Goal: Task Accomplishment & Management: Complete application form

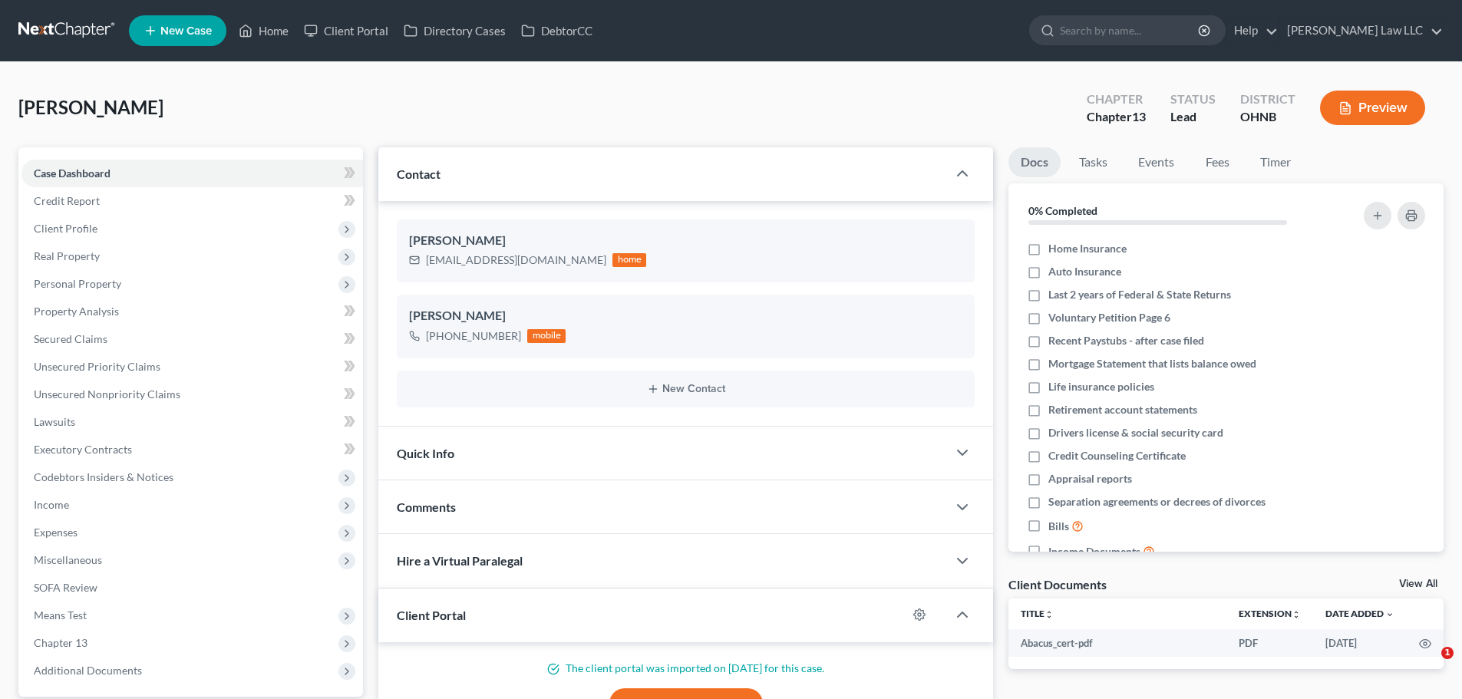
click at [1060, 41] on div at bounding box center [1045, 30] width 30 height 28
click at [1123, 30] on input "search" at bounding box center [1130, 30] width 140 height 28
type input "r"
type input "[PERSON_NAME]"
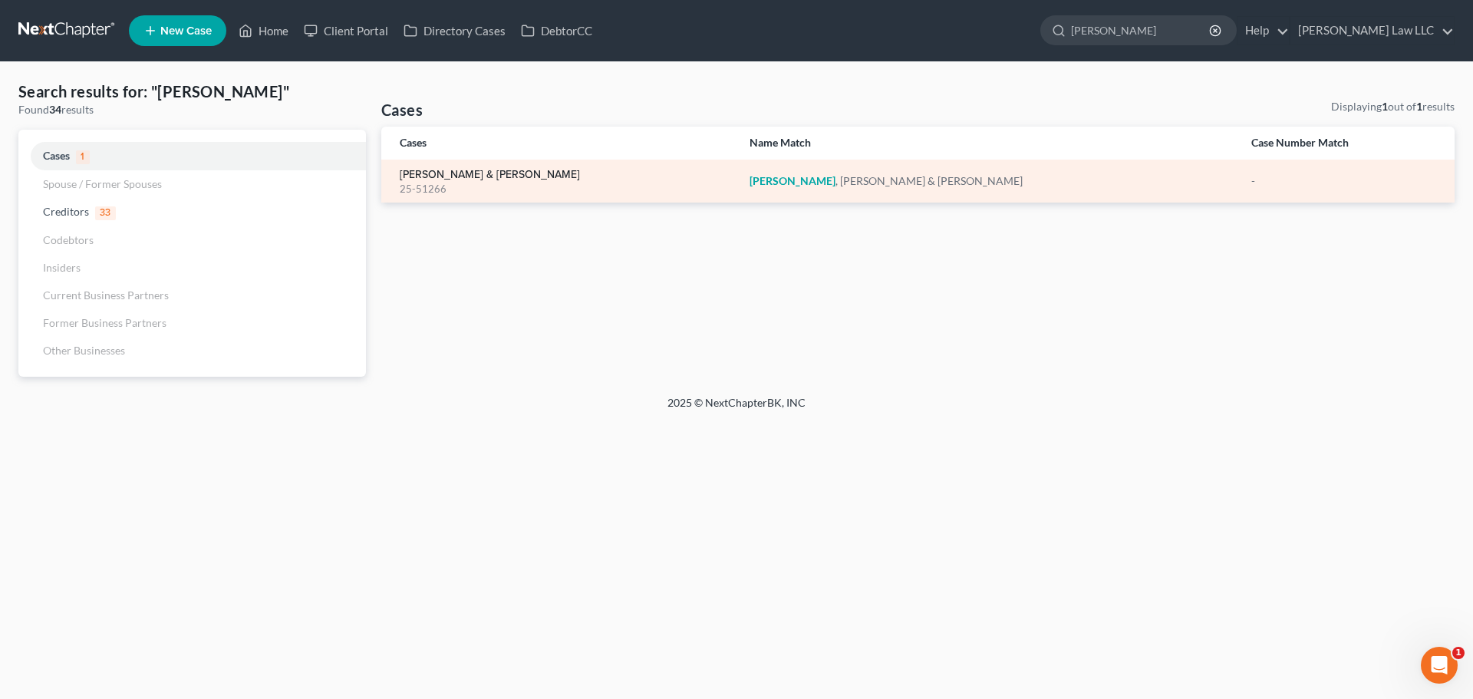
click at [473, 171] on link "[PERSON_NAME] & [PERSON_NAME]" at bounding box center [490, 175] width 180 height 11
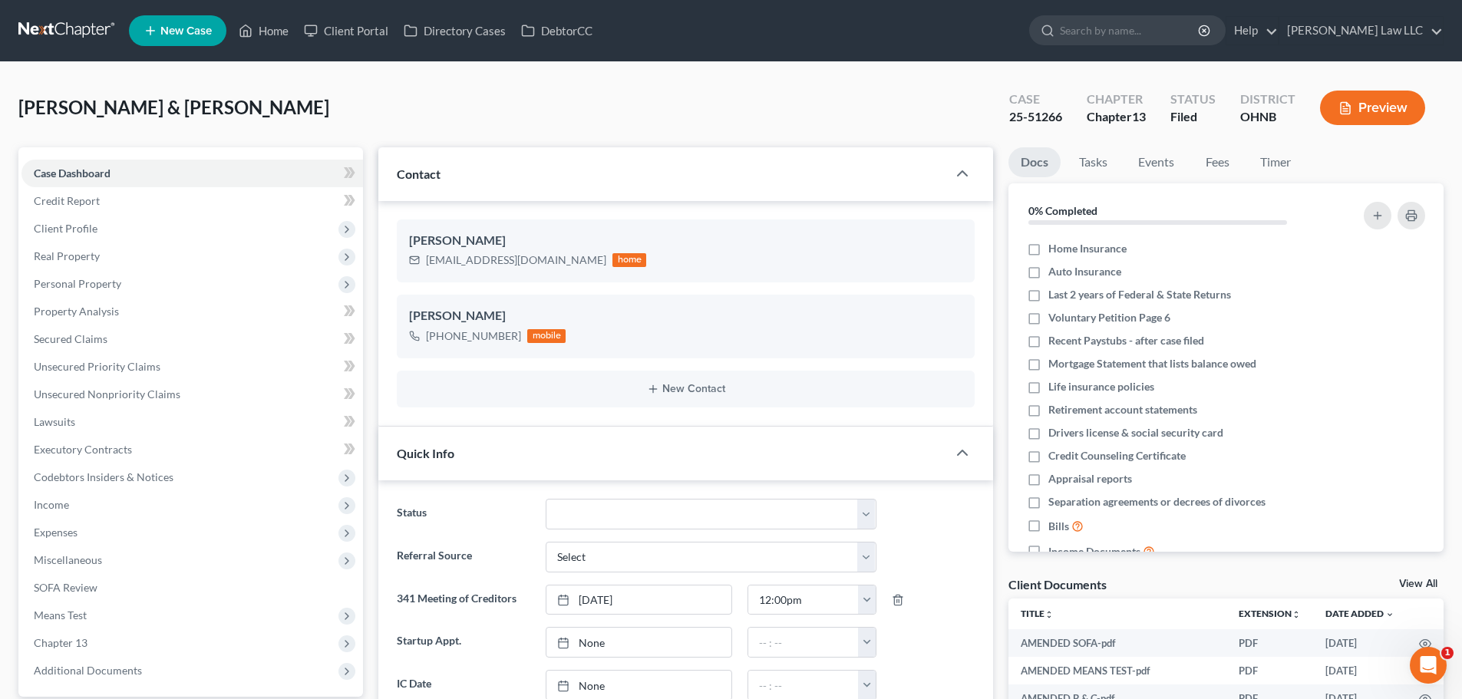
scroll to position [21, 0]
click at [1042, 117] on div "25-51266" at bounding box center [1035, 117] width 53 height 18
copy div "25-51266"
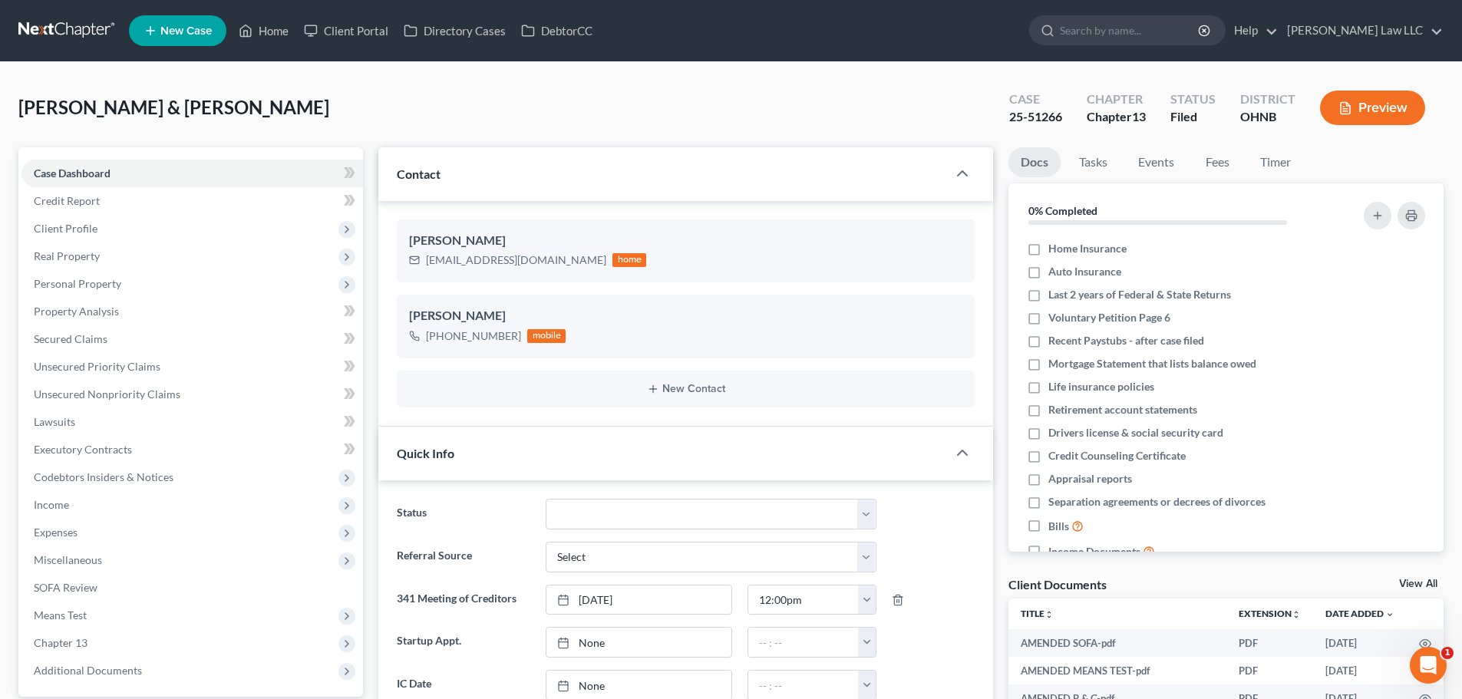
click at [703, 103] on div "[PERSON_NAME] & [PERSON_NAME] Upgraded Case 25-51266 Chapter Chapter 13 Status …" at bounding box center [730, 114] width 1425 height 67
click at [1038, 130] on div "Case 25-51266" at bounding box center [1036, 109] width 78 height 45
click at [1040, 122] on div "25-51266" at bounding box center [1035, 117] width 53 height 18
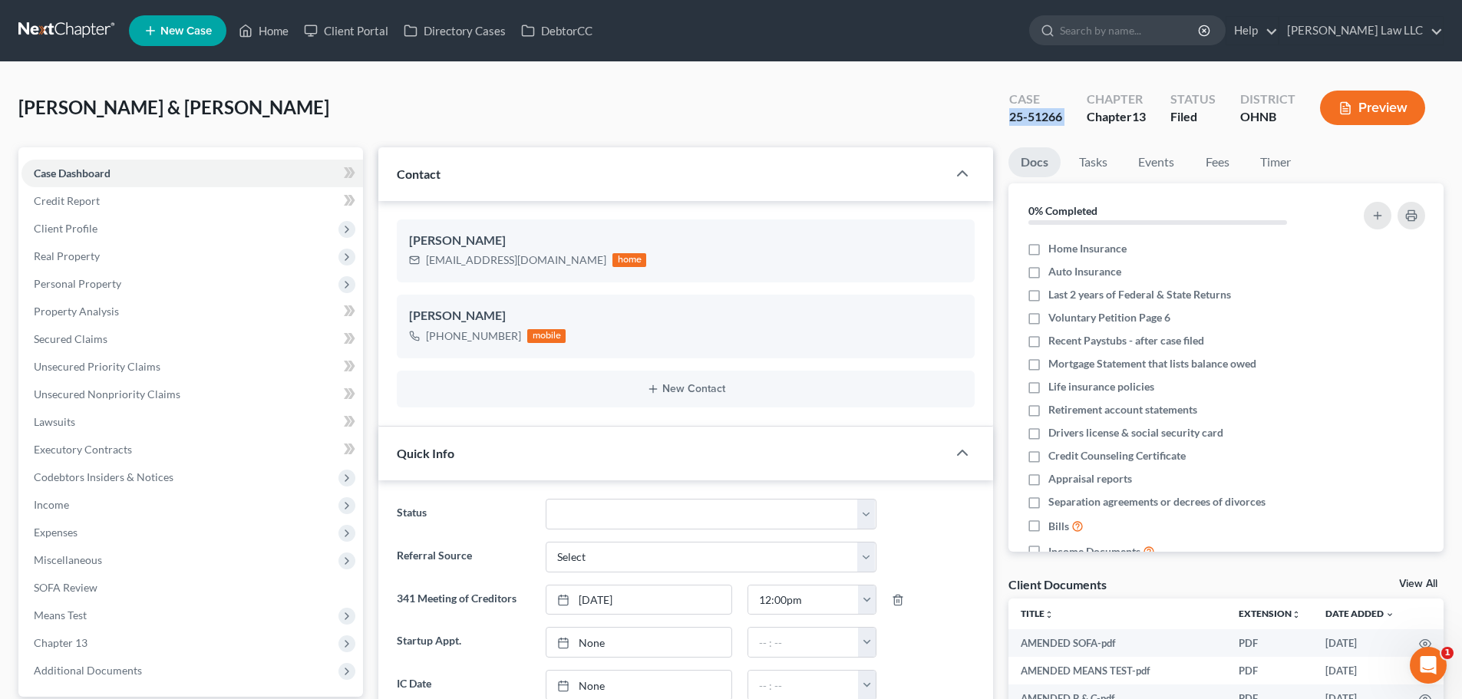
copy div "25-51266"
click at [883, 104] on div "[PERSON_NAME] & [PERSON_NAME] Upgraded Case 25-51266 Chapter Chapter 13 Status …" at bounding box center [730, 114] width 1425 height 67
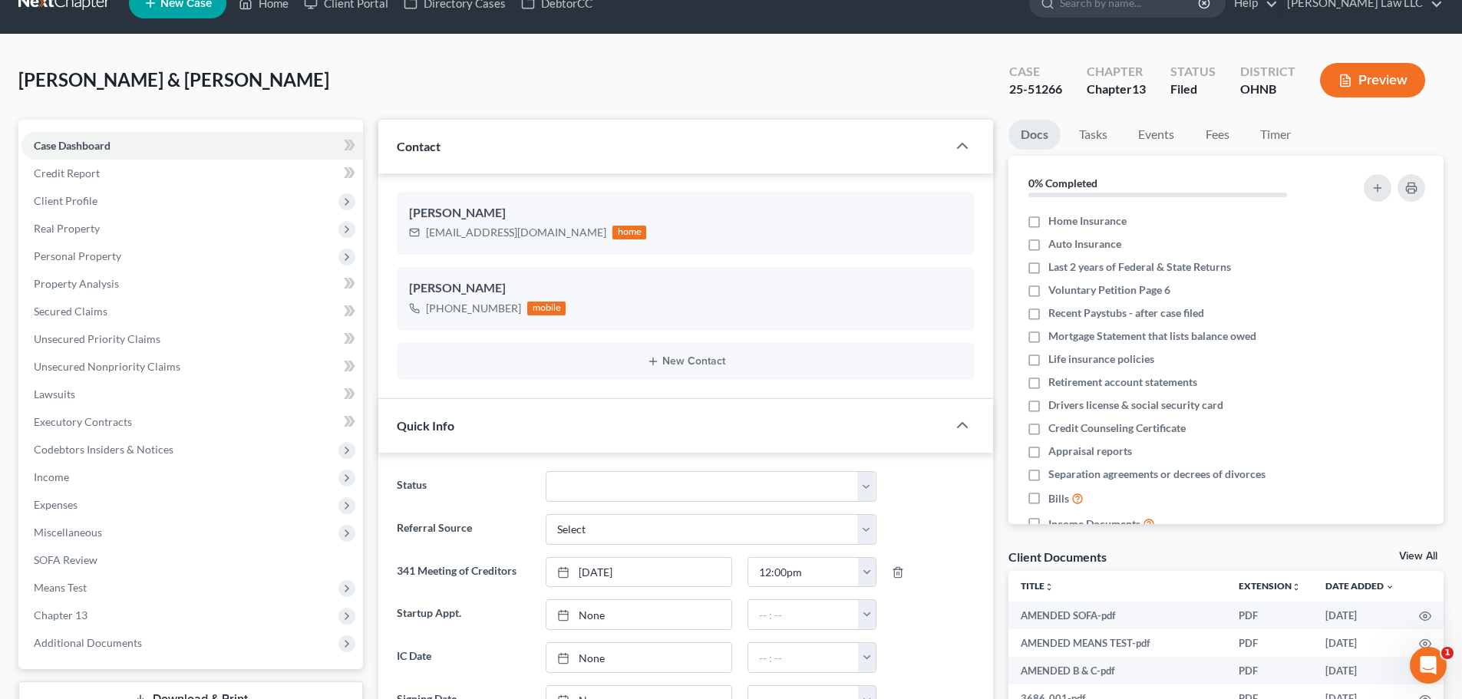
scroll to position [0, 0]
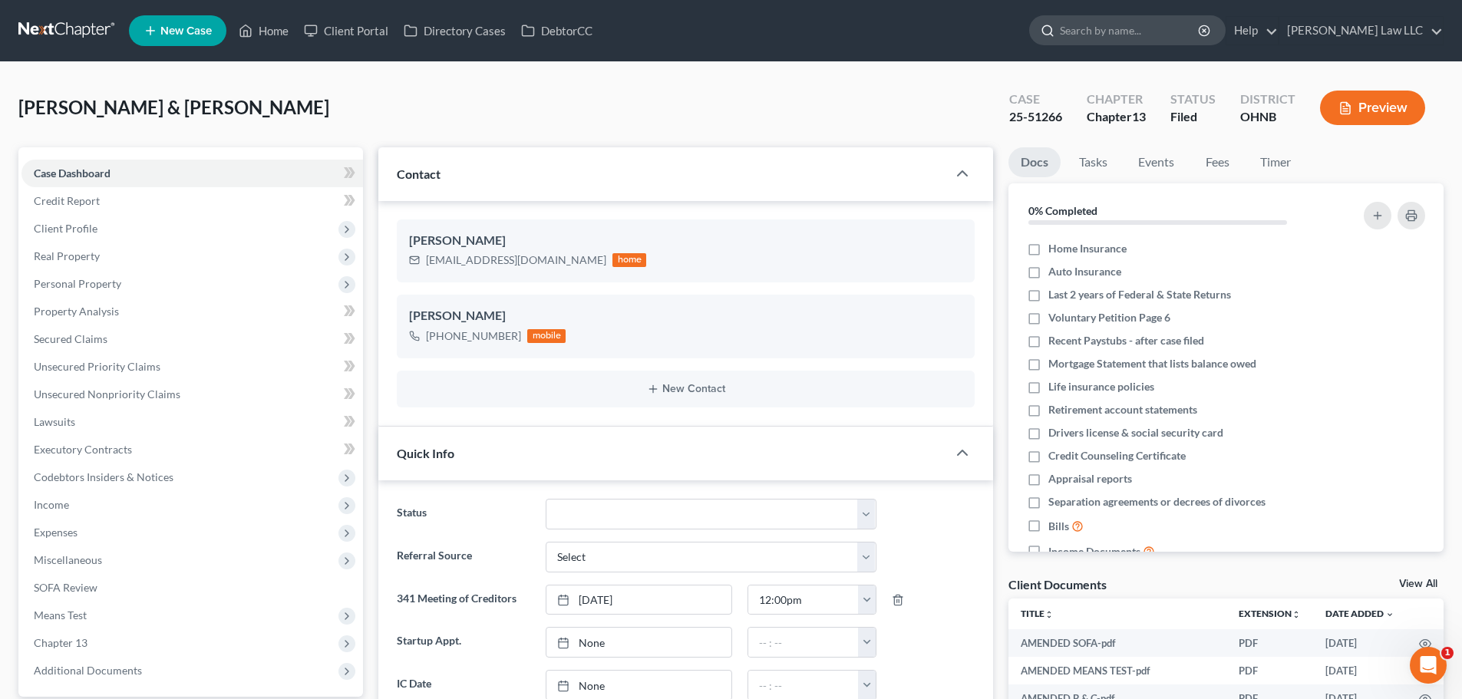
click at [1195, 36] on input "search" at bounding box center [1130, 30] width 140 height 28
type input "[PERSON_NAME]"
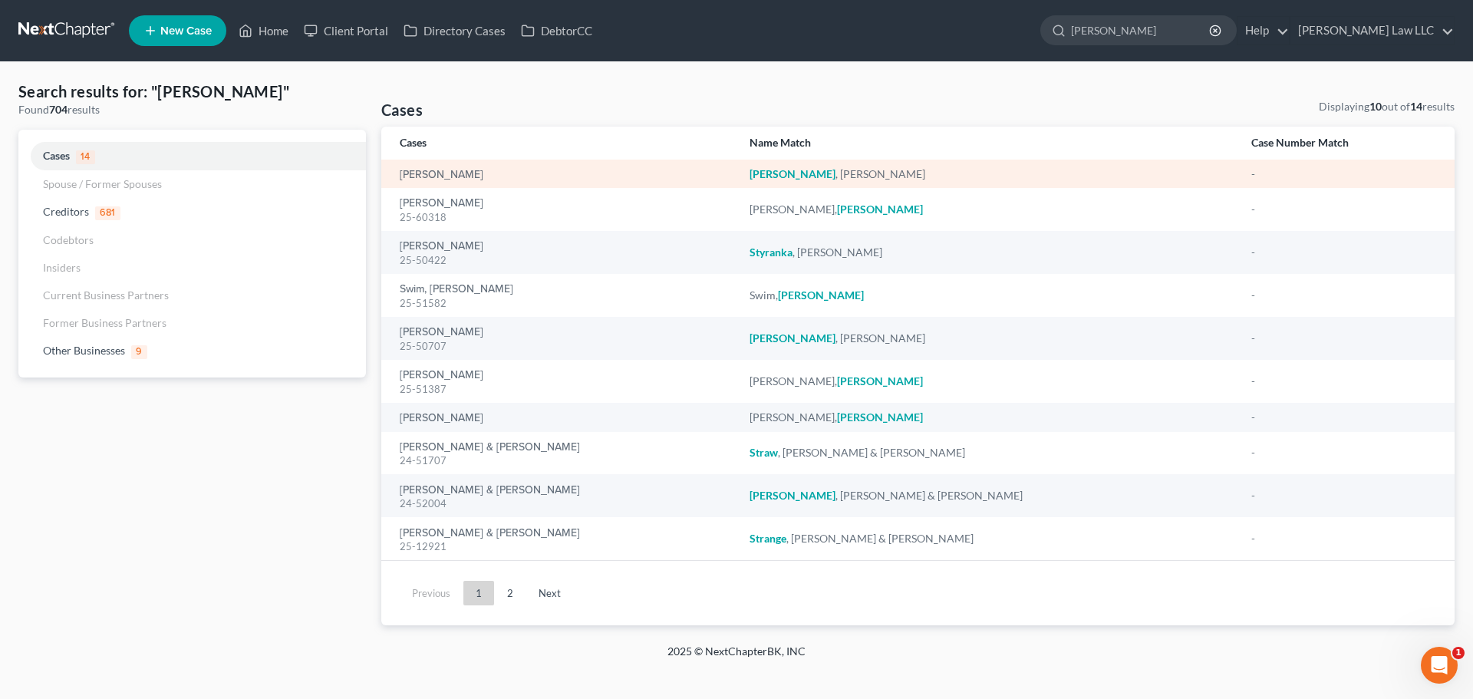
click at [425, 186] on td "[PERSON_NAME]" at bounding box center [559, 174] width 356 height 28
click at [438, 173] on link "[PERSON_NAME]" at bounding box center [442, 175] width 84 height 11
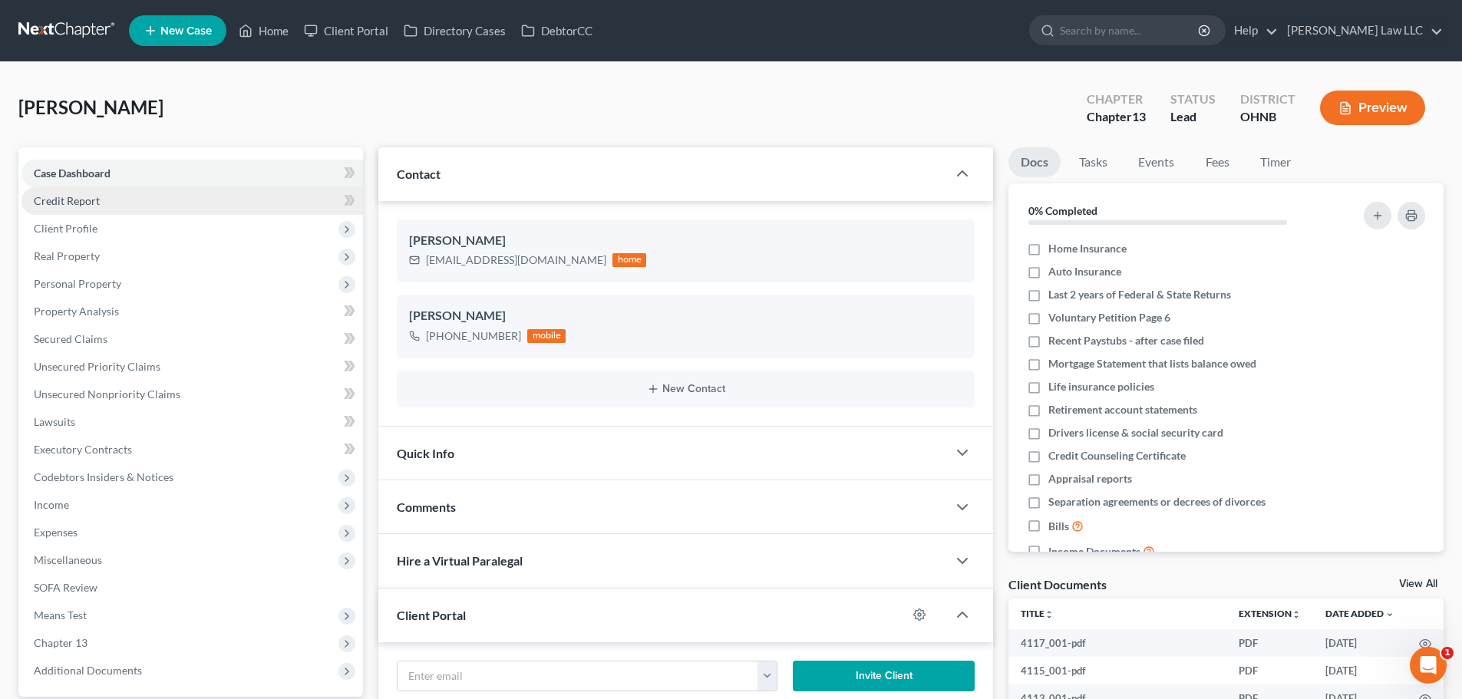
click at [81, 194] on span "Credit Report" at bounding box center [67, 200] width 66 height 13
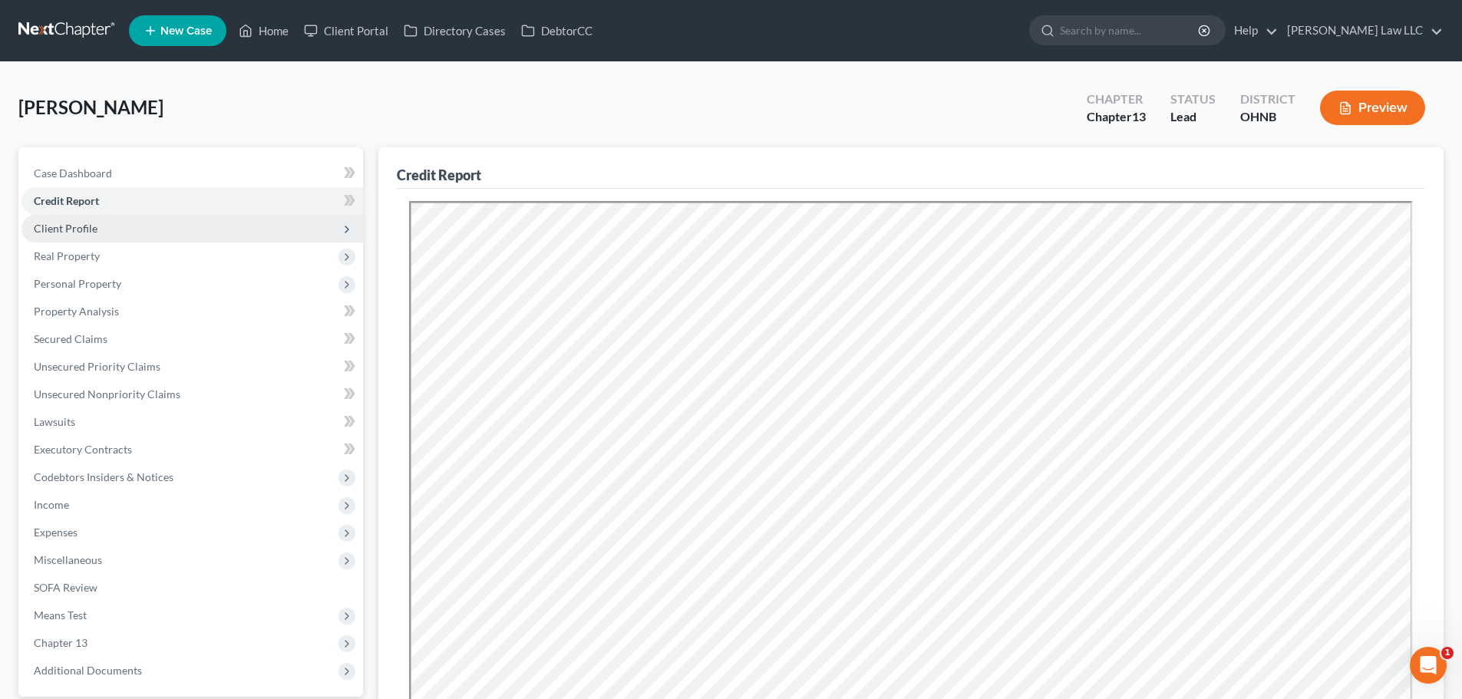
click at [80, 215] on span "Client Profile" at bounding box center [191, 229] width 341 height 28
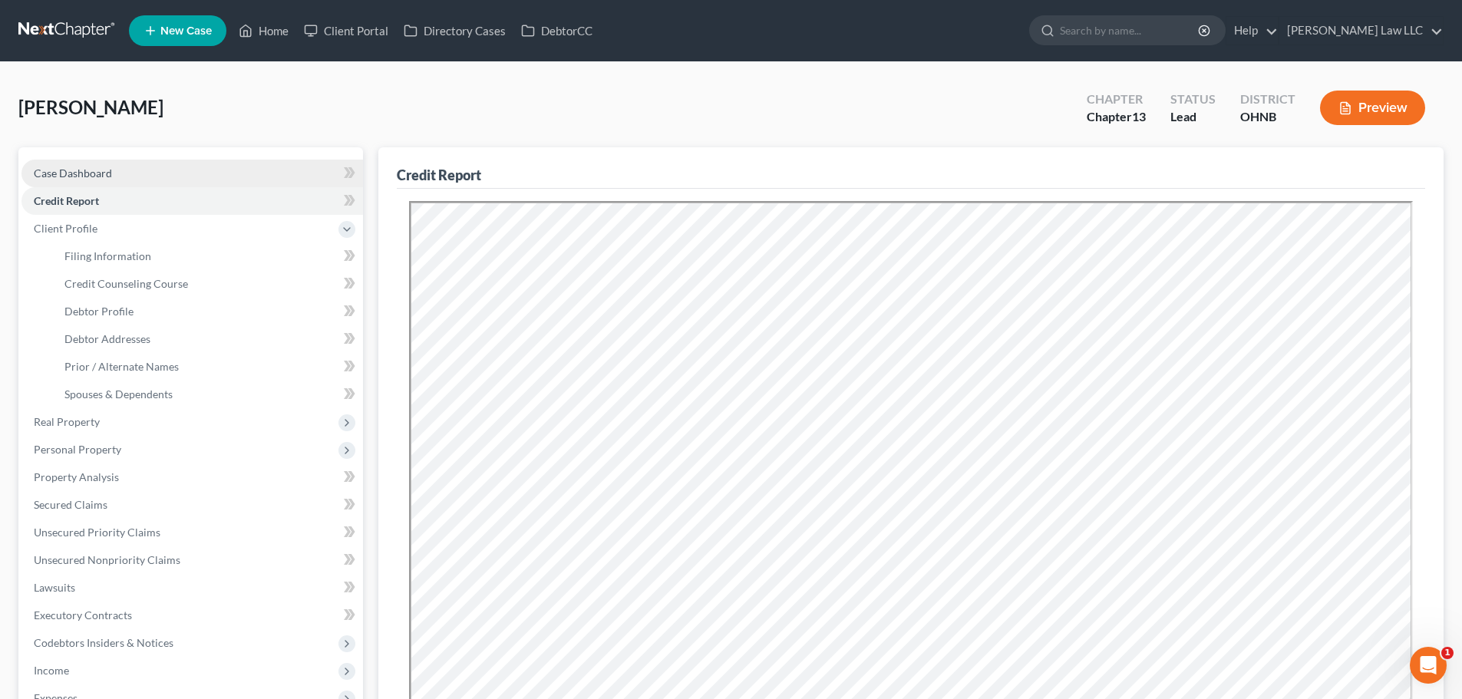
click at [90, 179] on span "Case Dashboard" at bounding box center [73, 173] width 78 height 13
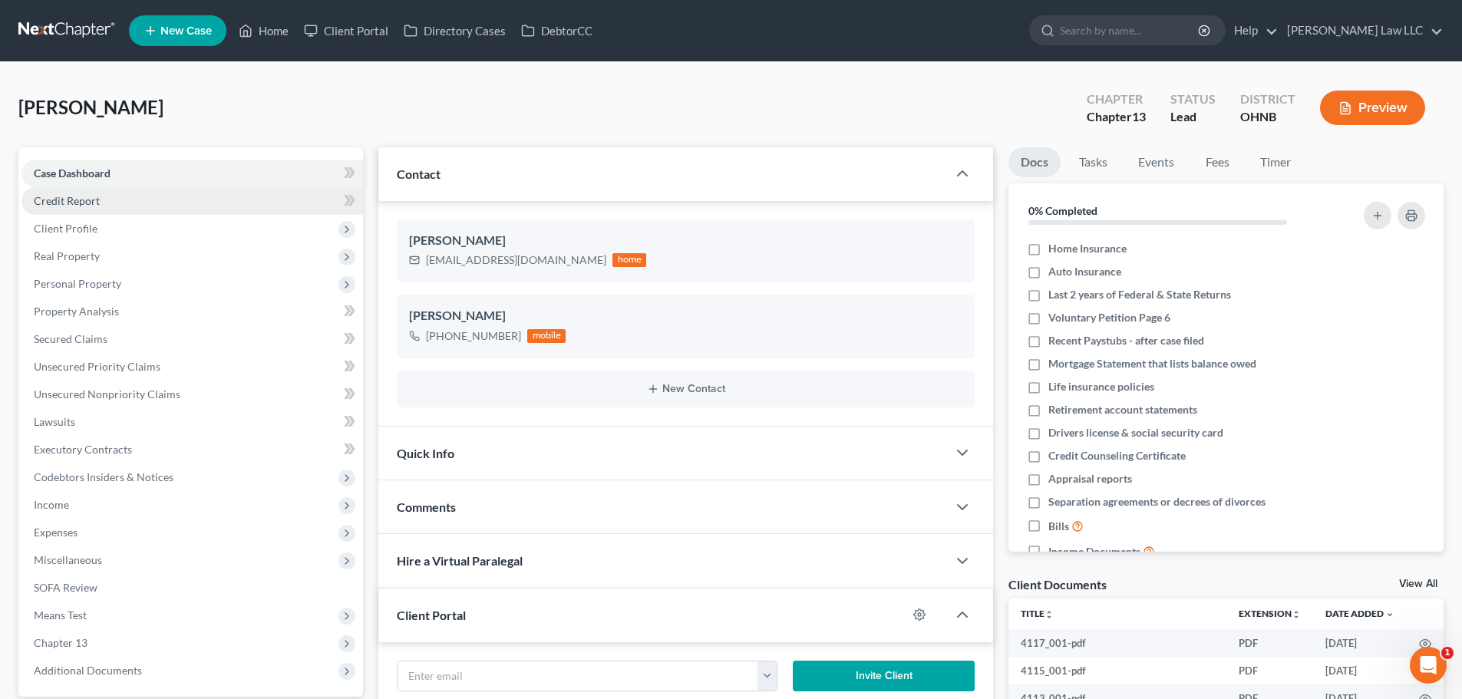
click at [91, 199] on span "Credit Report" at bounding box center [67, 200] width 66 height 13
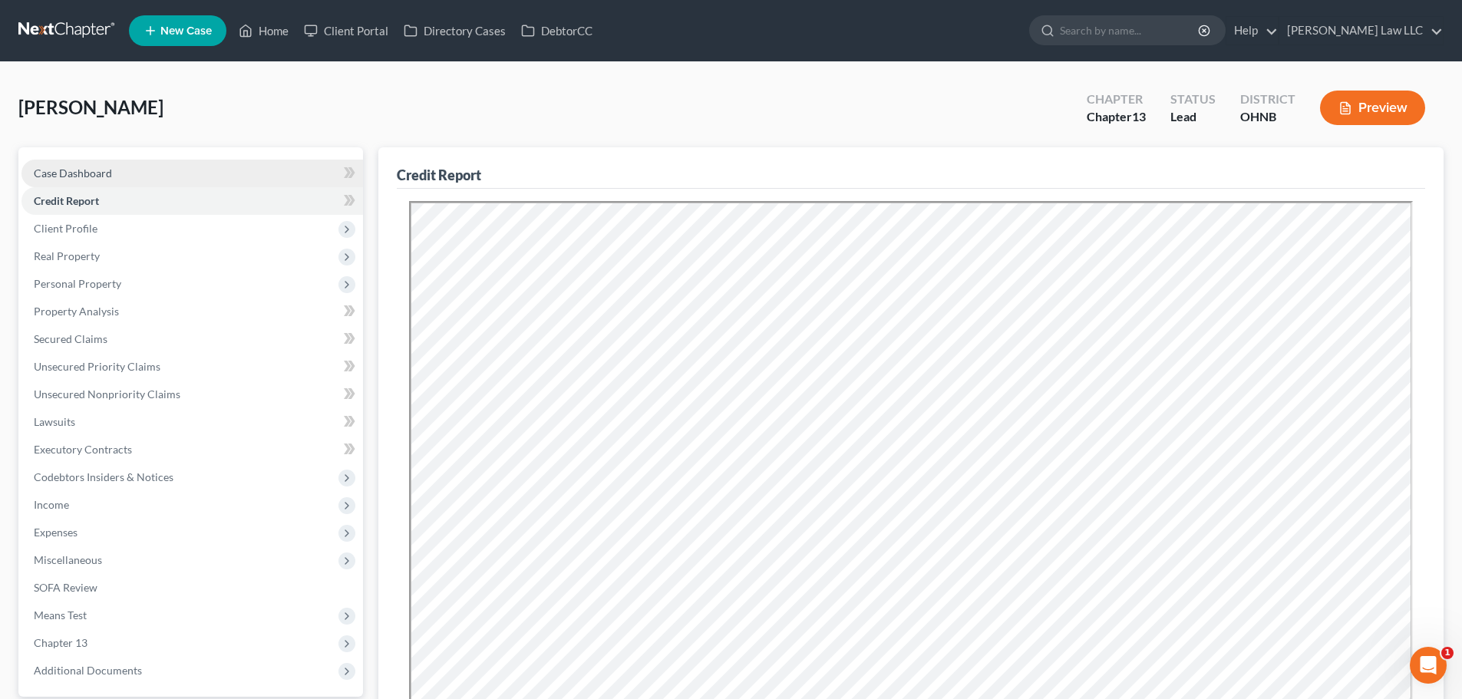
click at [95, 170] on span "Case Dashboard" at bounding box center [73, 173] width 78 height 13
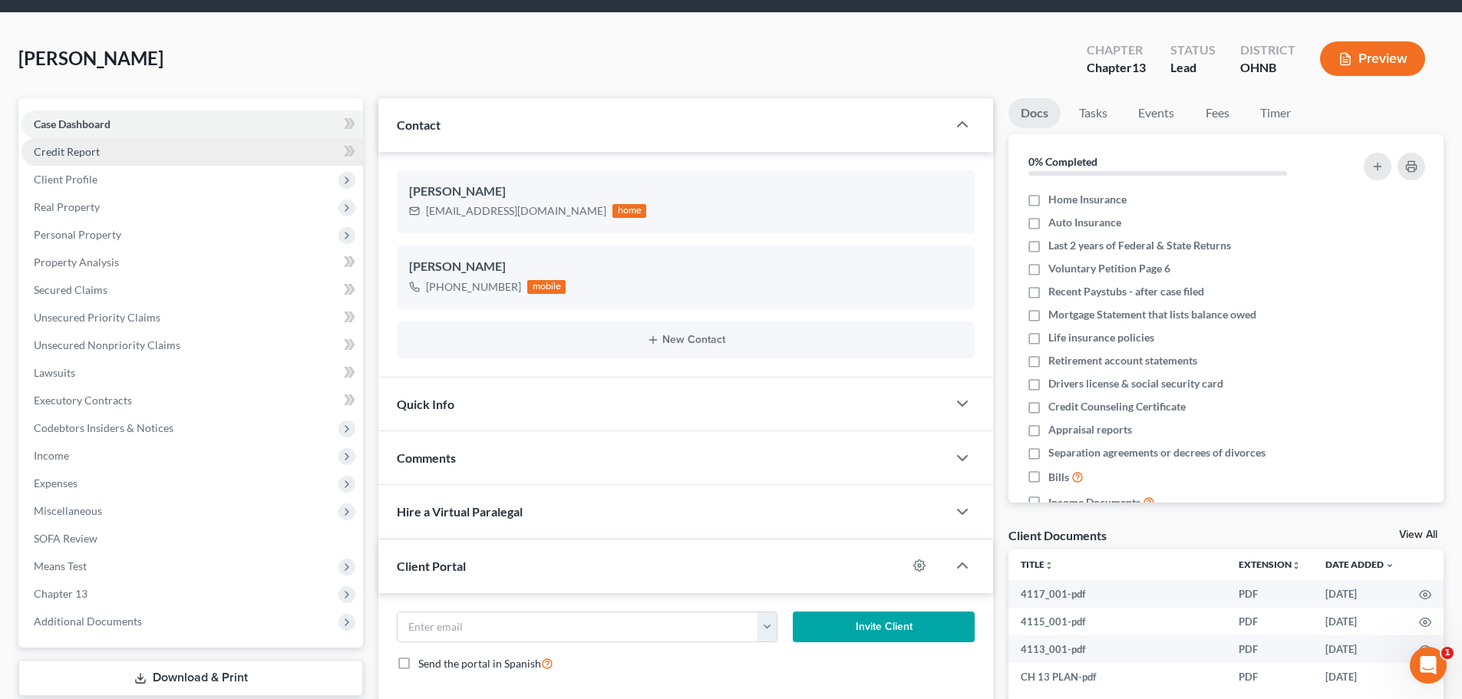
scroll to position [77, 0]
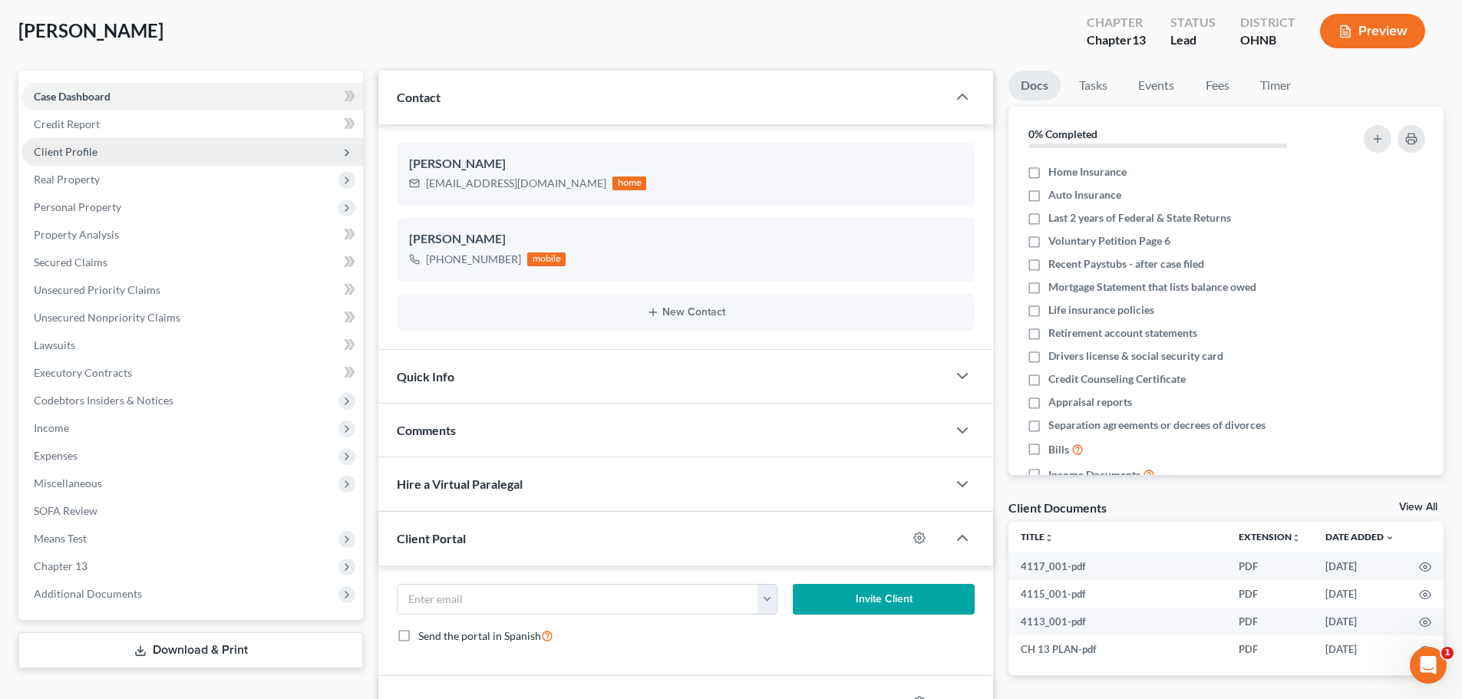
click at [97, 155] on span "Client Profile" at bounding box center [191, 152] width 341 height 28
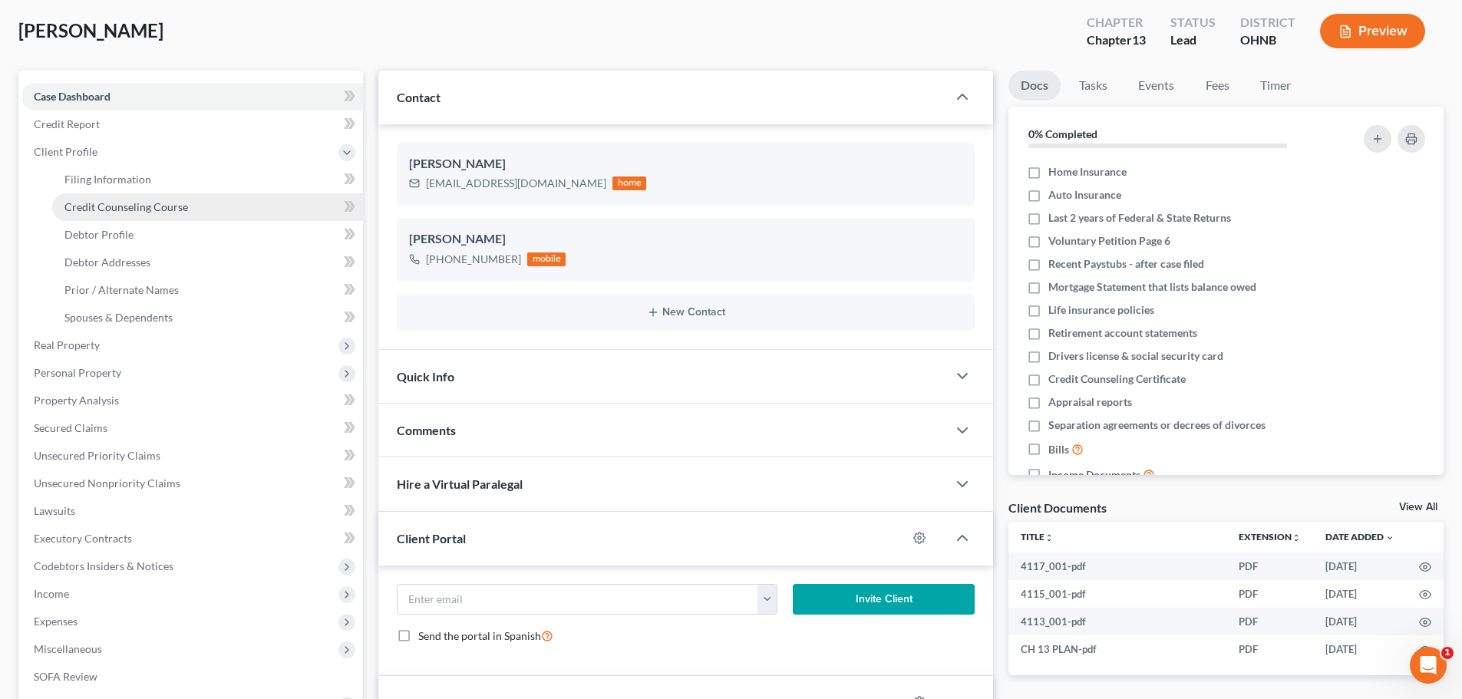
click at [115, 196] on link "Credit Counseling Course" at bounding box center [207, 207] width 311 height 28
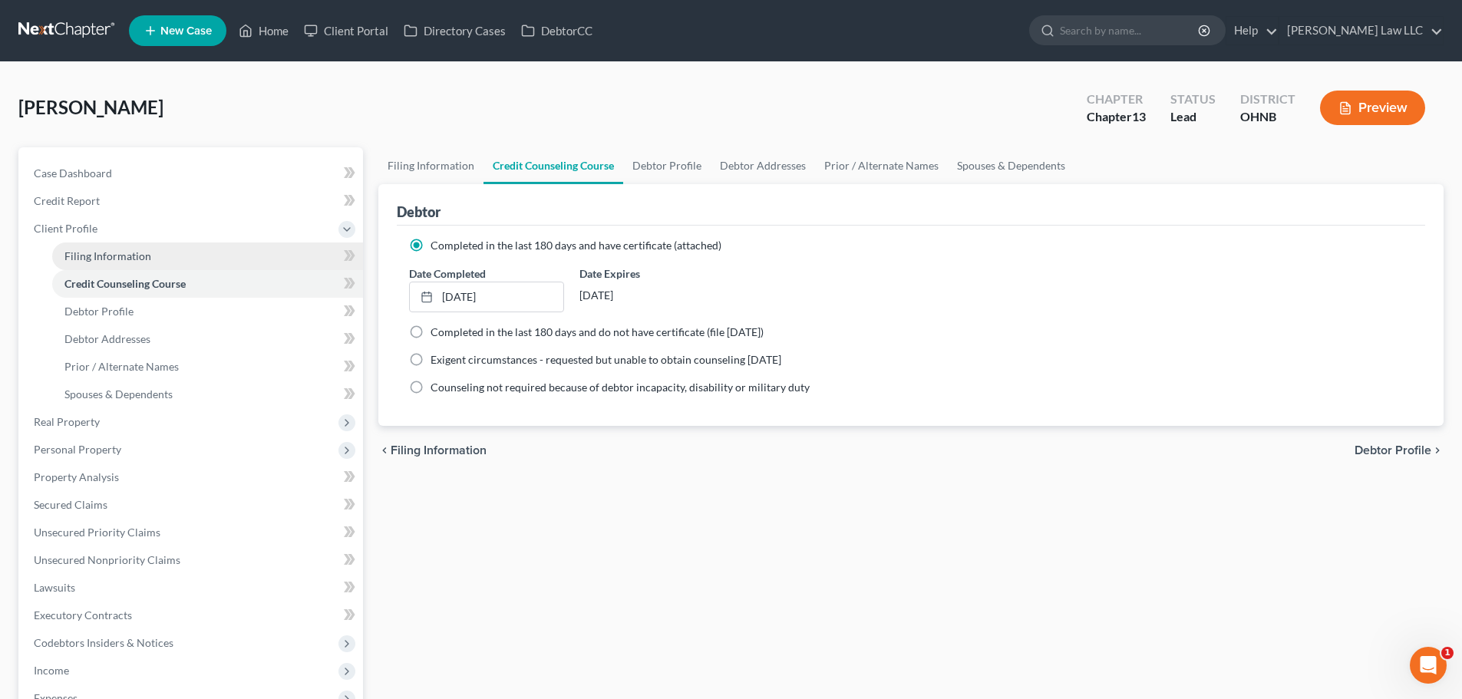
click at [128, 252] on span "Filing Information" at bounding box center [107, 255] width 87 height 13
select select "1"
select select "0"
select select "3"
select select "0"
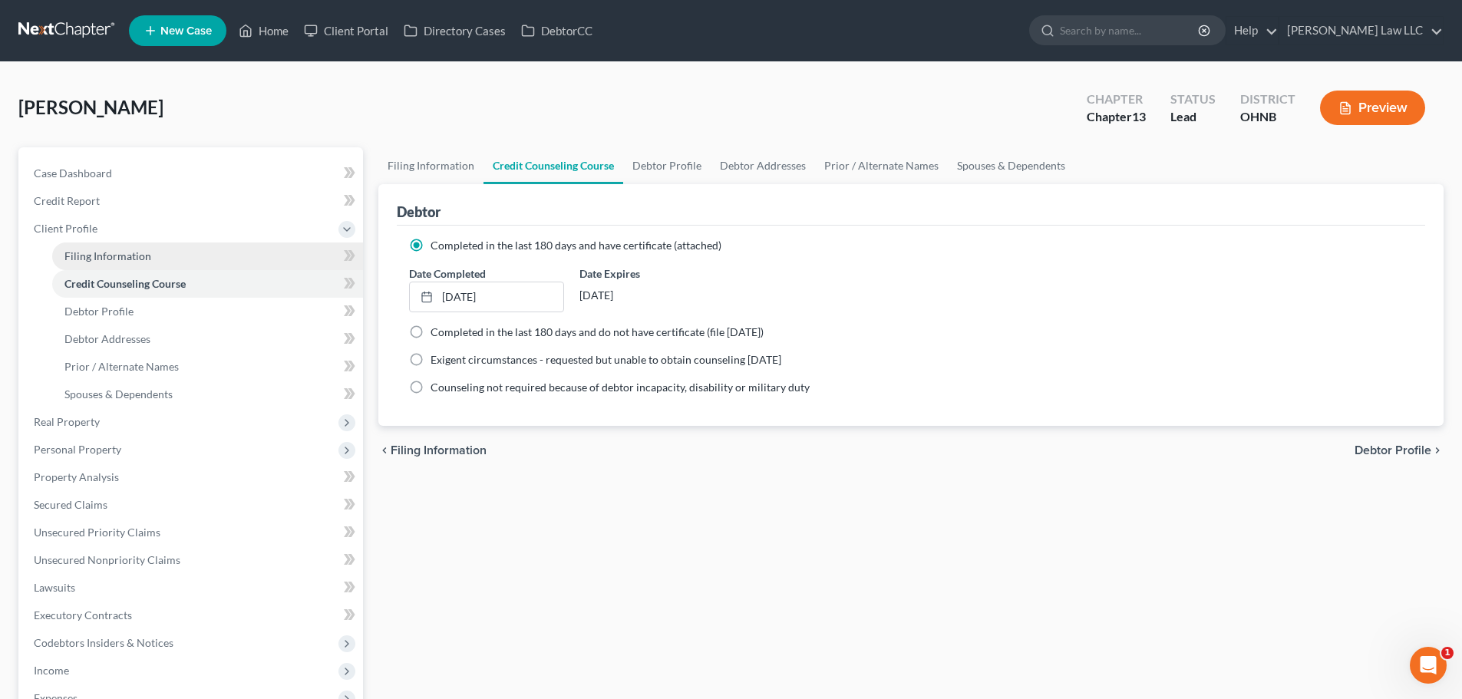
select select "36"
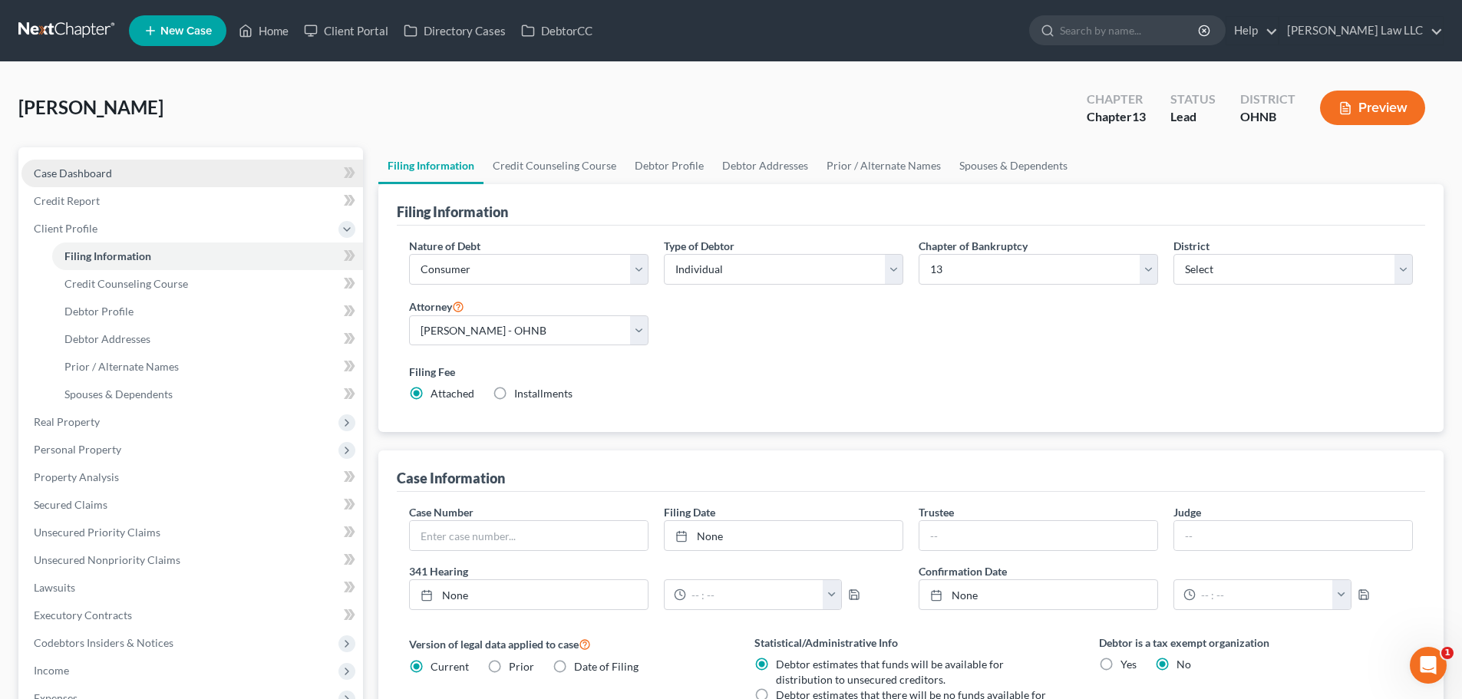
click at [107, 177] on span "Case Dashboard" at bounding box center [73, 173] width 78 height 13
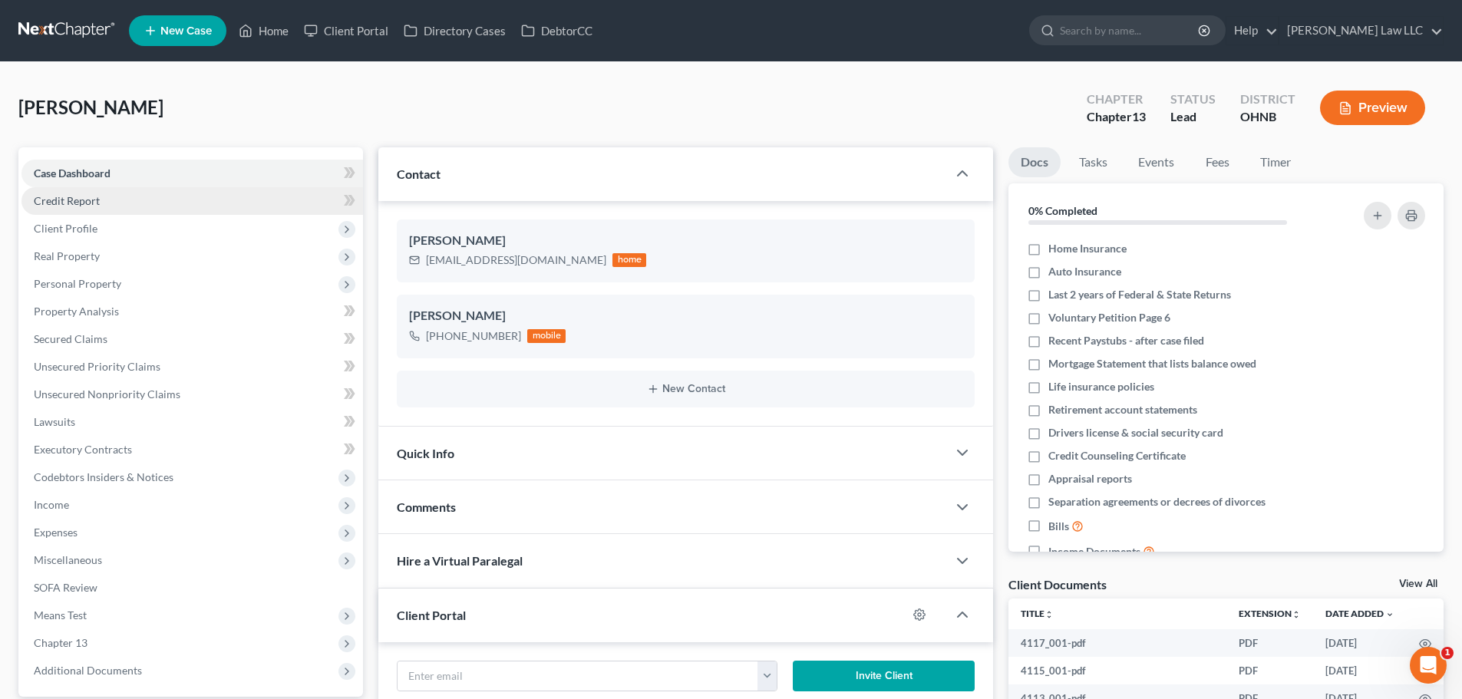
click at [97, 196] on span "Credit Report" at bounding box center [67, 200] width 66 height 13
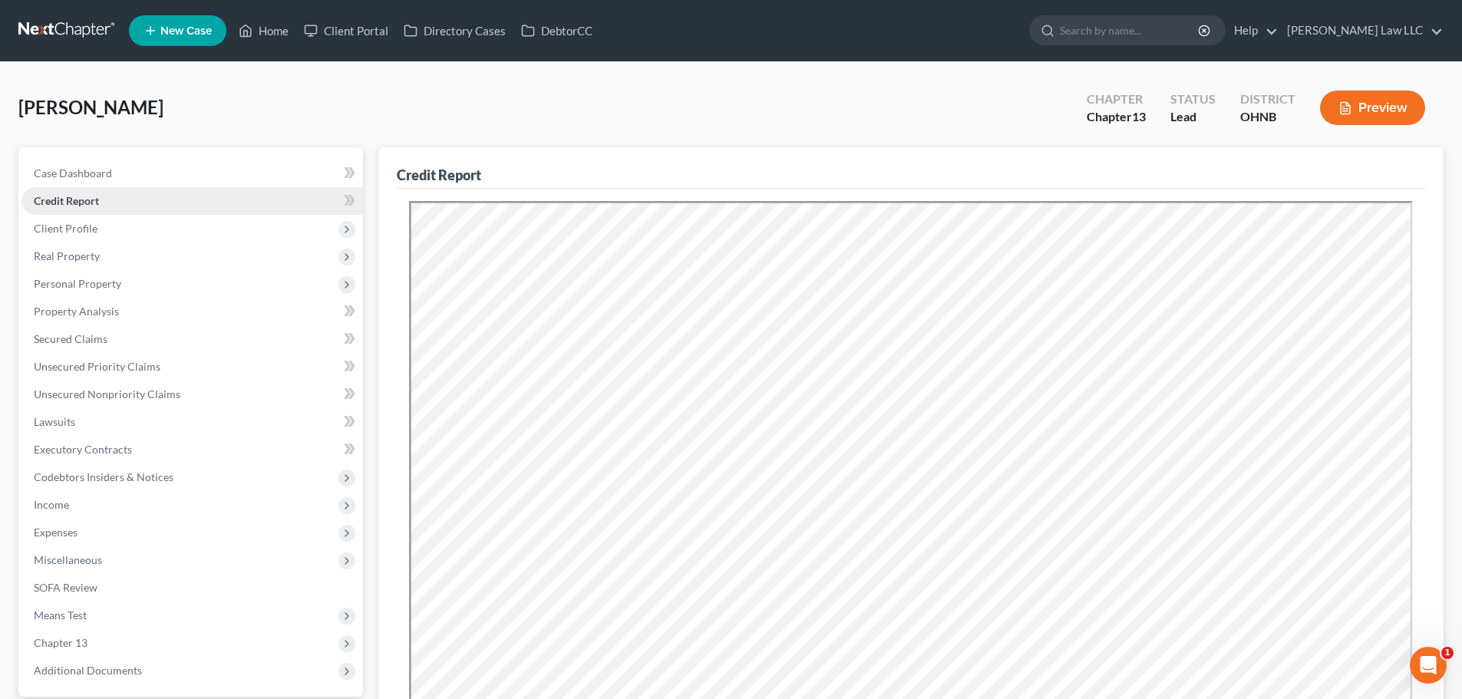
click at [85, 204] on span "Credit Report" at bounding box center [66, 200] width 65 height 13
click at [97, 265] on span "Real Property" at bounding box center [191, 256] width 341 height 28
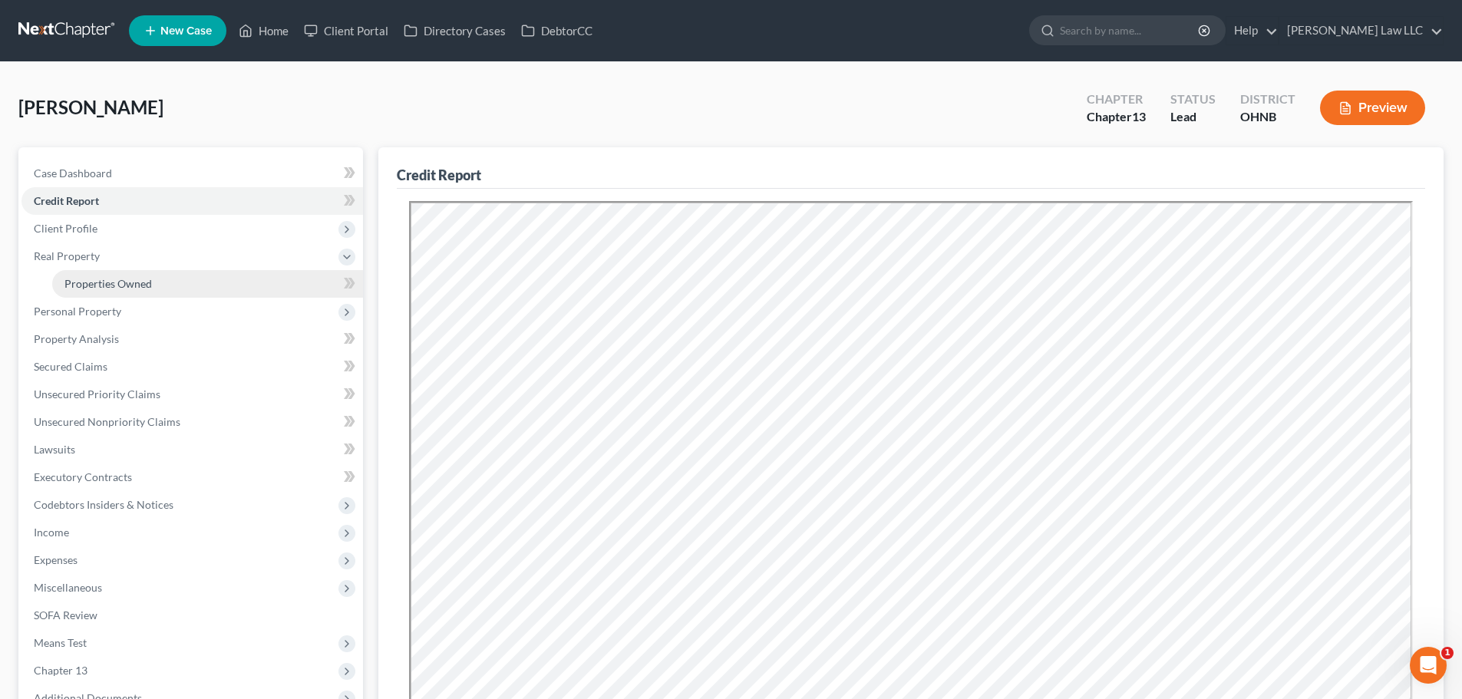
click at [107, 279] on span "Properties Owned" at bounding box center [107, 283] width 87 height 13
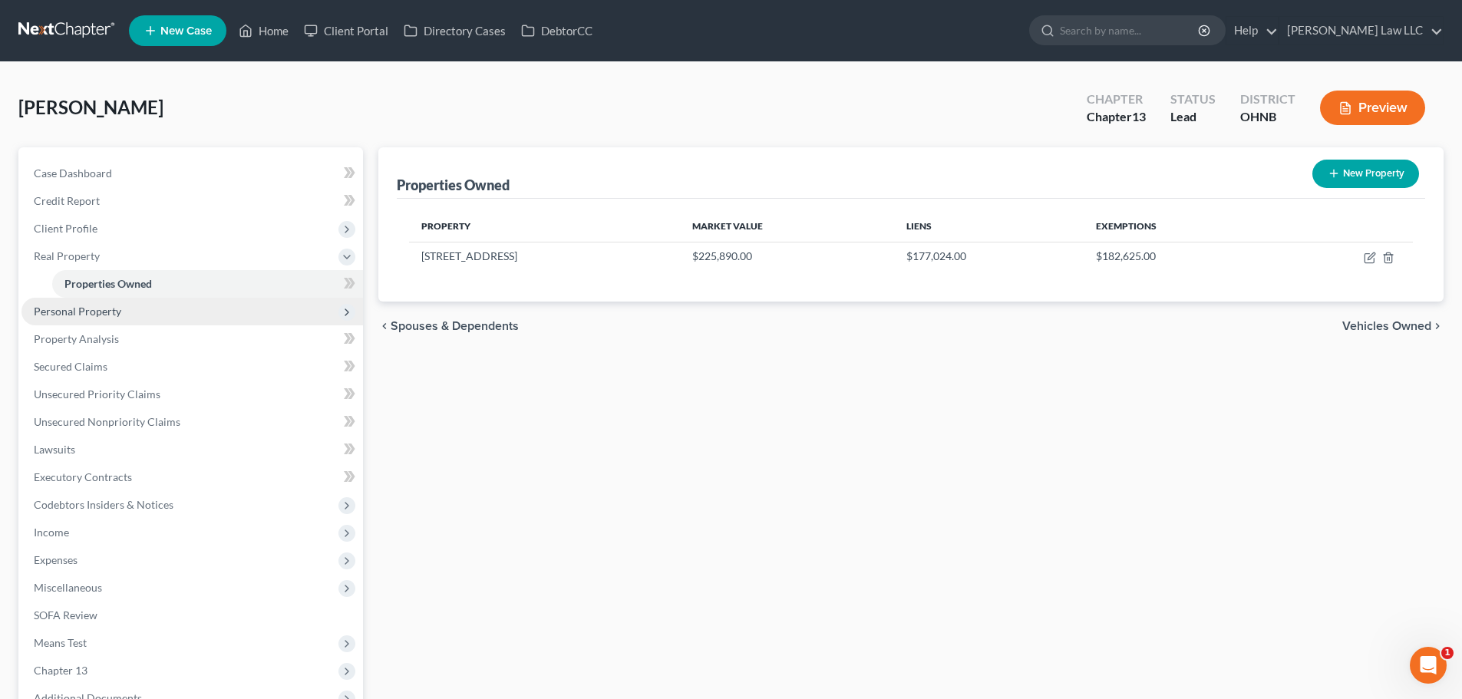
click at [117, 318] on span "Personal Property" at bounding box center [191, 312] width 341 height 28
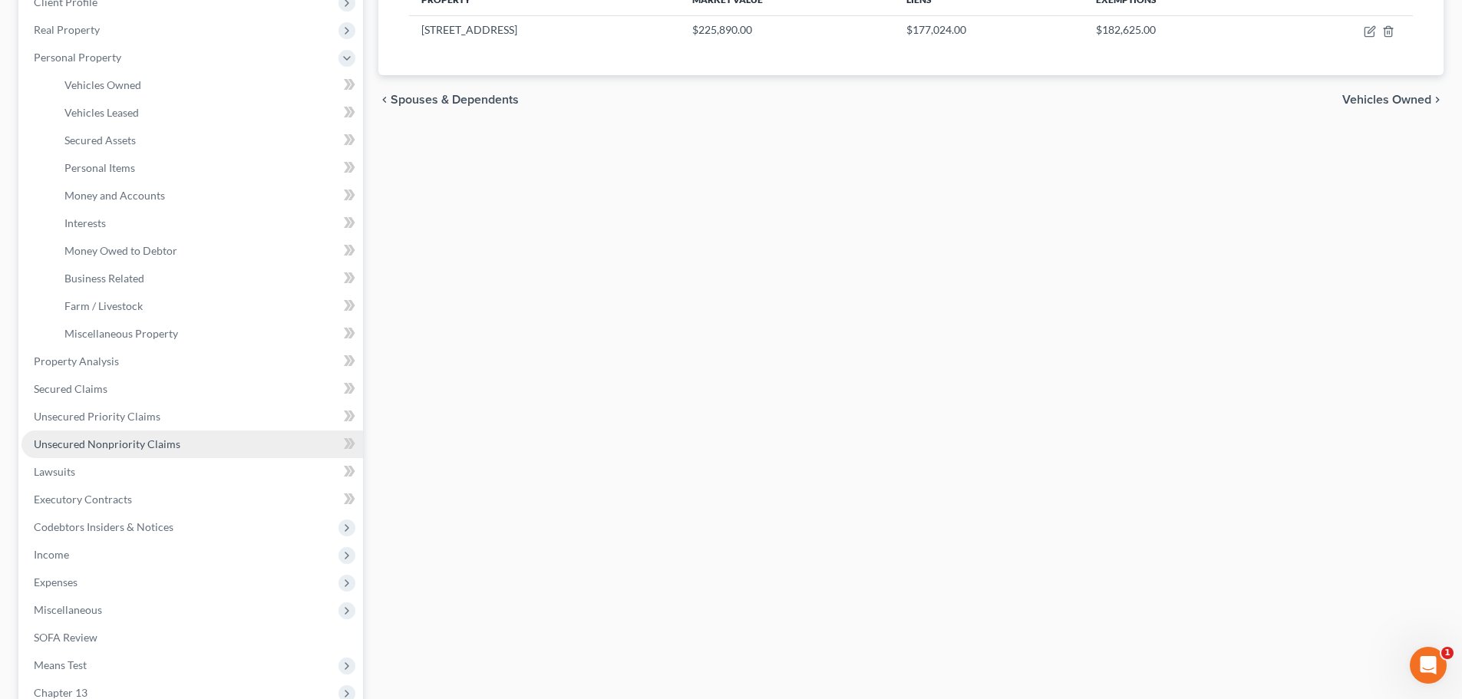
scroll to position [230, 0]
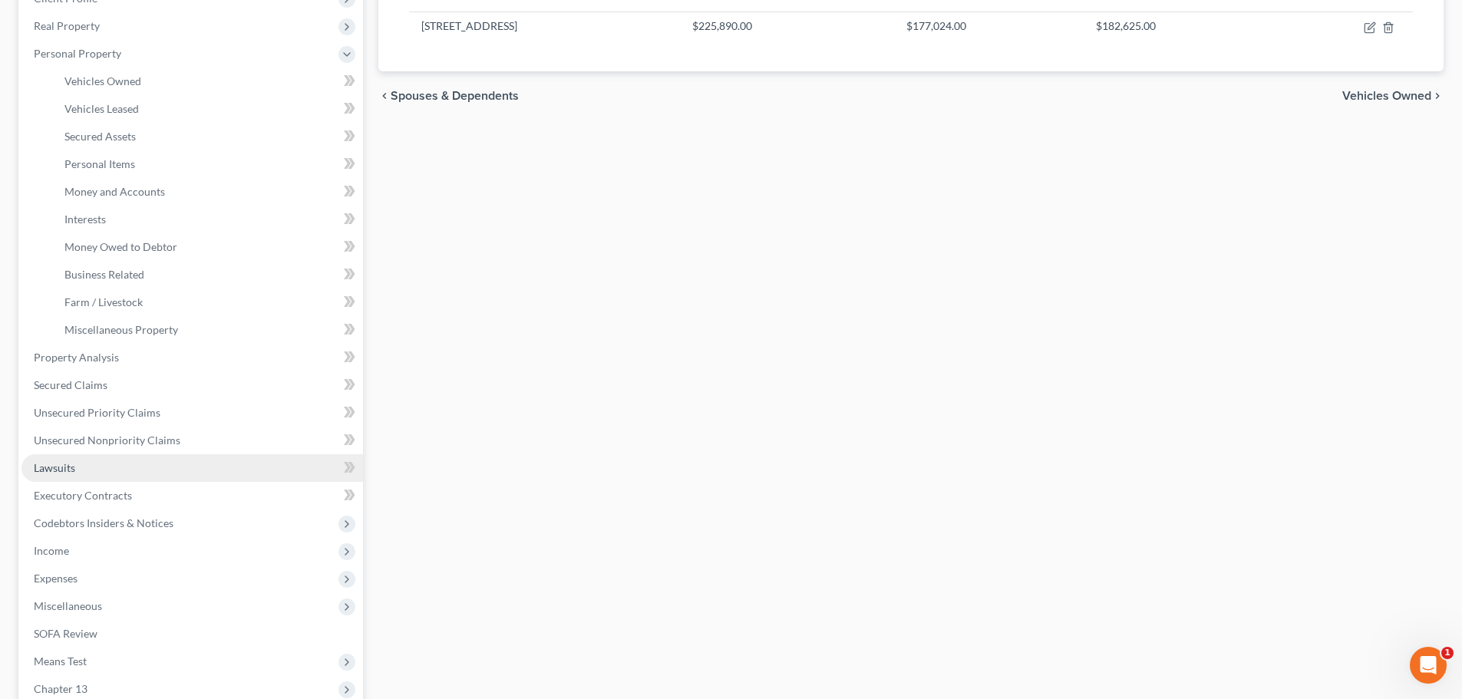
click at [102, 467] on link "Lawsuits" at bounding box center [191, 468] width 341 height 28
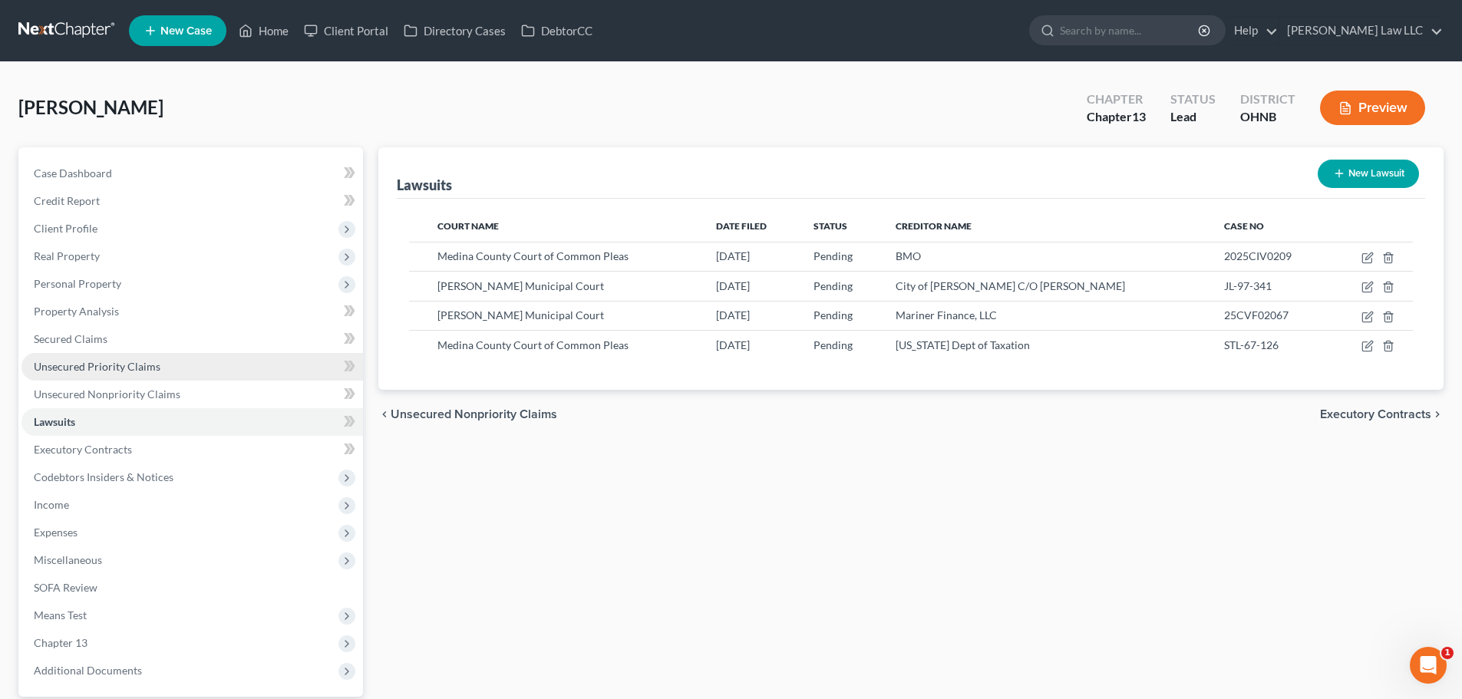
click at [127, 362] on span "Unsecured Priority Claims" at bounding box center [97, 366] width 127 height 13
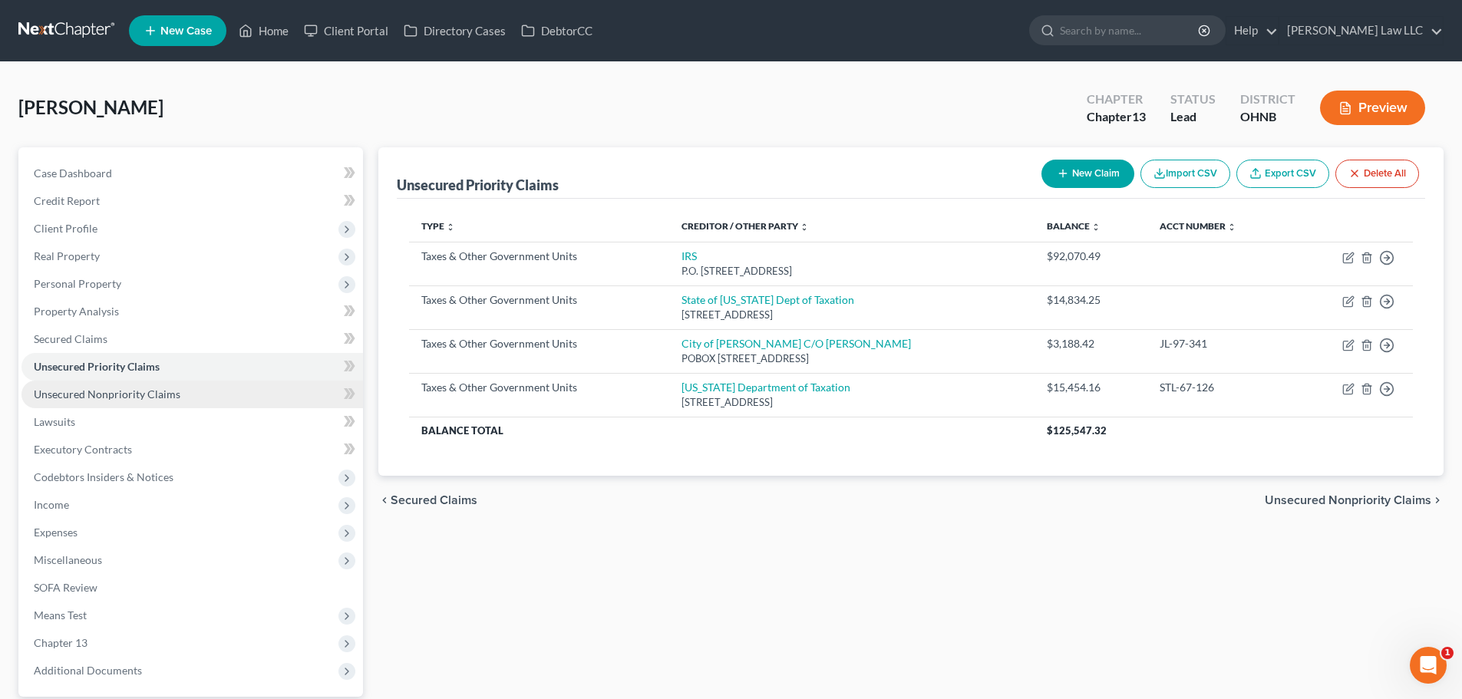
click at [130, 391] on span "Unsecured Nonpriority Claims" at bounding box center [107, 394] width 147 height 13
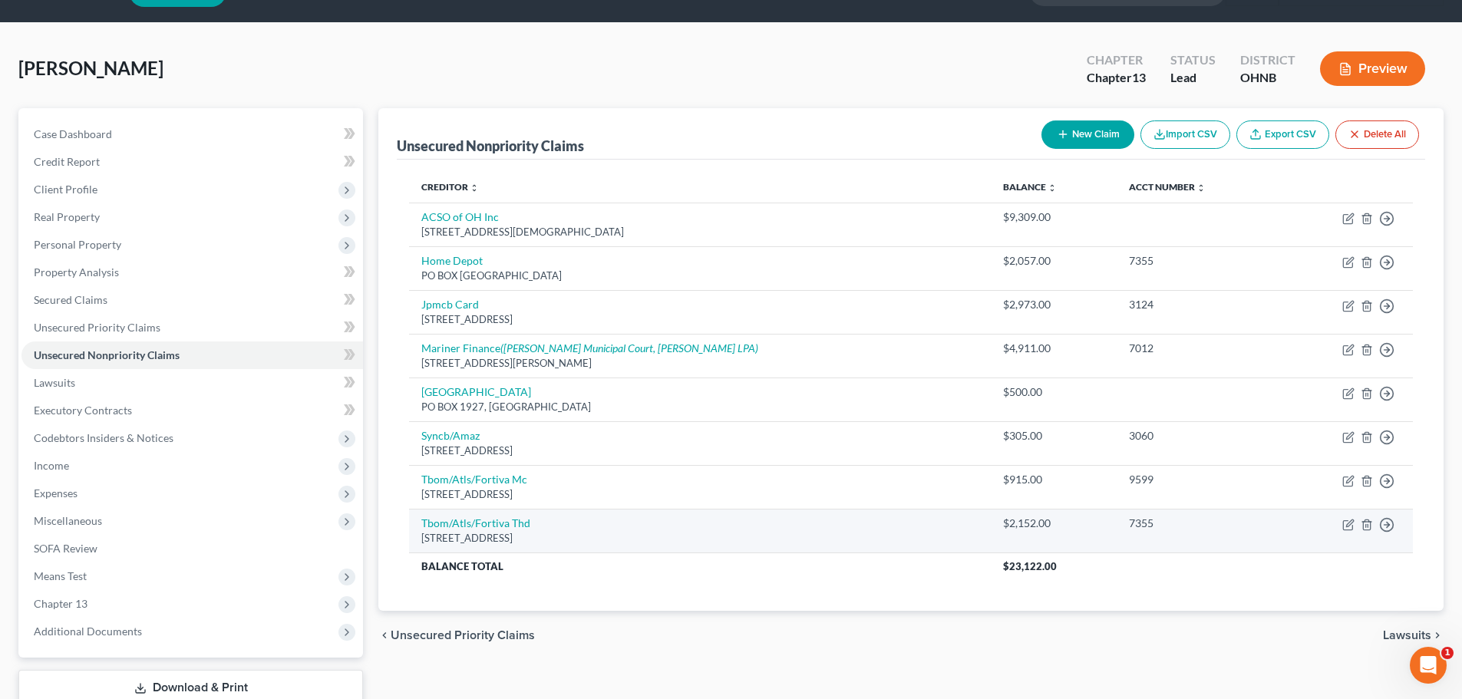
scroll to position [77, 0]
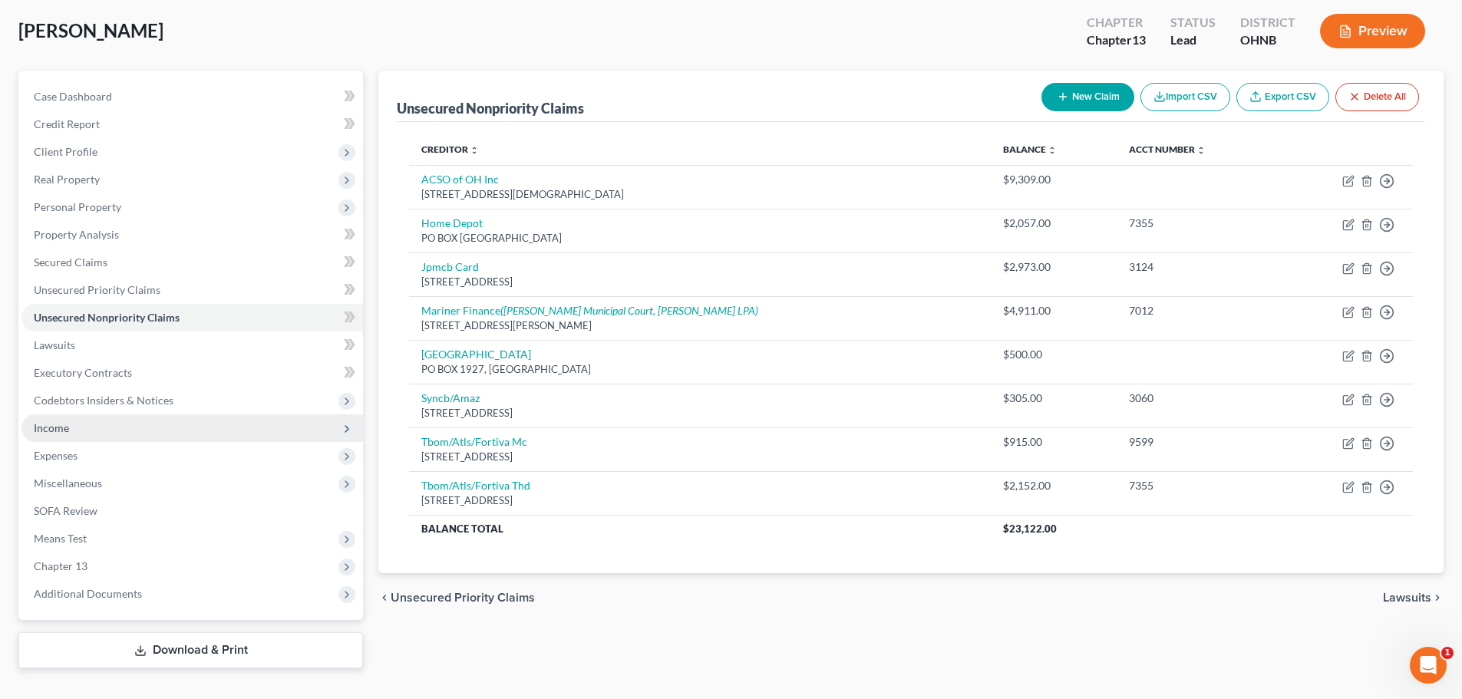
click at [101, 427] on span "Income" at bounding box center [191, 428] width 341 height 28
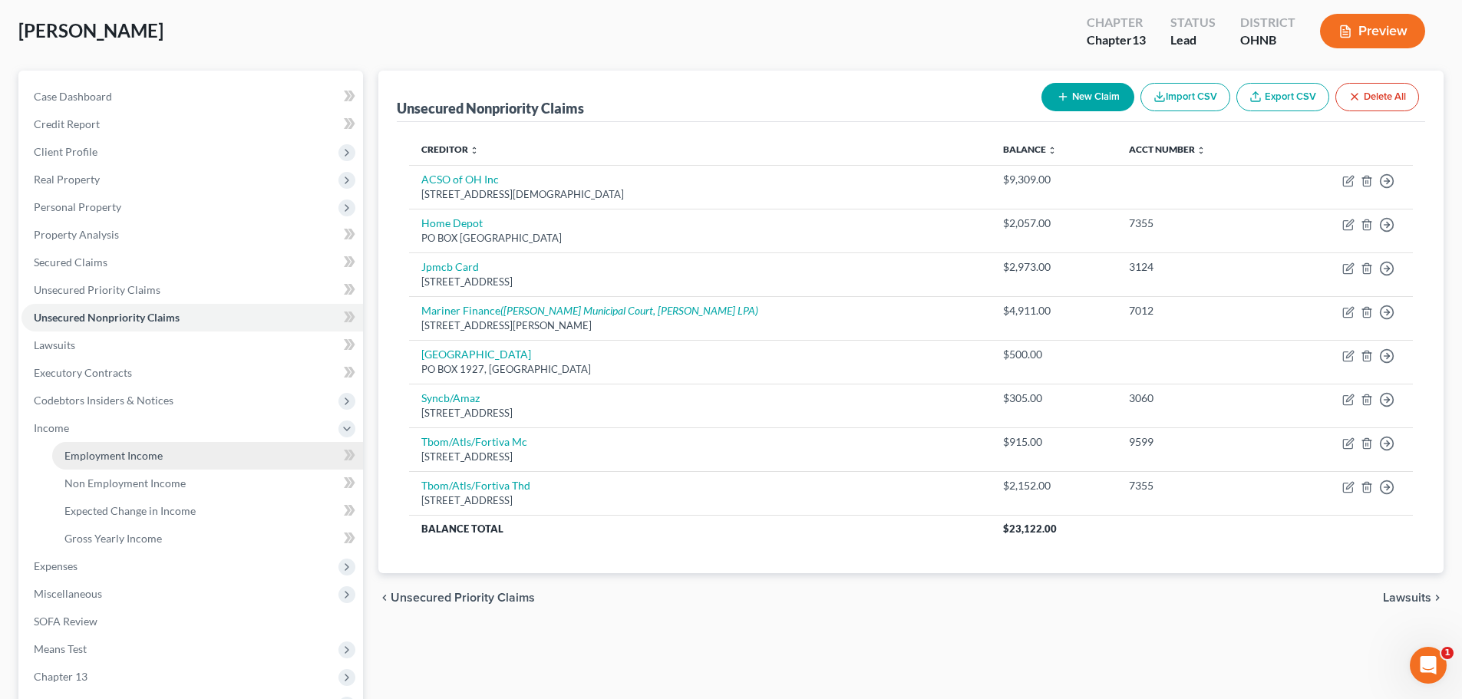
click at [114, 449] on span "Employment Income" at bounding box center [113, 455] width 98 height 13
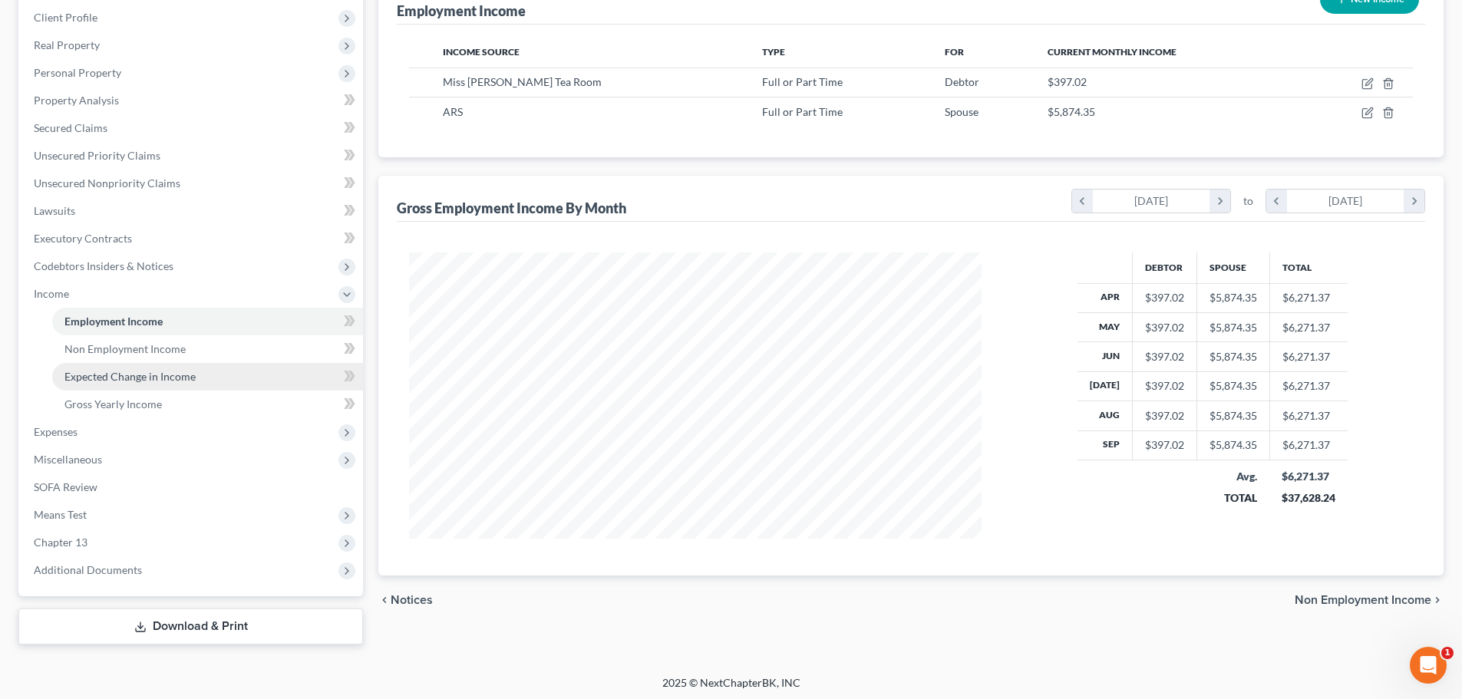
scroll to position [215, 0]
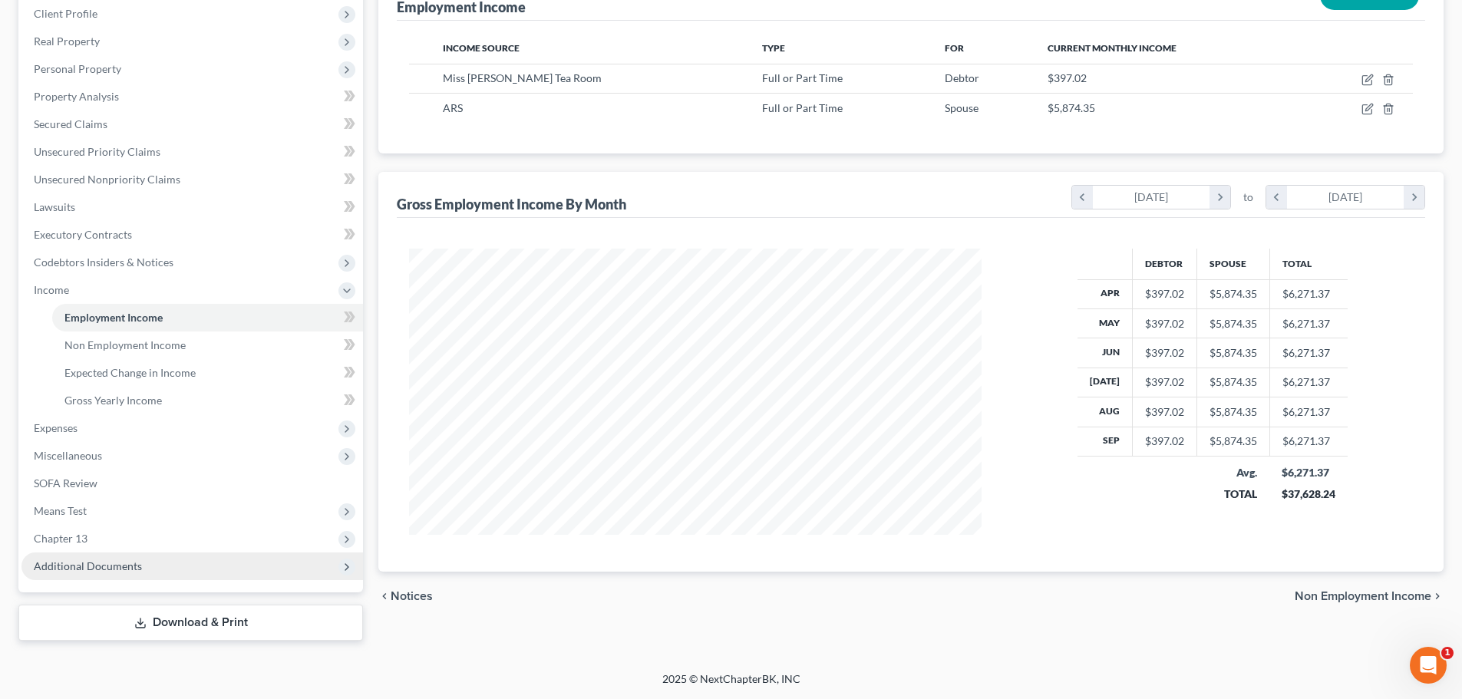
click at [103, 569] on span "Additional Documents" at bounding box center [88, 565] width 108 height 13
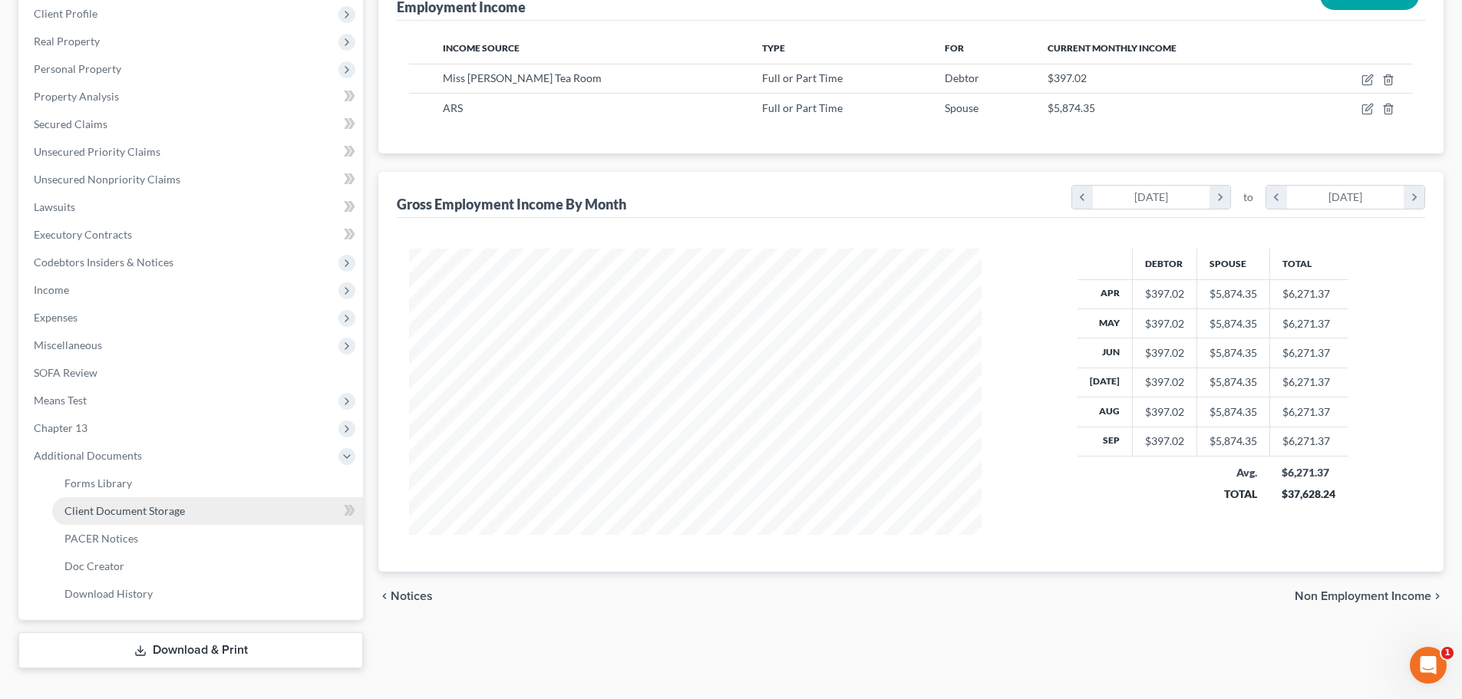
click at [211, 506] on link "Client Document Storage" at bounding box center [207, 511] width 311 height 28
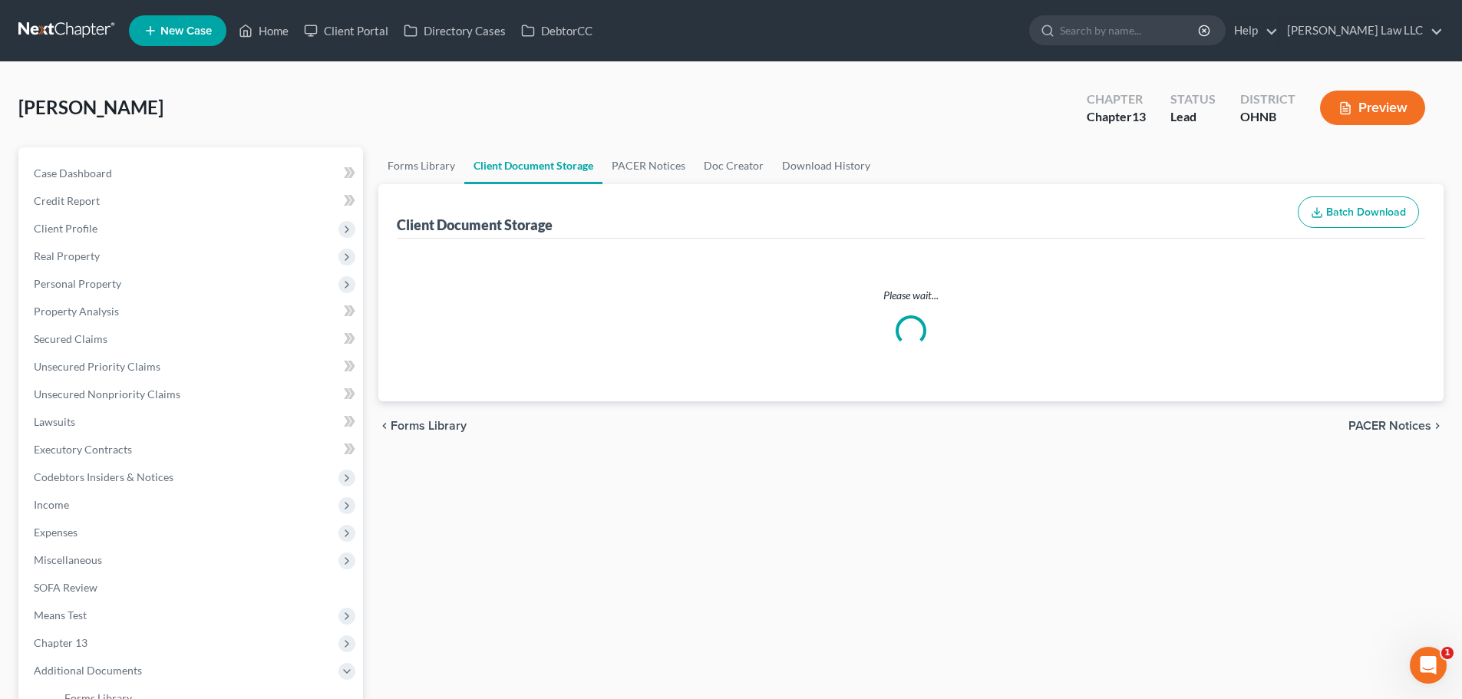
select select "11"
select select "16"
select select "26"
select select "20"
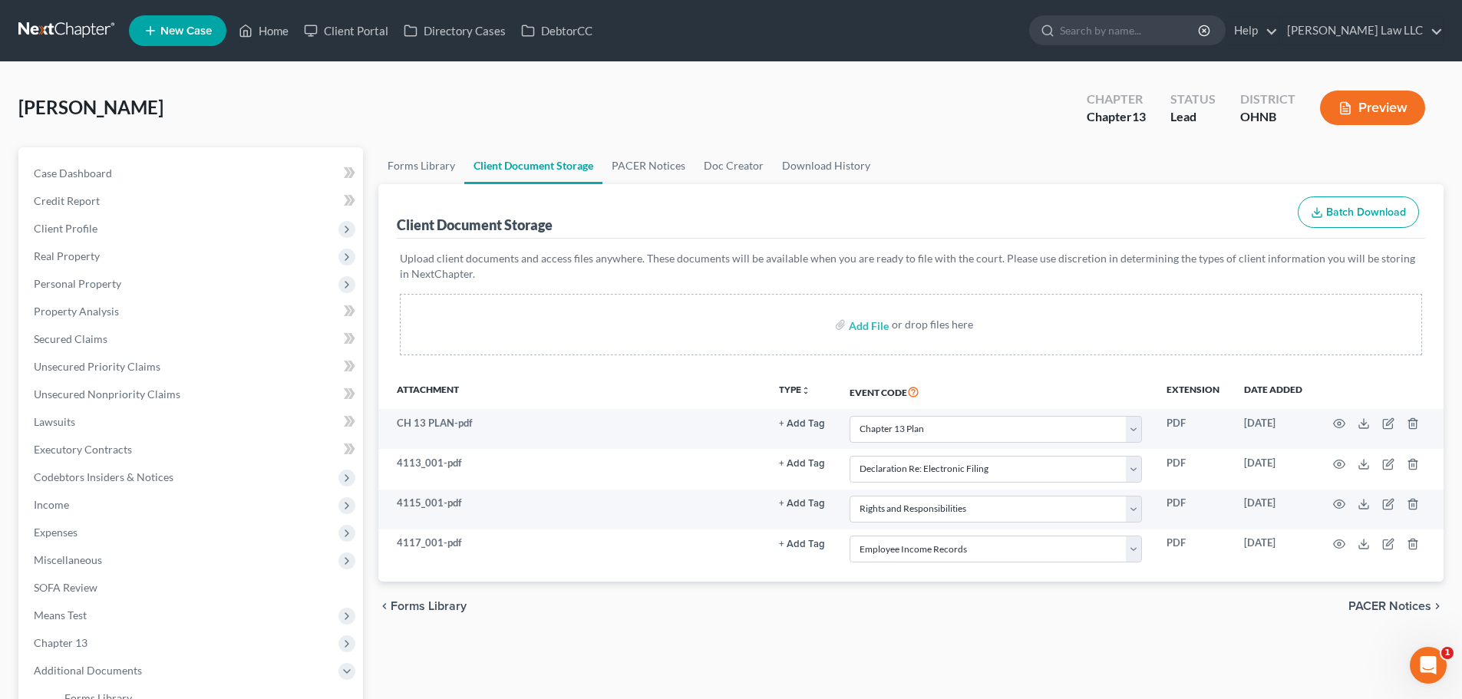
click at [1037, 605] on div "chevron_left Forms Library PACER Notices chevron_right" at bounding box center [910, 606] width 1065 height 49
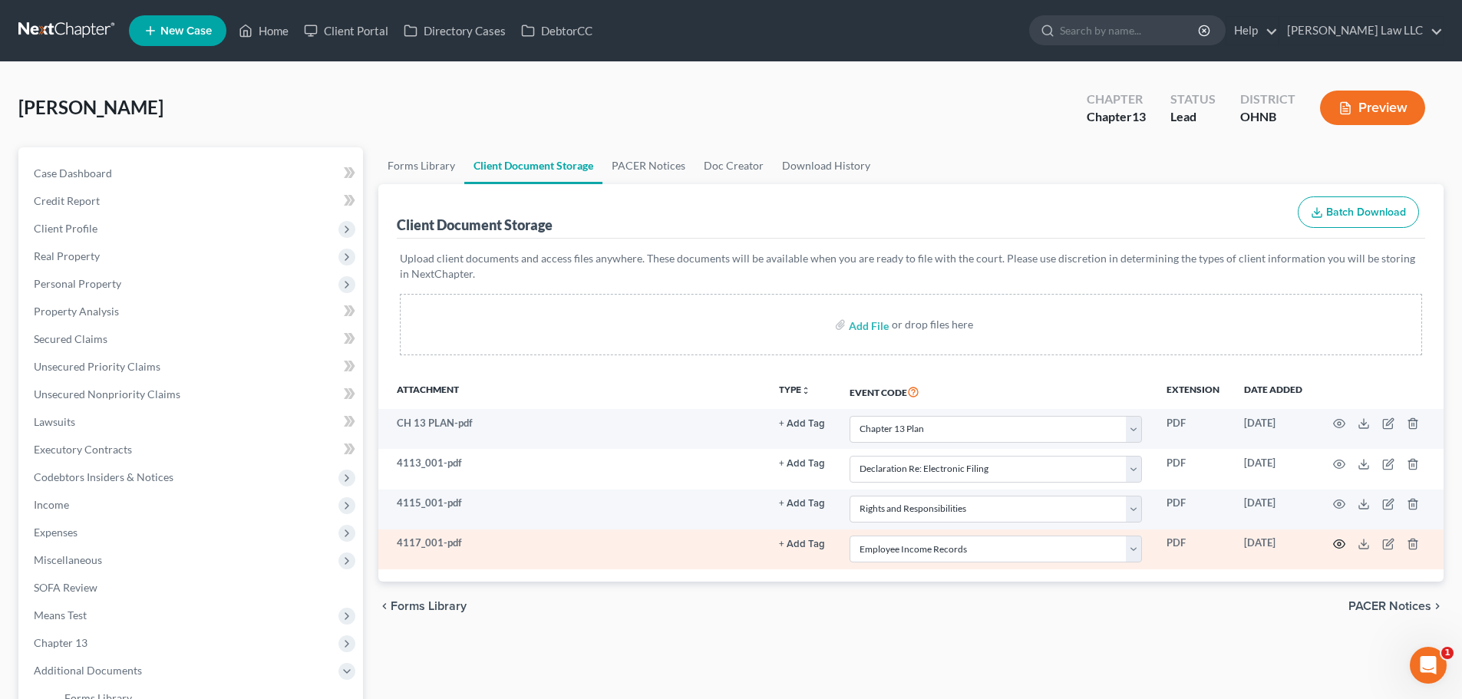
click at [1337, 538] on icon "button" at bounding box center [1339, 544] width 12 height 12
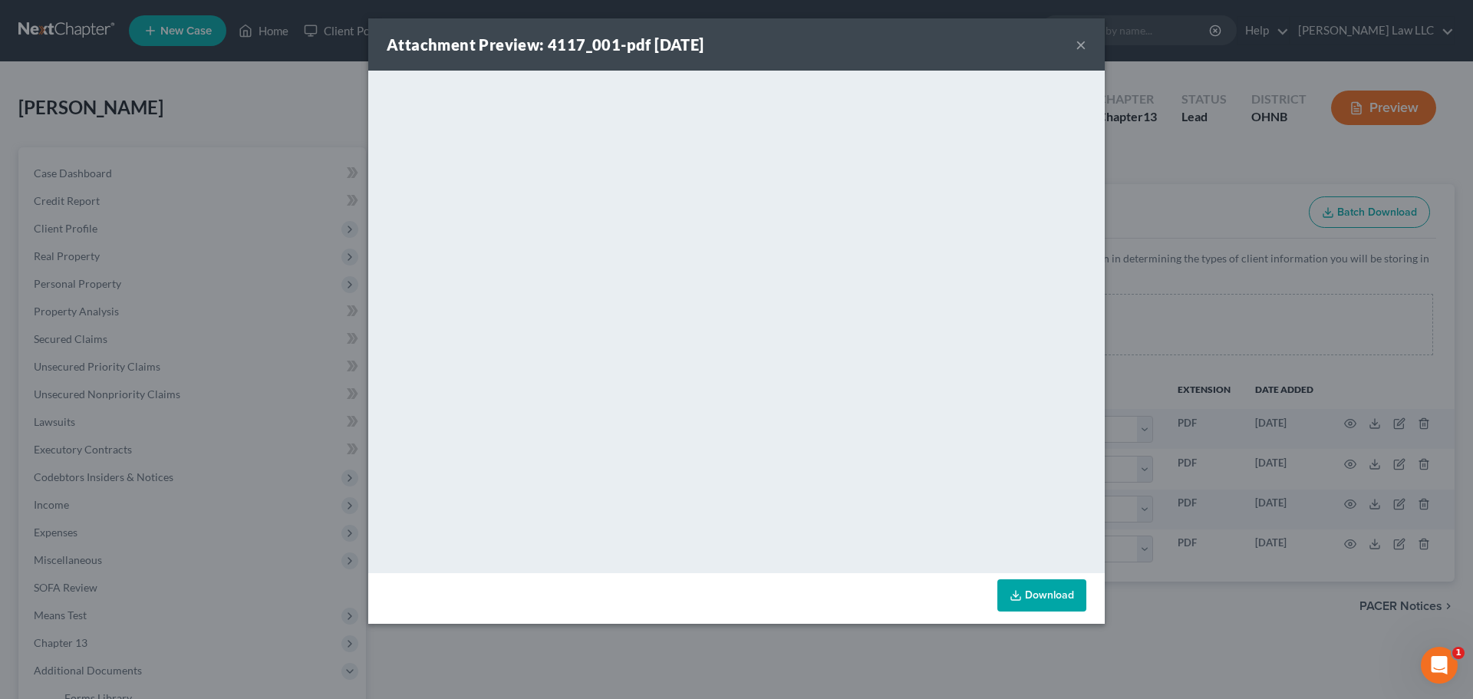
click at [768, 30] on div "Attachment Preview: 4117_001-pdf [DATE] ×" at bounding box center [736, 44] width 737 height 52
drag, startPoint x: 452, startPoint y: 570, endPoint x: 904, endPoint y: 586, distance: 452.3
click at [863, 582] on div "Attachment Preview: 4117_001-pdf [DATE] × <object ng-attr-data='[URL][DOMAIN_NA…" at bounding box center [736, 320] width 737 height 605
click at [1075, 40] on div "Attachment Preview: 4117_001-pdf [DATE] ×" at bounding box center [736, 44] width 737 height 52
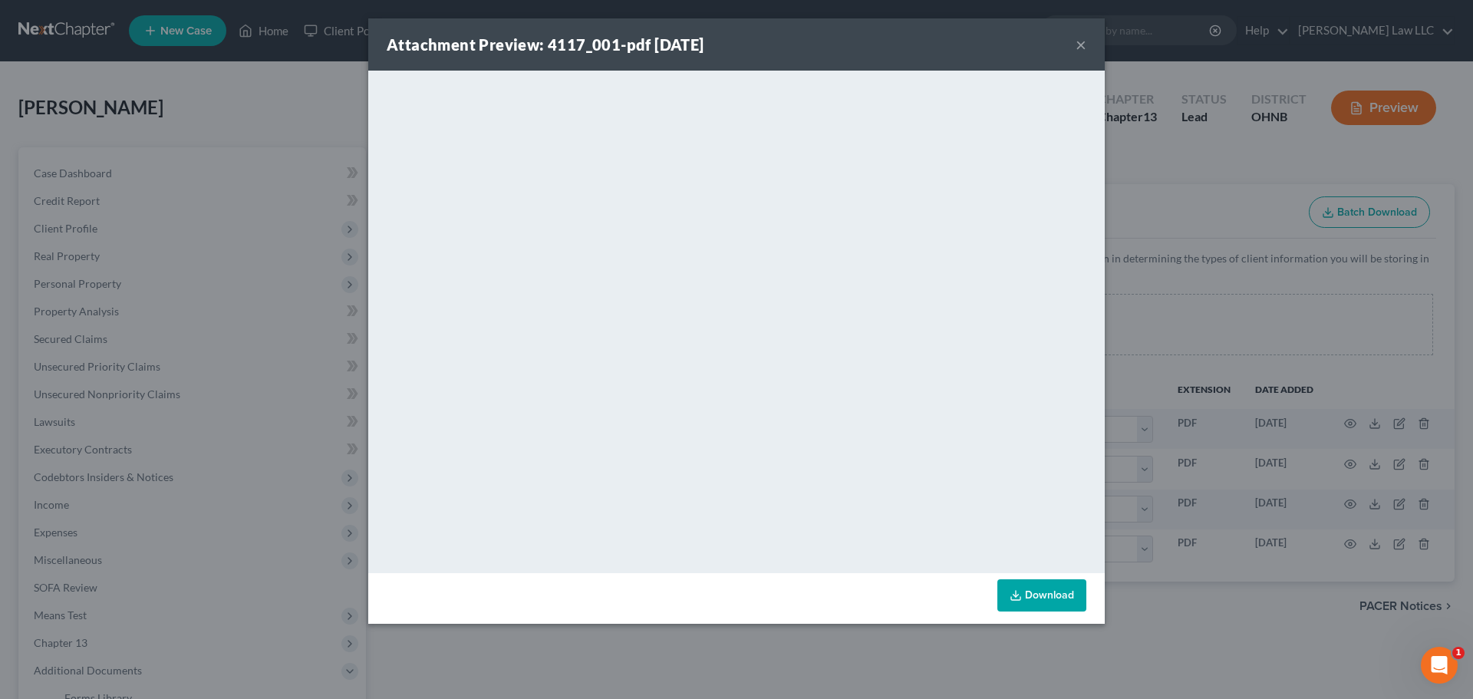
click at [1082, 53] on button "×" at bounding box center [1081, 44] width 11 height 18
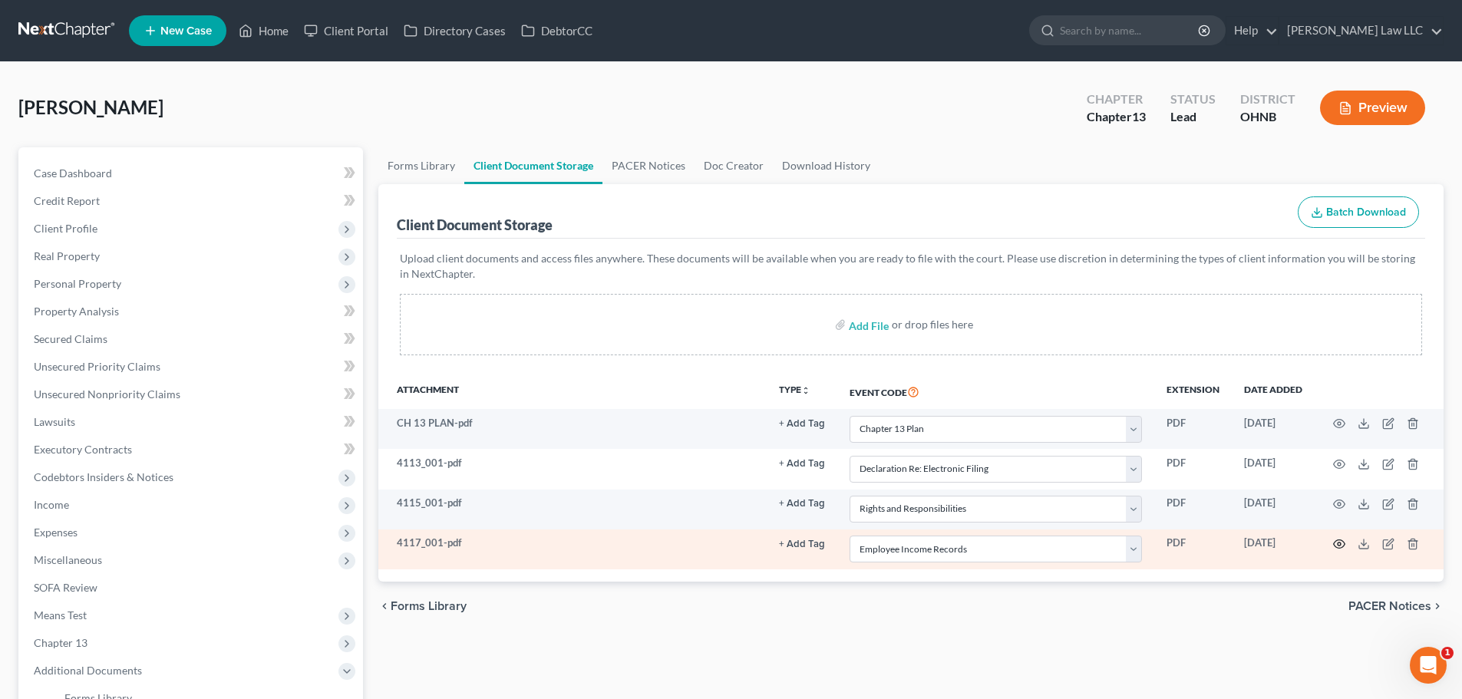
click at [1341, 546] on icon "button" at bounding box center [1339, 544] width 12 height 12
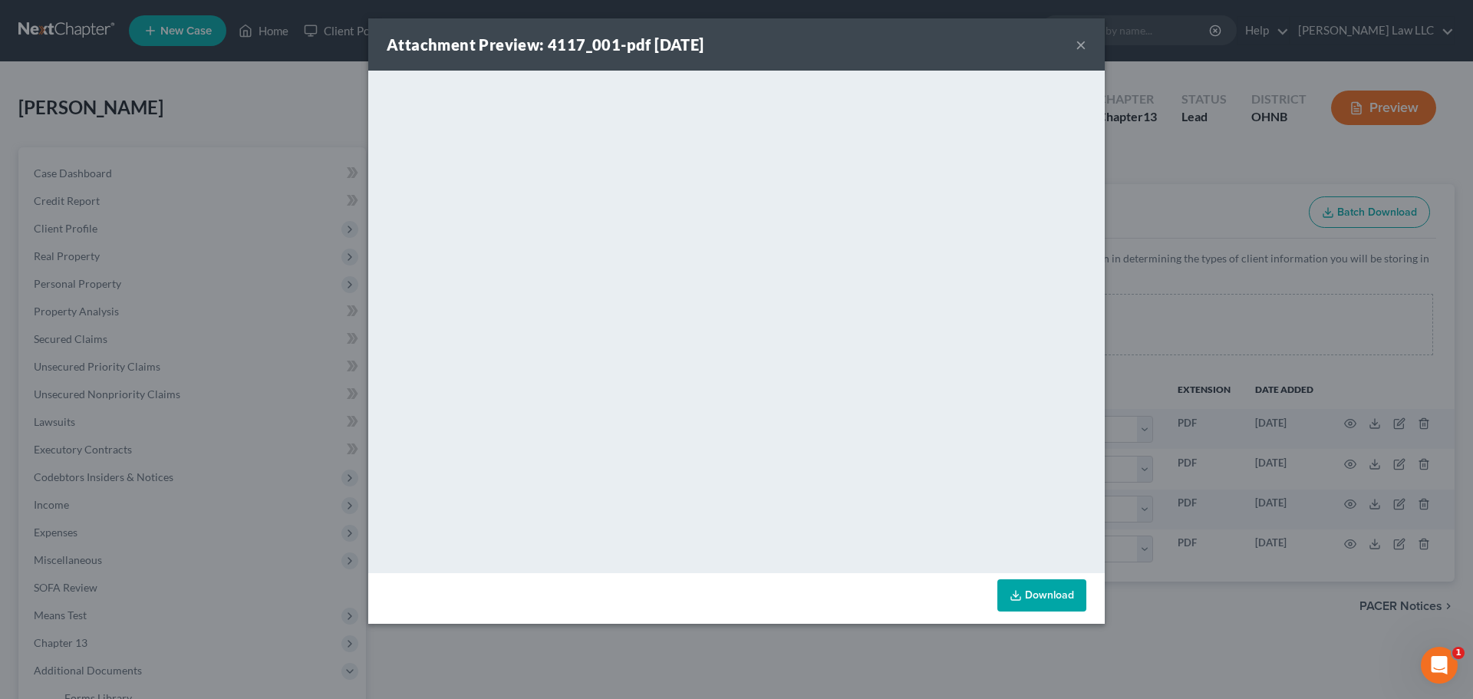
click at [1037, 38] on div "Attachment Preview: 4117_001-pdf [DATE] ×" at bounding box center [736, 44] width 737 height 52
click at [682, 572] on div "<object ng-attr-data='[URL][DOMAIN_NAME]' type='application/pdf' width='100%' h…" at bounding box center [736, 322] width 737 height 503
click at [599, 571] on div "<object ng-attr-data='[URL][DOMAIN_NAME]' type='application/pdf' width='100%' h…" at bounding box center [736, 322] width 737 height 503
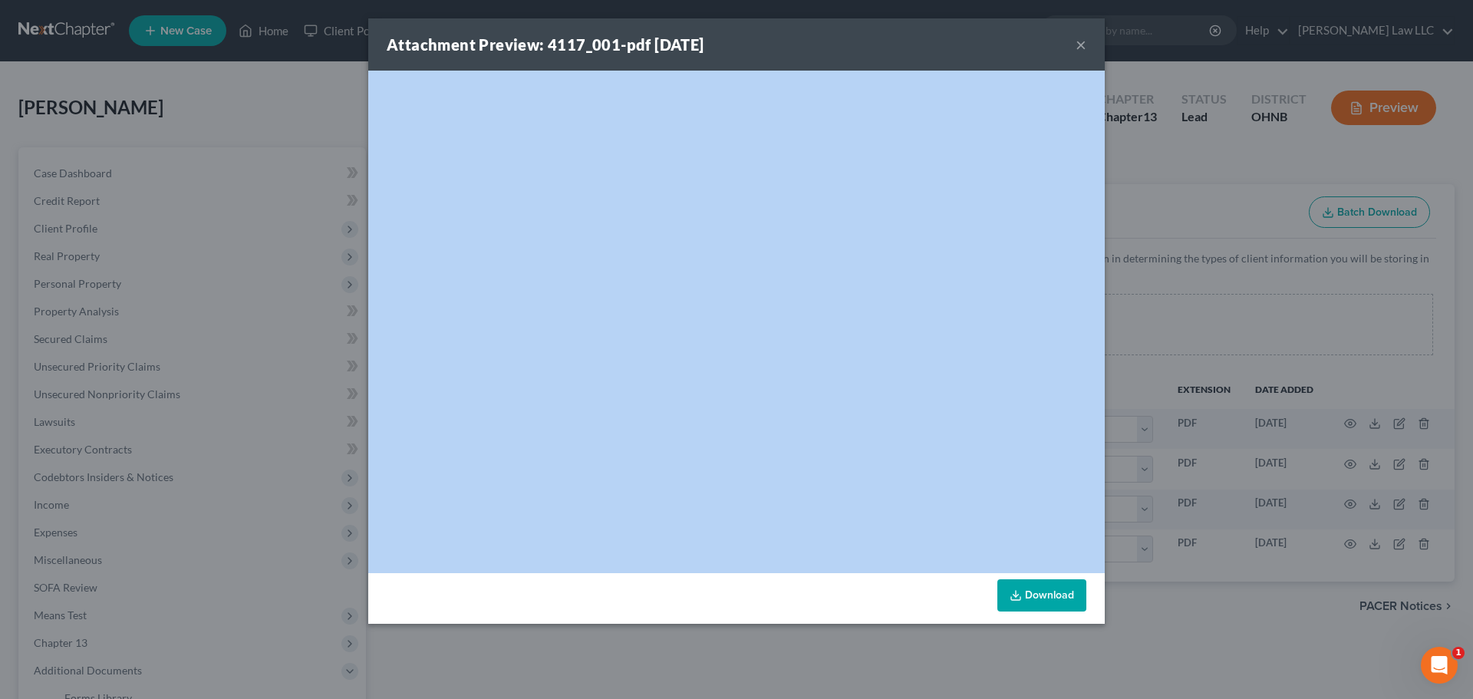
click at [599, 571] on div "<object ng-attr-data='[URL][DOMAIN_NAME]' type='application/pdf' width='100%' h…" at bounding box center [736, 322] width 737 height 503
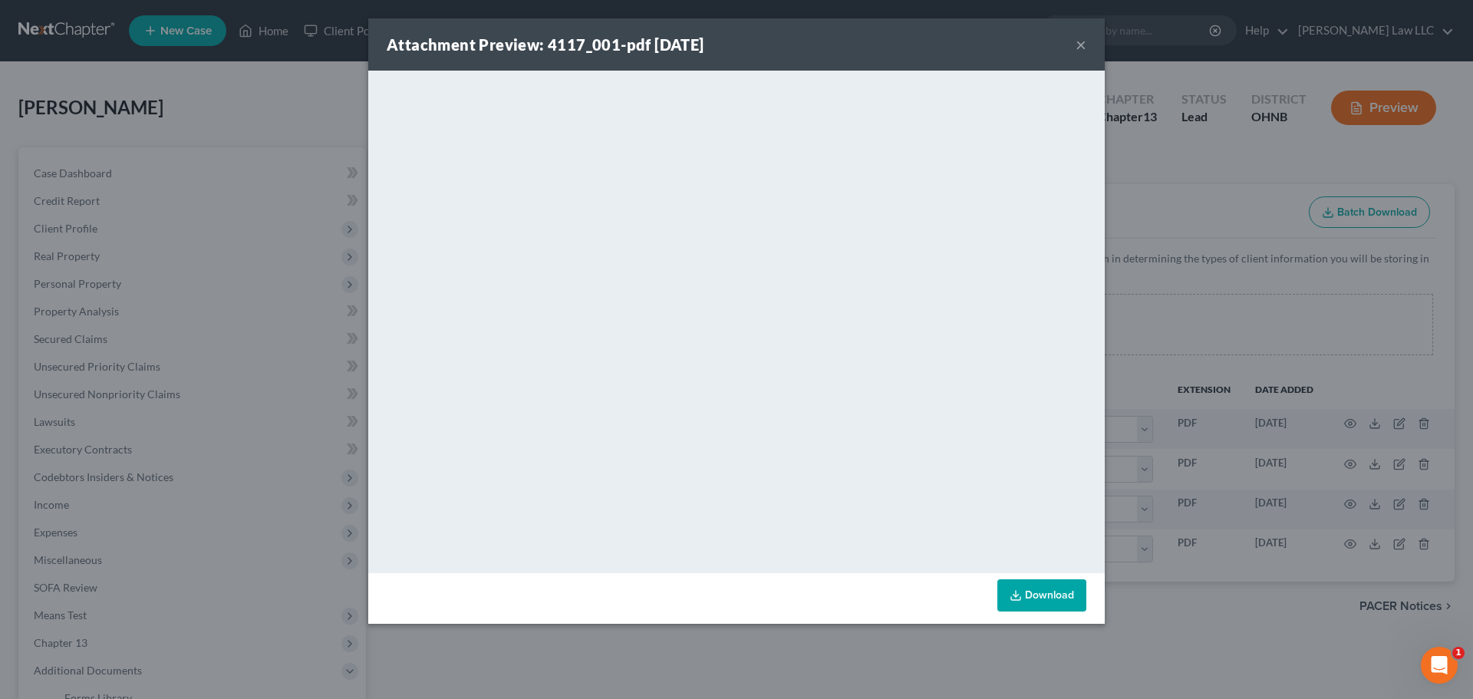
click at [599, 571] on div "<object ng-attr-data='[URL][DOMAIN_NAME]' type='application/pdf' width='100%' h…" at bounding box center [736, 322] width 737 height 503
click at [1087, 42] on div "Attachment Preview: 4117_001-pdf [DATE] ×" at bounding box center [736, 44] width 737 height 52
click at [1081, 46] on button "×" at bounding box center [1081, 44] width 11 height 18
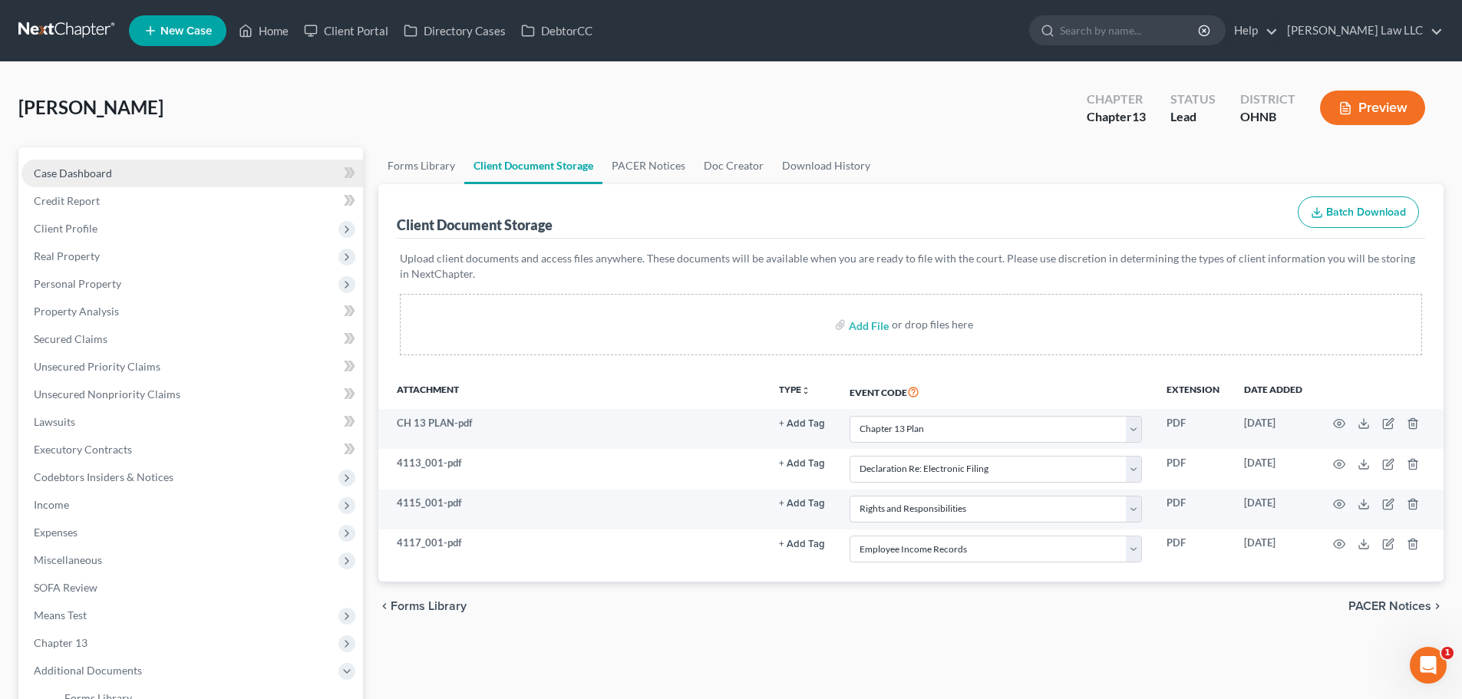
click at [102, 165] on link "Case Dashboard" at bounding box center [191, 174] width 341 height 28
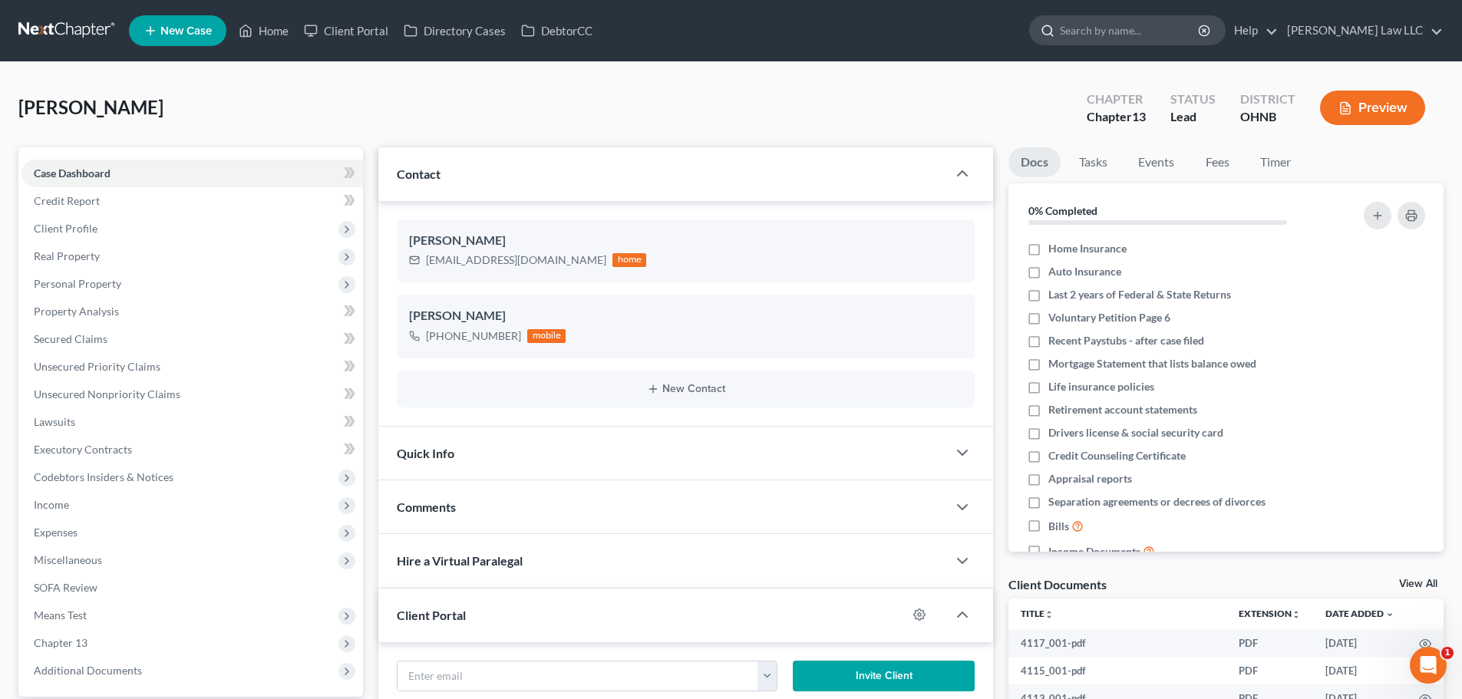
click at [1123, 38] on input "search" at bounding box center [1130, 30] width 140 height 28
type input "[PERSON_NAME]"
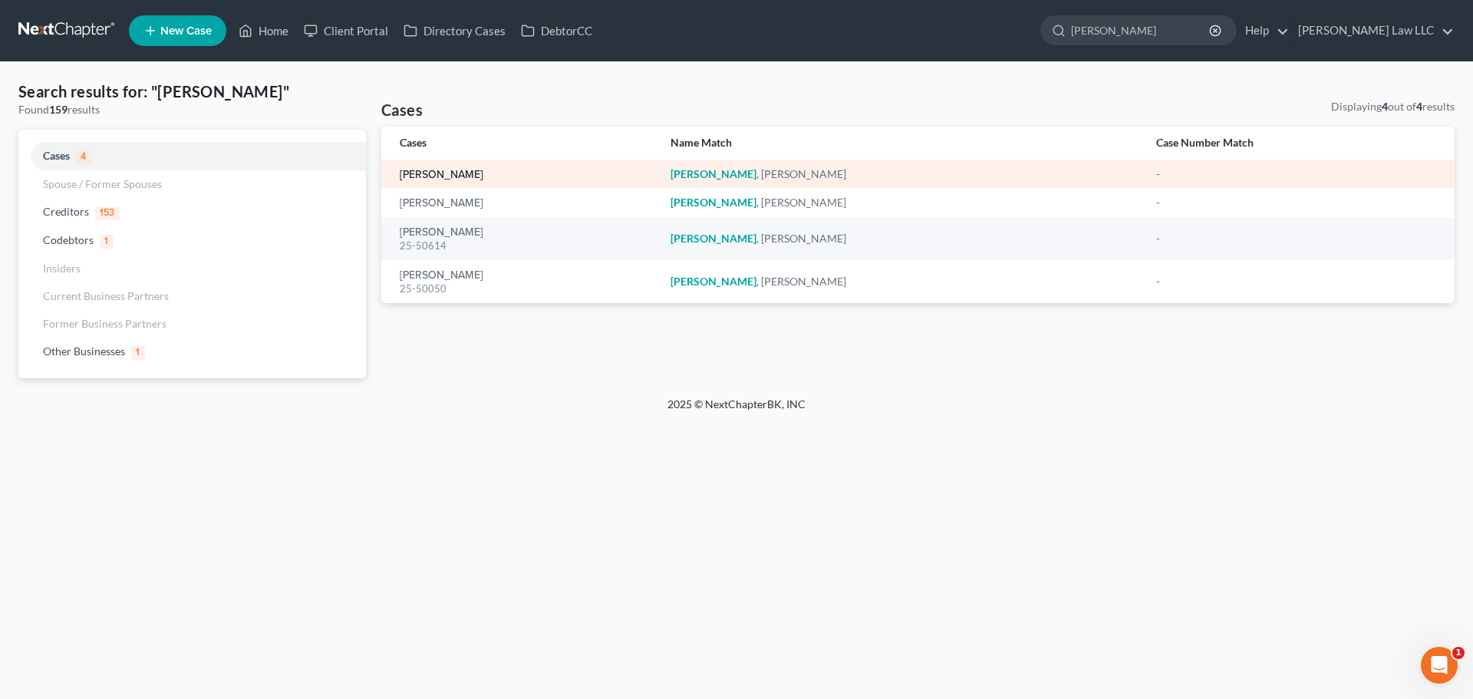
click at [463, 173] on link "[PERSON_NAME]" at bounding box center [442, 175] width 84 height 11
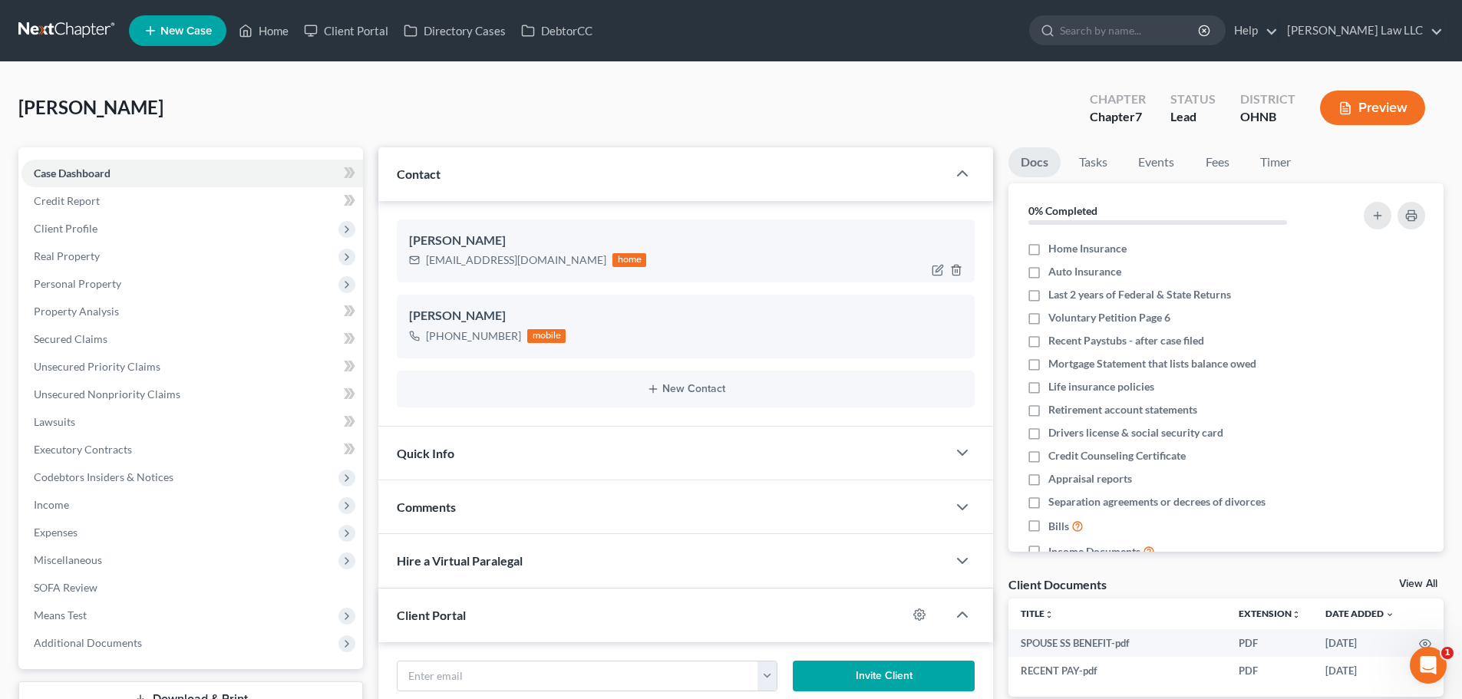
click at [460, 259] on div "[EMAIL_ADDRESS][DOMAIN_NAME]" at bounding box center [516, 259] width 180 height 15
copy div "[EMAIL_ADDRESS][DOMAIN_NAME]"
click at [1166, 28] on input "search" at bounding box center [1130, 30] width 140 height 28
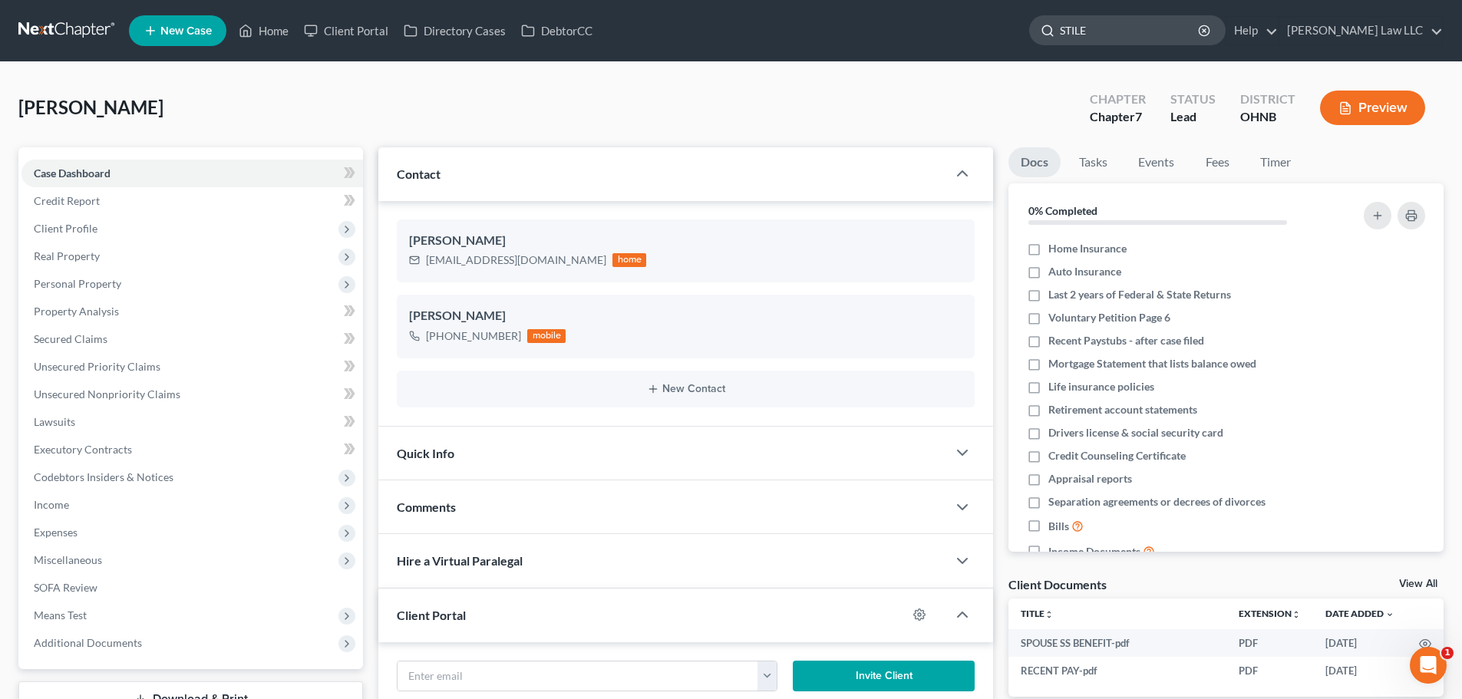
type input "[PERSON_NAME]"
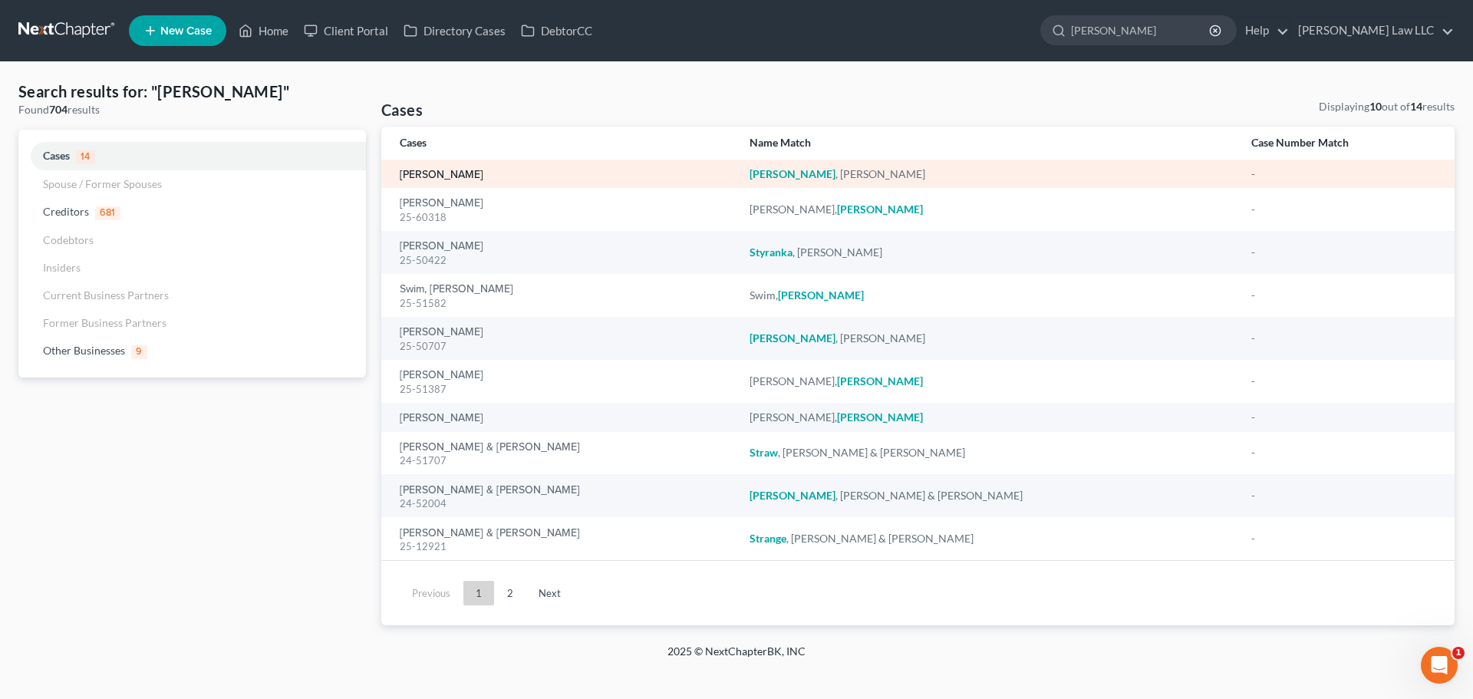
click at [458, 172] on link "[PERSON_NAME]" at bounding box center [442, 175] width 84 height 11
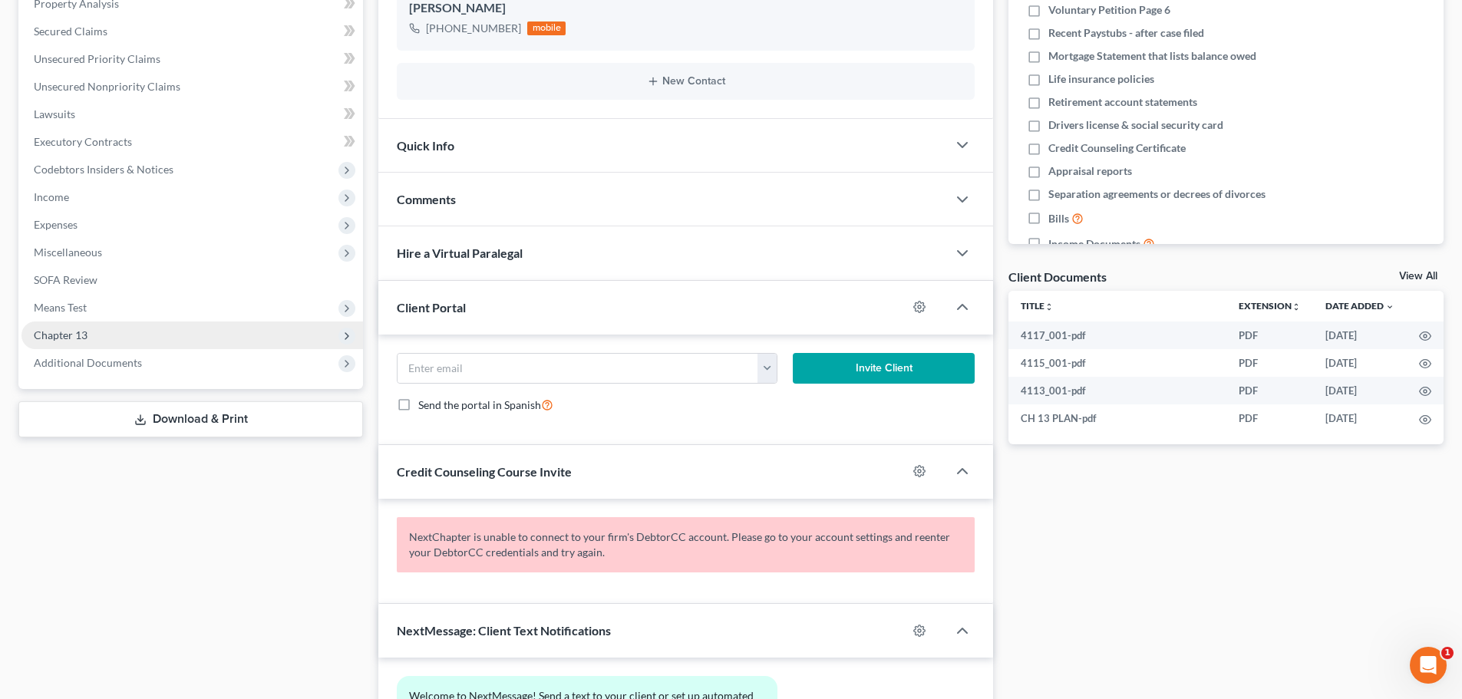
scroll to position [307, 0]
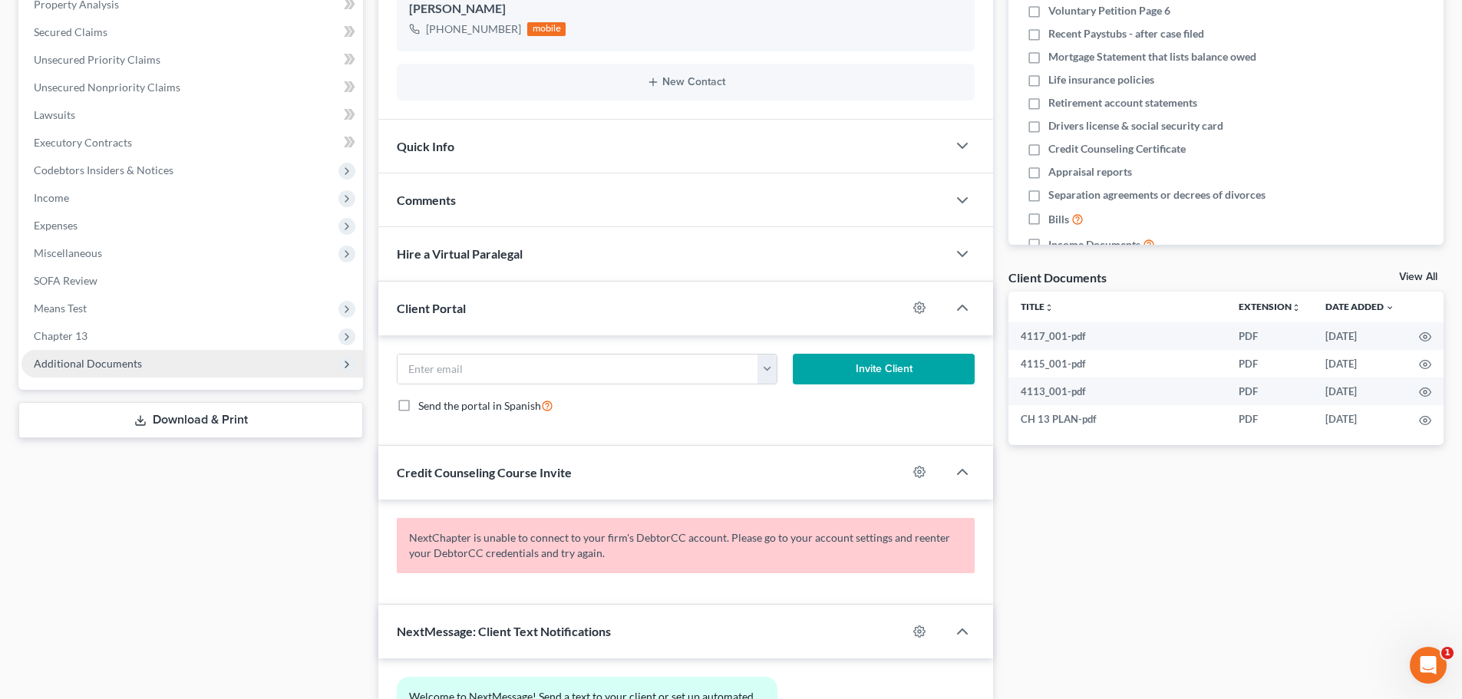
click at [97, 368] on span "Additional Documents" at bounding box center [88, 363] width 108 height 13
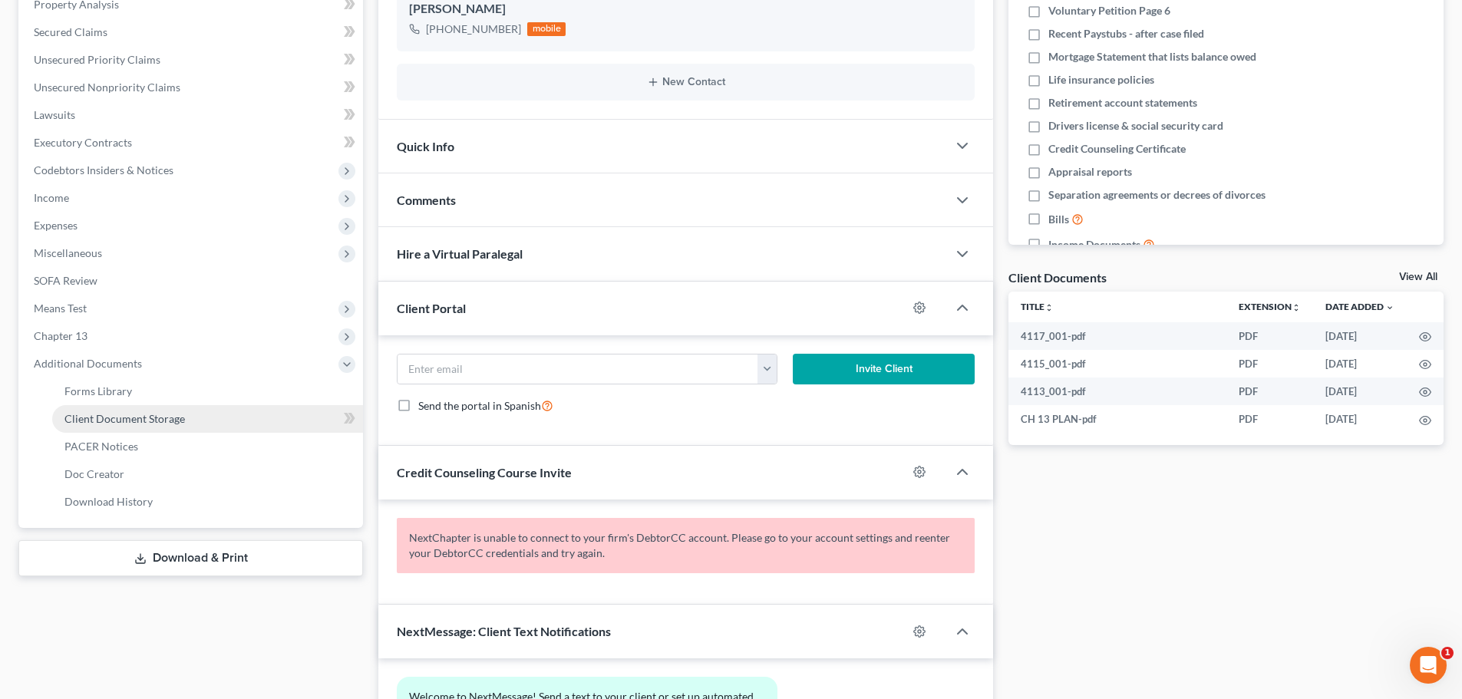
click at [175, 410] on link "Client Document Storage" at bounding box center [207, 419] width 311 height 28
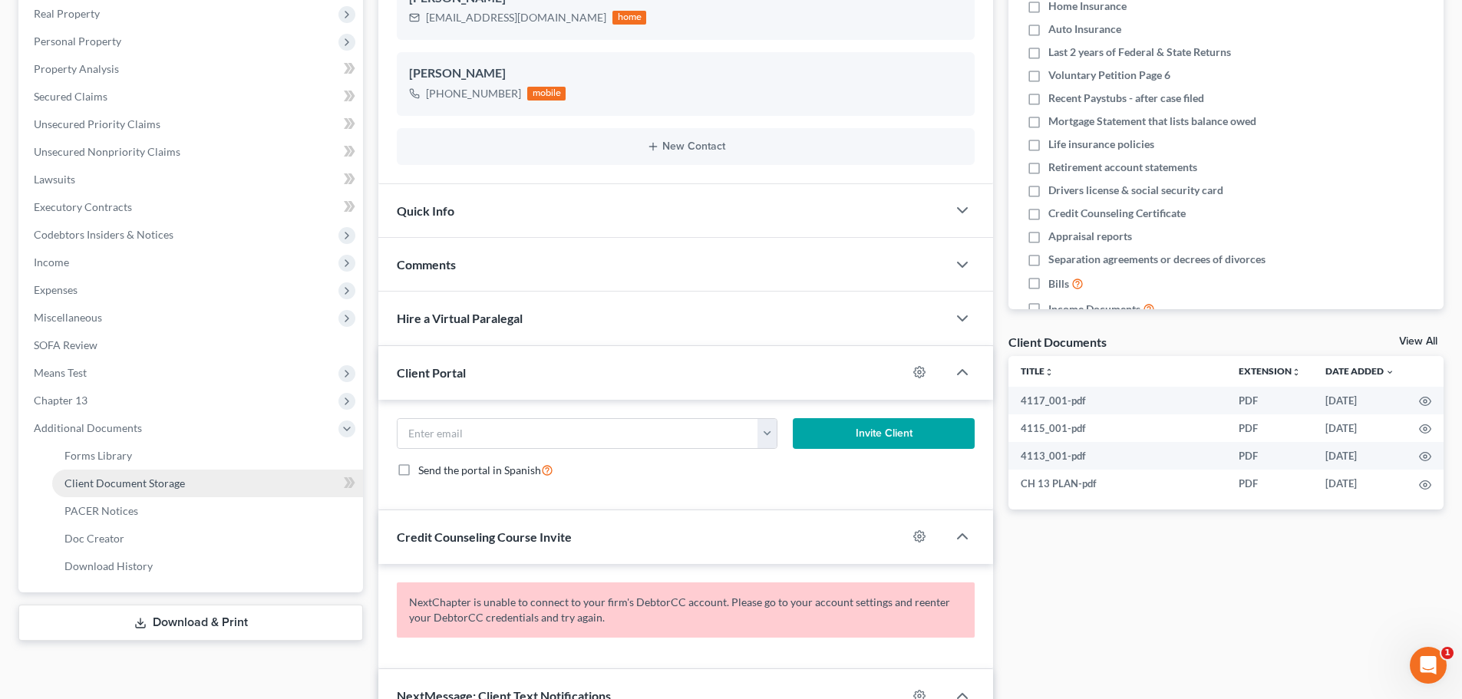
select select "11"
select select "16"
select select "26"
select select "20"
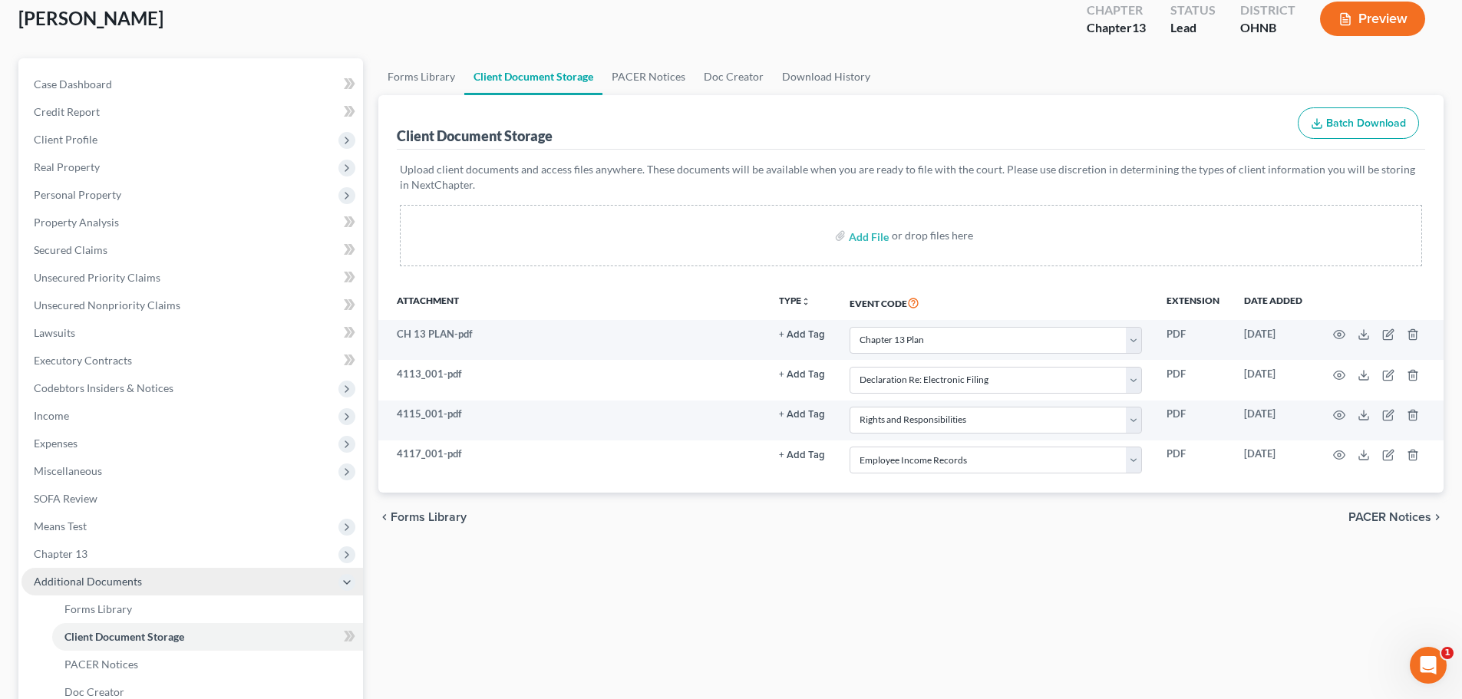
scroll to position [242, 0]
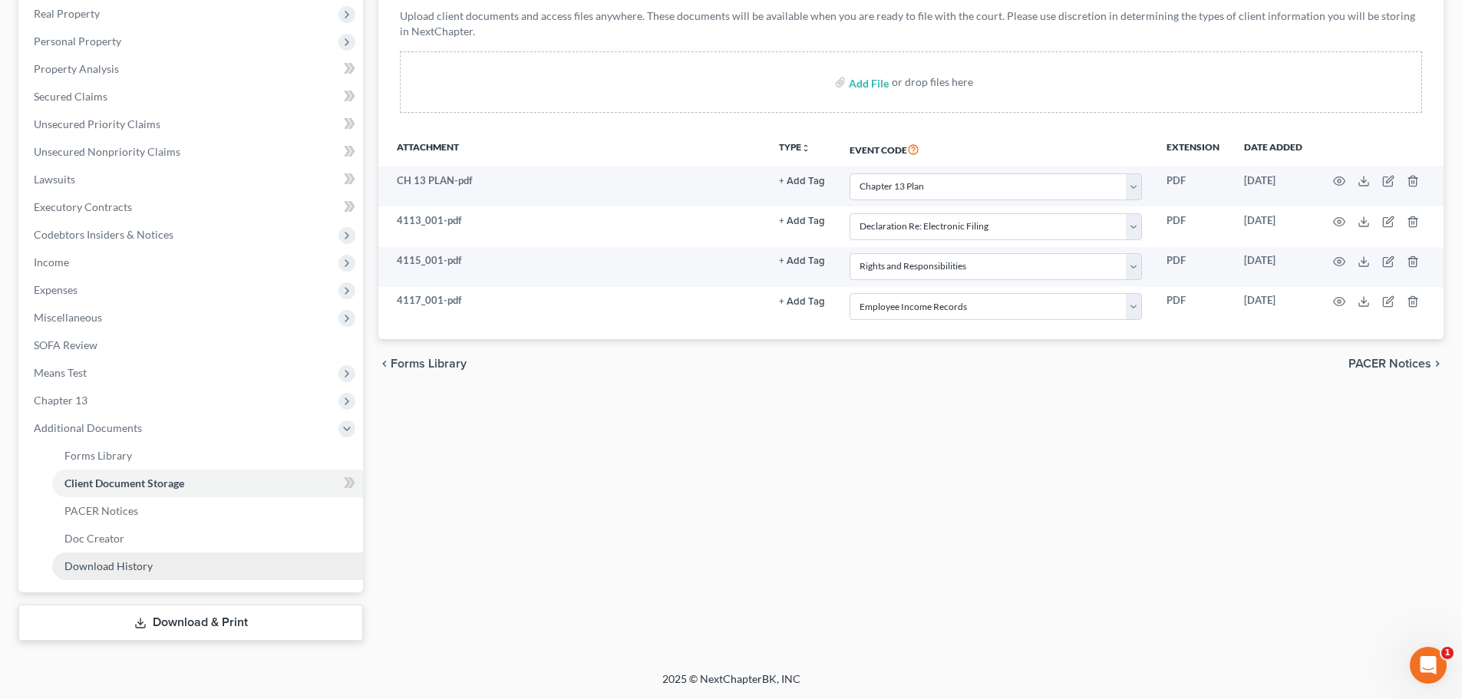
click at [137, 561] on span "Download History" at bounding box center [108, 565] width 88 height 13
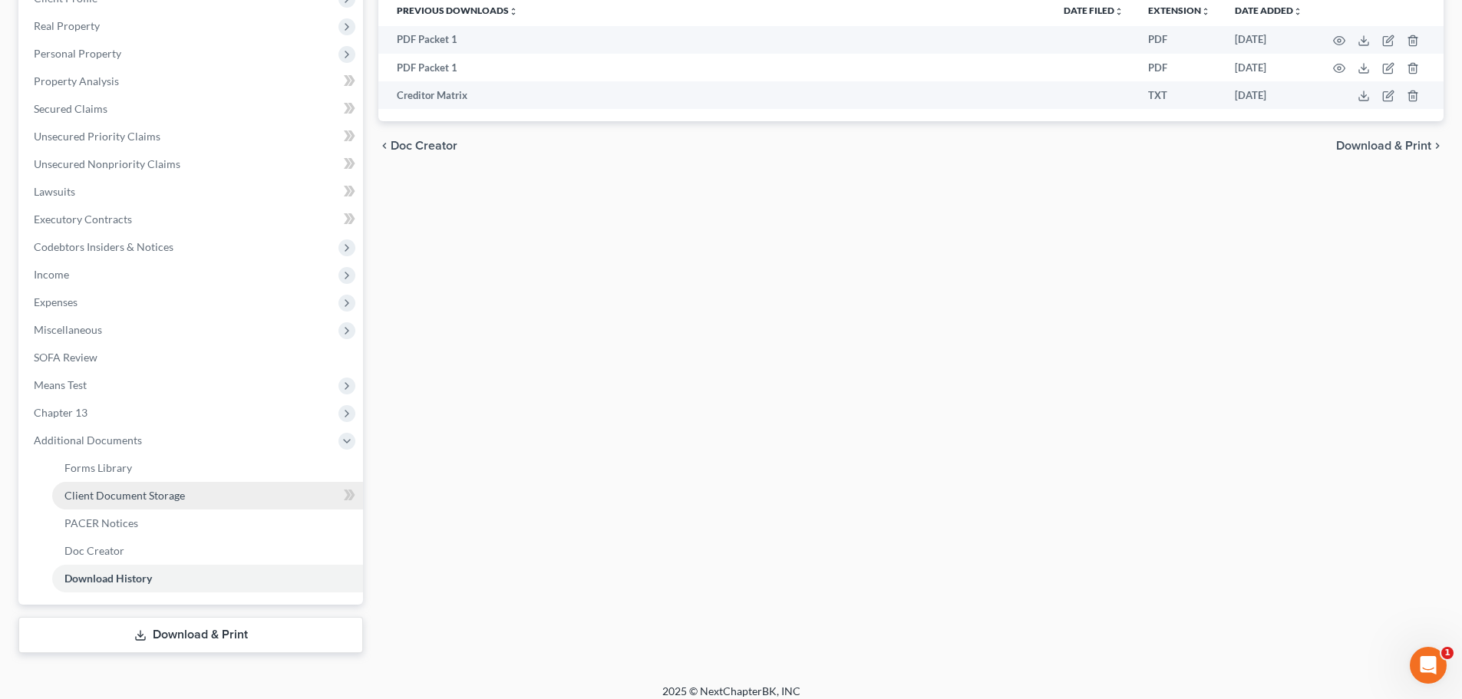
click at [145, 501] on span "Client Document Storage" at bounding box center [124, 495] width 120 height 13
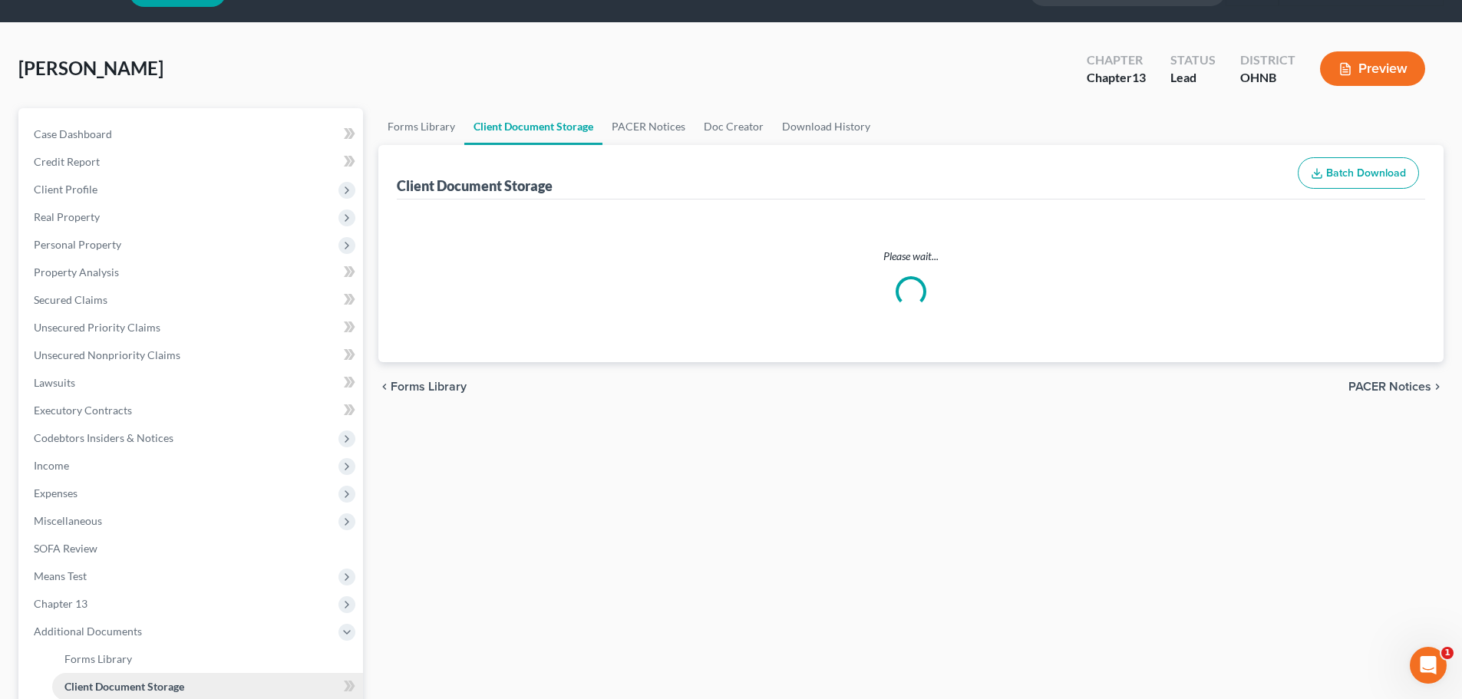
select select "11"
select select "16"
select select "26"
select select "20"
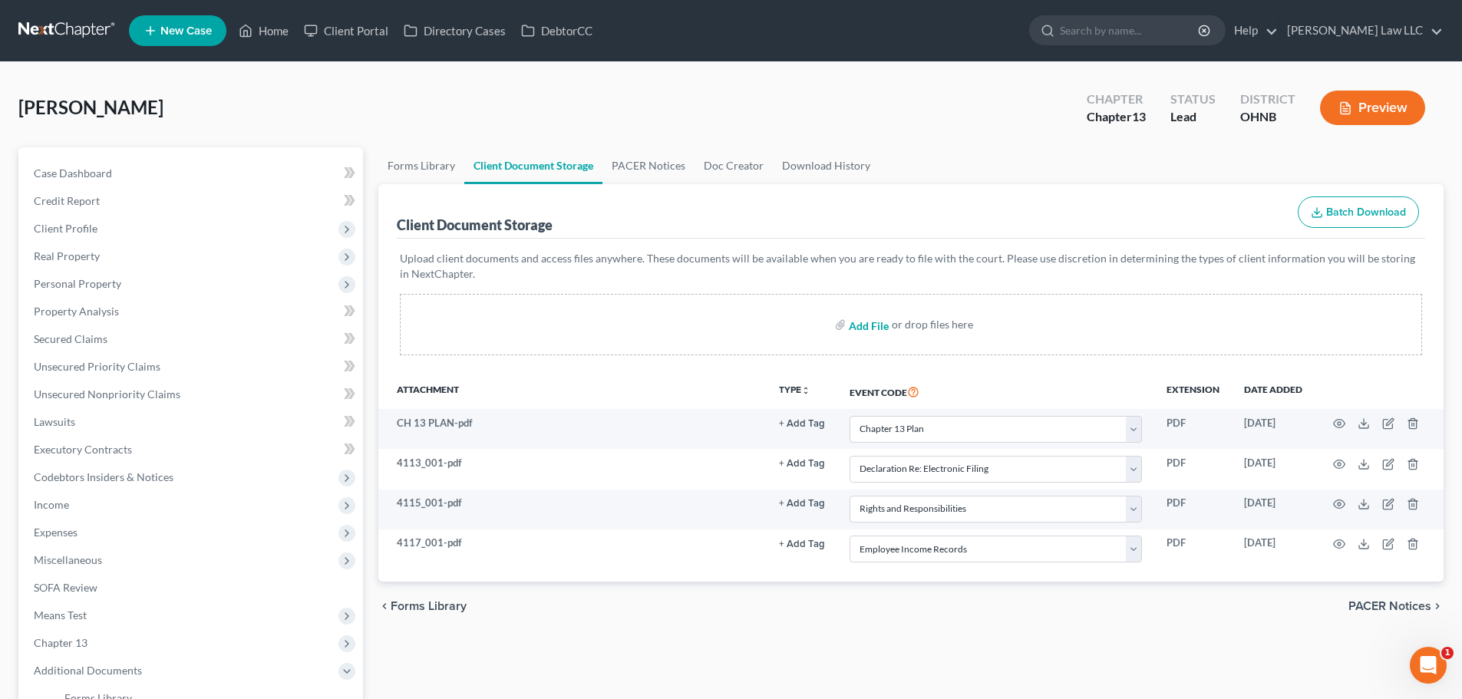
click at [860, 327] on input "file" at bounding box center [867, 325] width 37 height 28
type input "C:\fakepath\RECENT PAY 2.pdf"
select select "11"
select select "16"
select select "26"
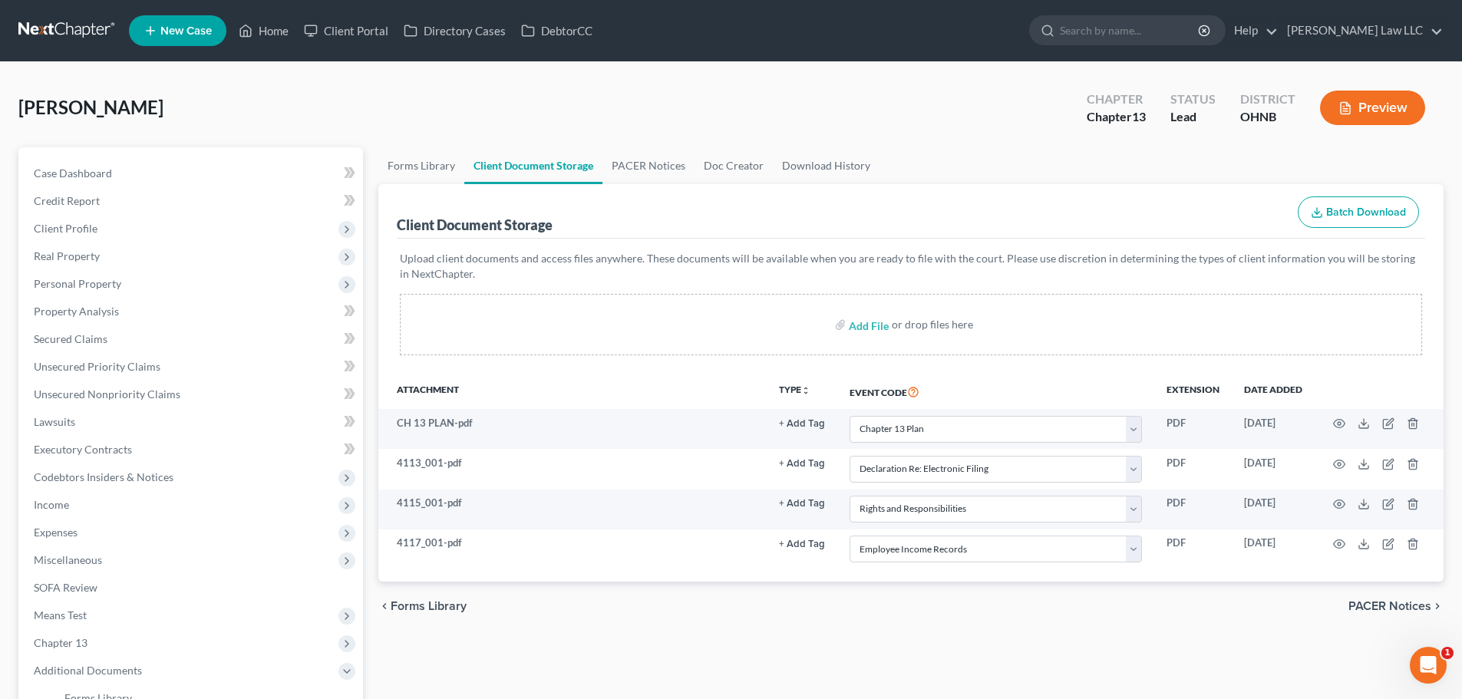
select select "20"
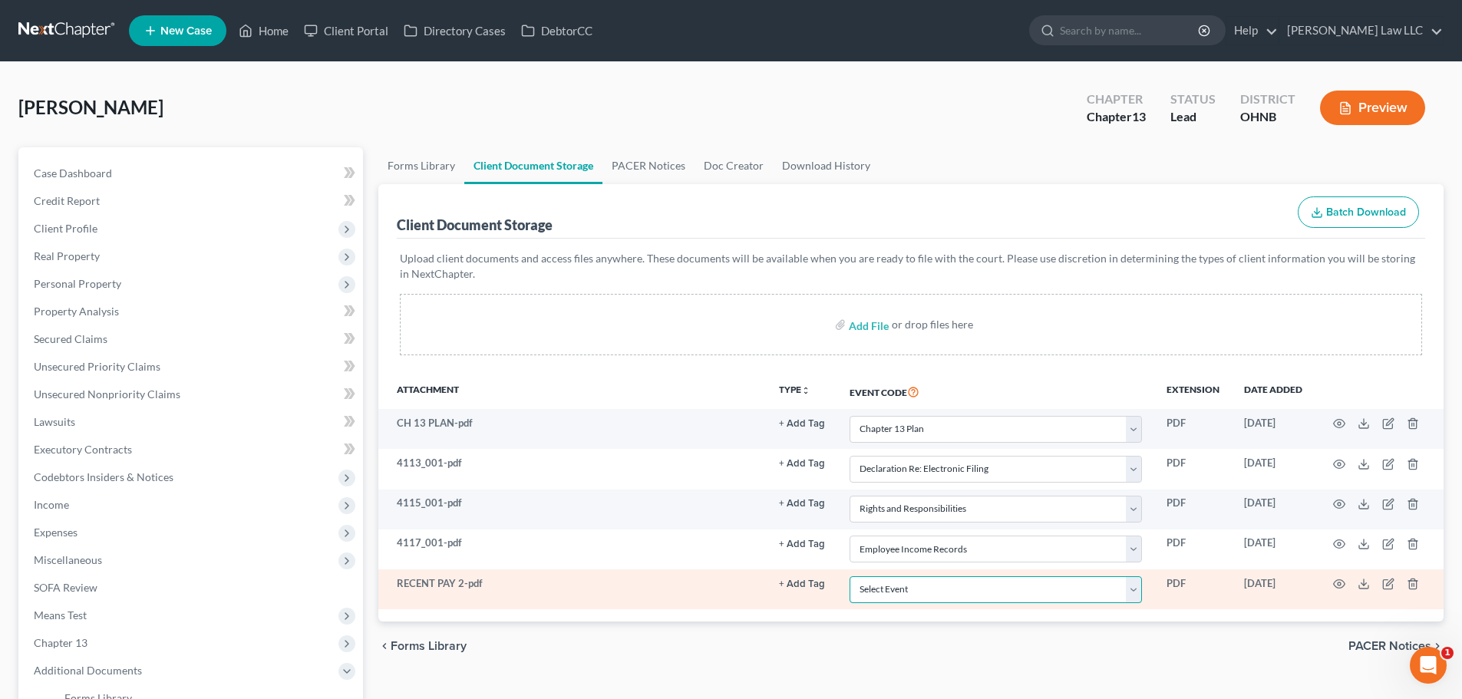
click at [937, 589] on select "Select Event 20 Largest Unsecured Creditors Amended List of Creditors (Fee) Ame…" at bounding box center [995, 589] width 292 height 27
select select "20"
click at [849, 576] on select "Select Event 20 Largest Unsecured Creditors Amended List of Creditors (Fee) Ame…" at bounding box center [995, 589] width 292 height 27
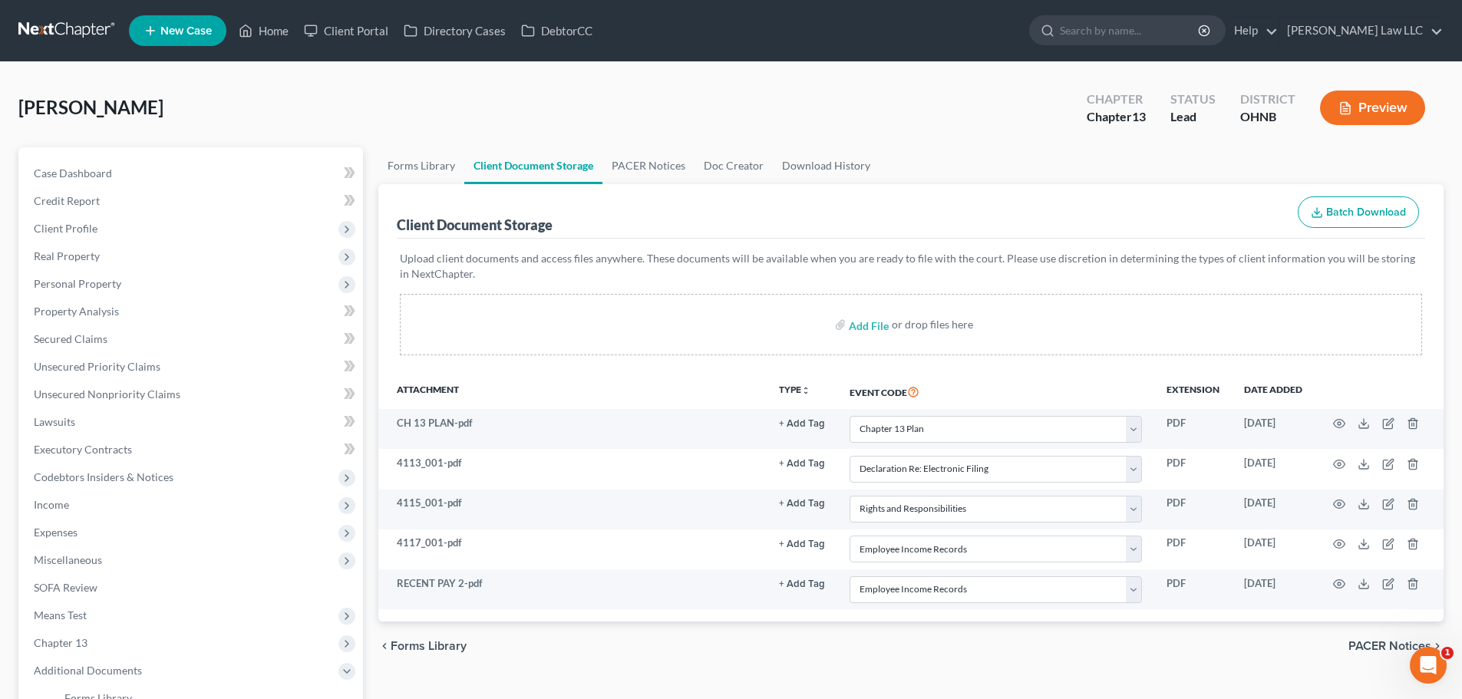
click at [826, 652] on div "chevron_left Forms Library PACER Notices chevron_right" at bounding box center [910, 646] width 1065 height 49
click at [628, 154] on link "PACER Notices" at bounding box center [648, 165] width 92 height 37
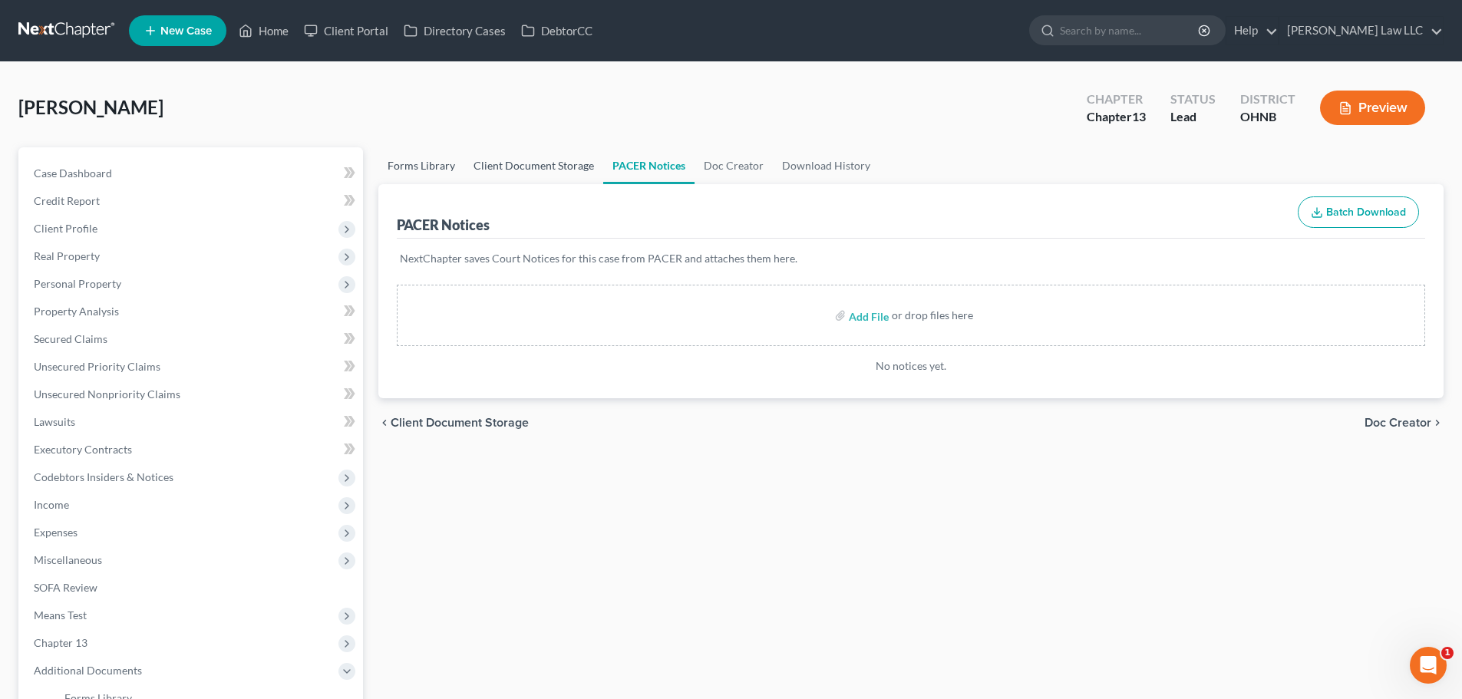
click at [532, 162] on link "Client Document Storage" at bounding box center [533, 165] width 139 height 37
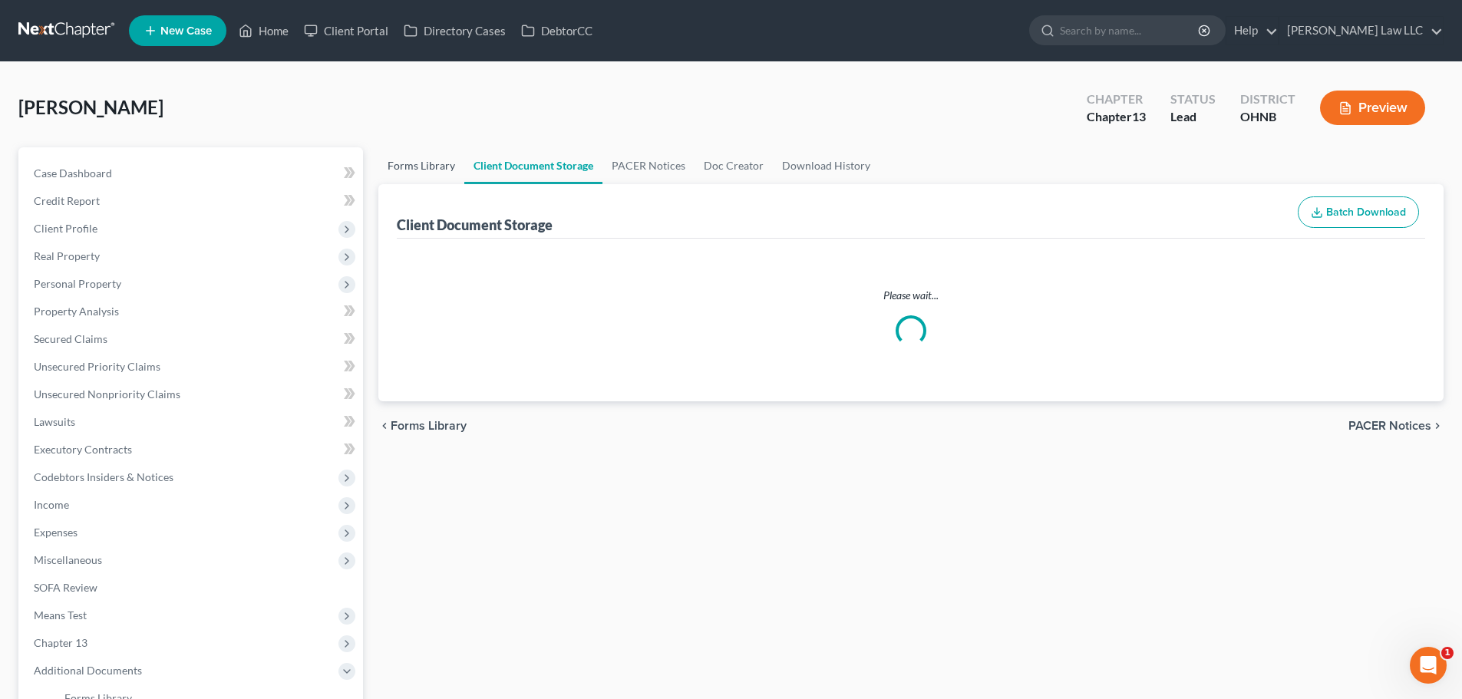
select select "11"
select select "16"
select select "26"
select select "20"
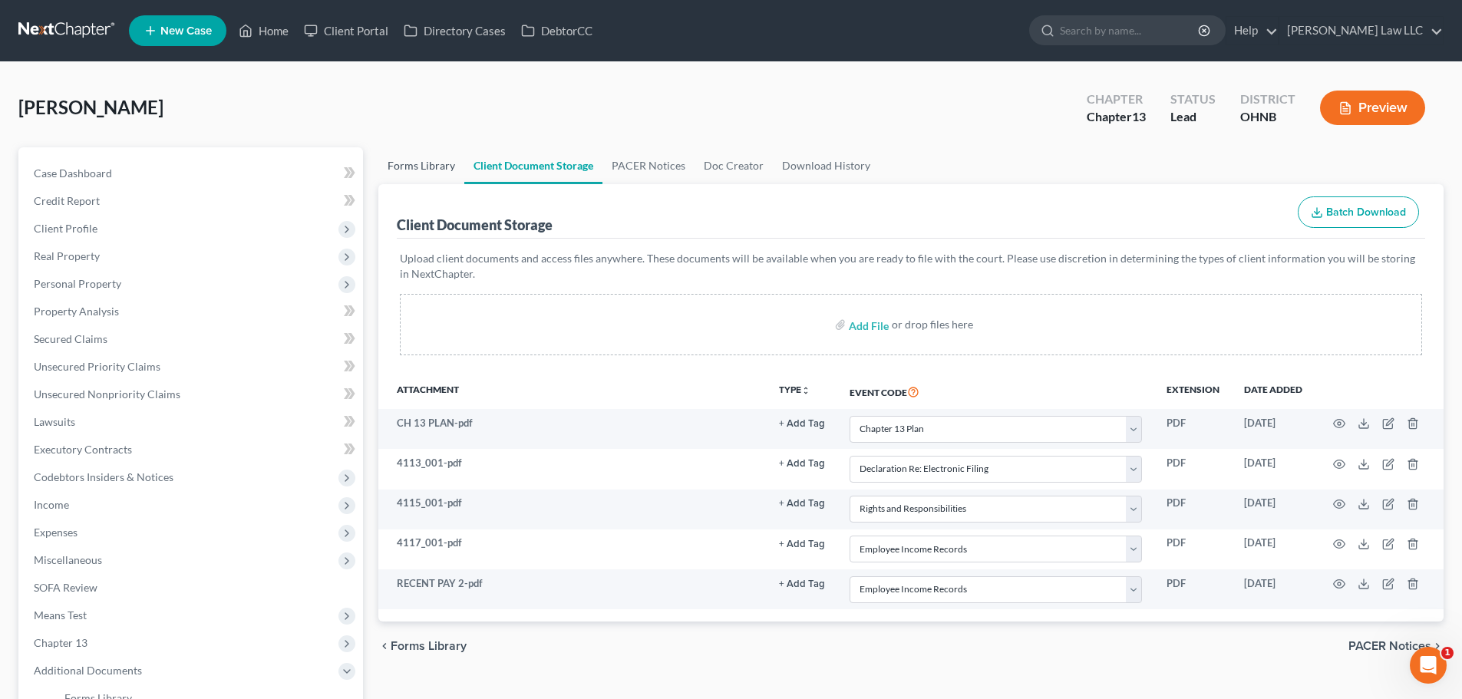
click at [422, 165] on link "Forms Library" at bounding box center [421, 165] width 86 height 37
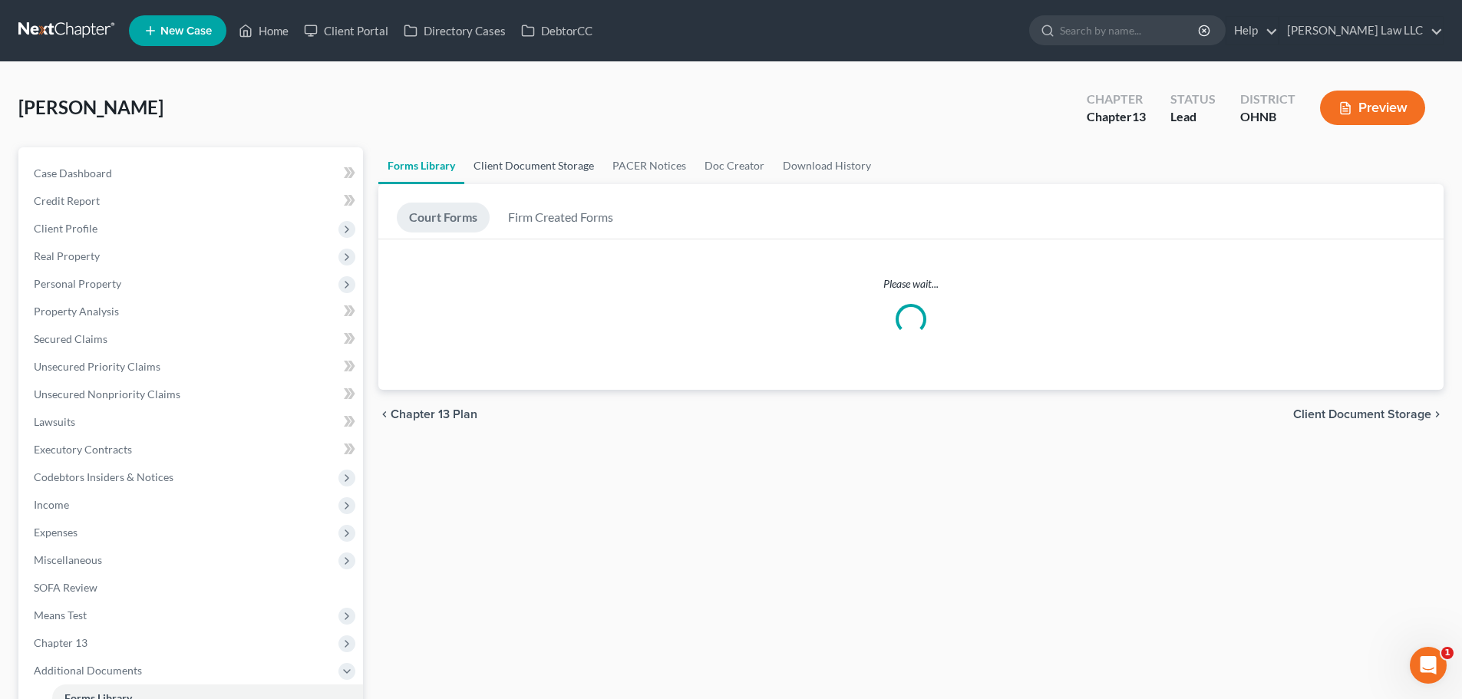
click at [526, 176] on link "Client Document Storage" at bounding box center [533, 165] width 139 height 37
select select "11"
select select "16"
select select "26"
select select "20"
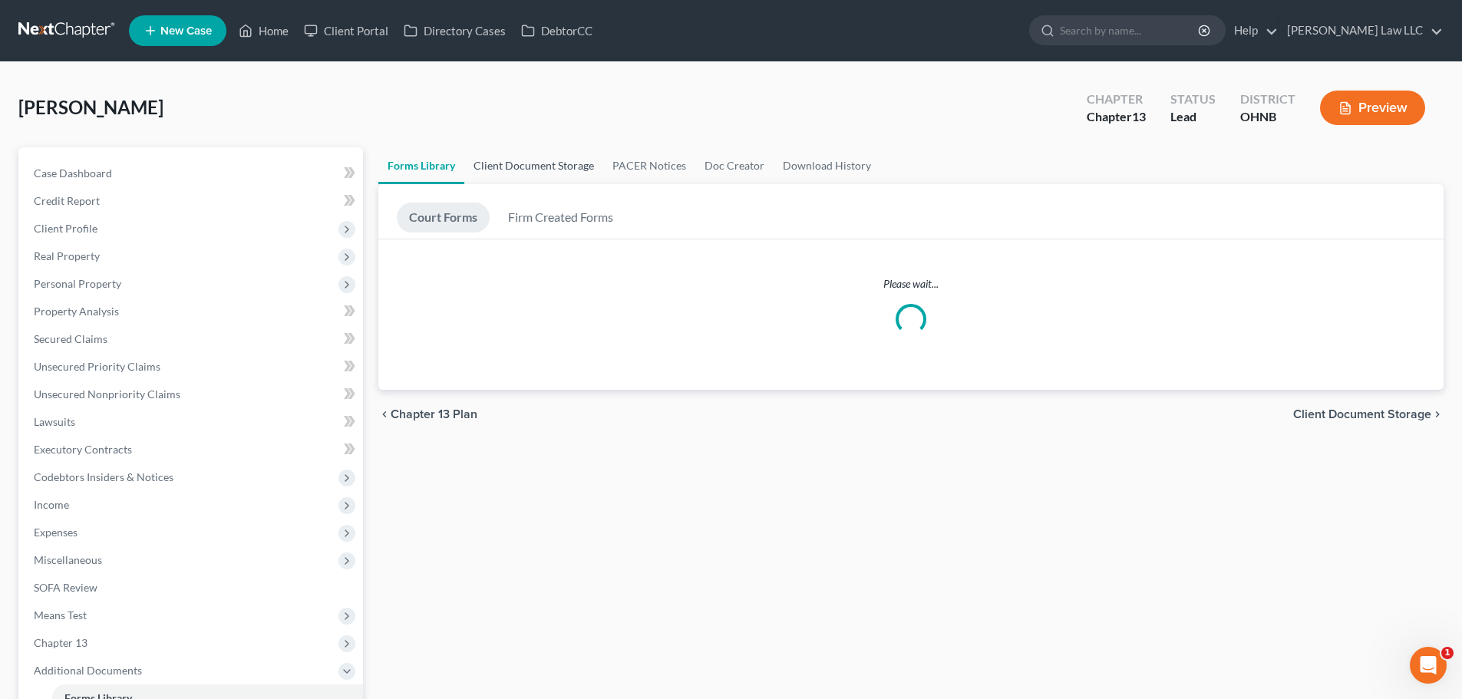
select select "20"
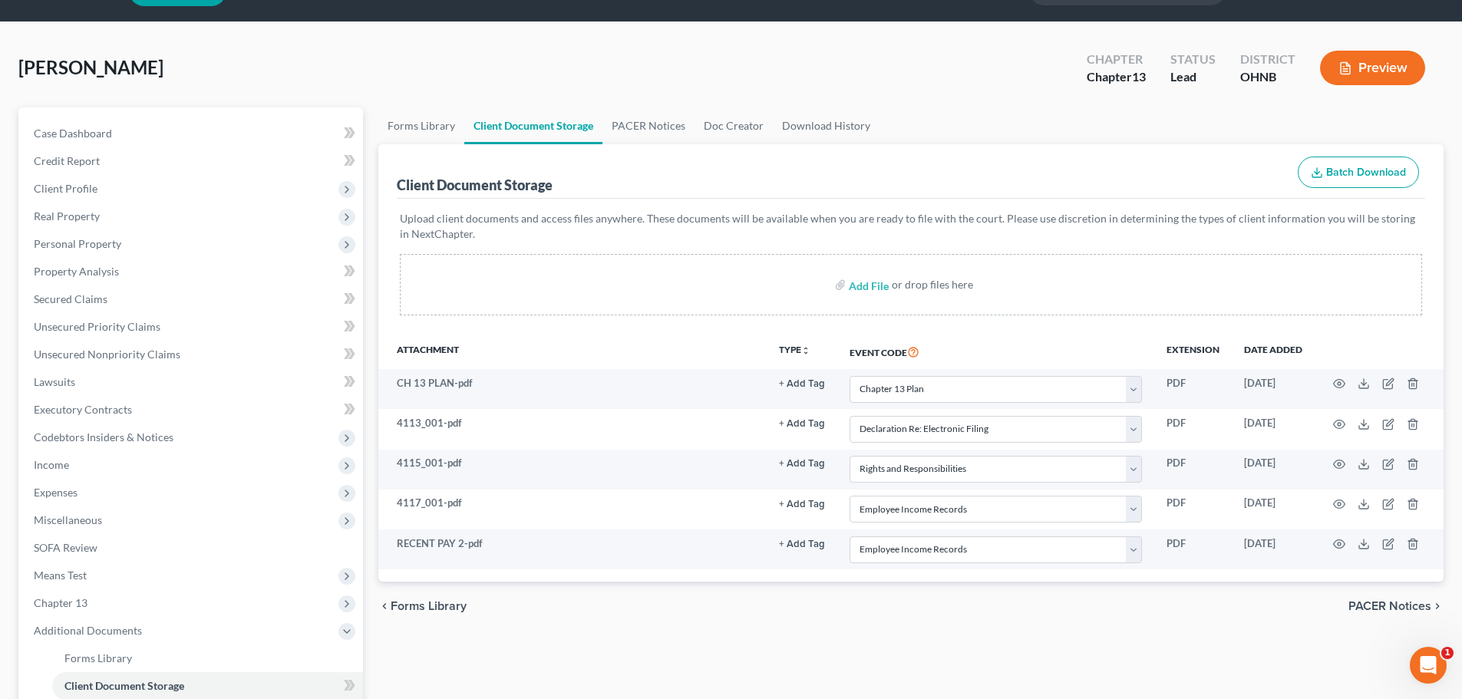
scroll to position [77, 0]
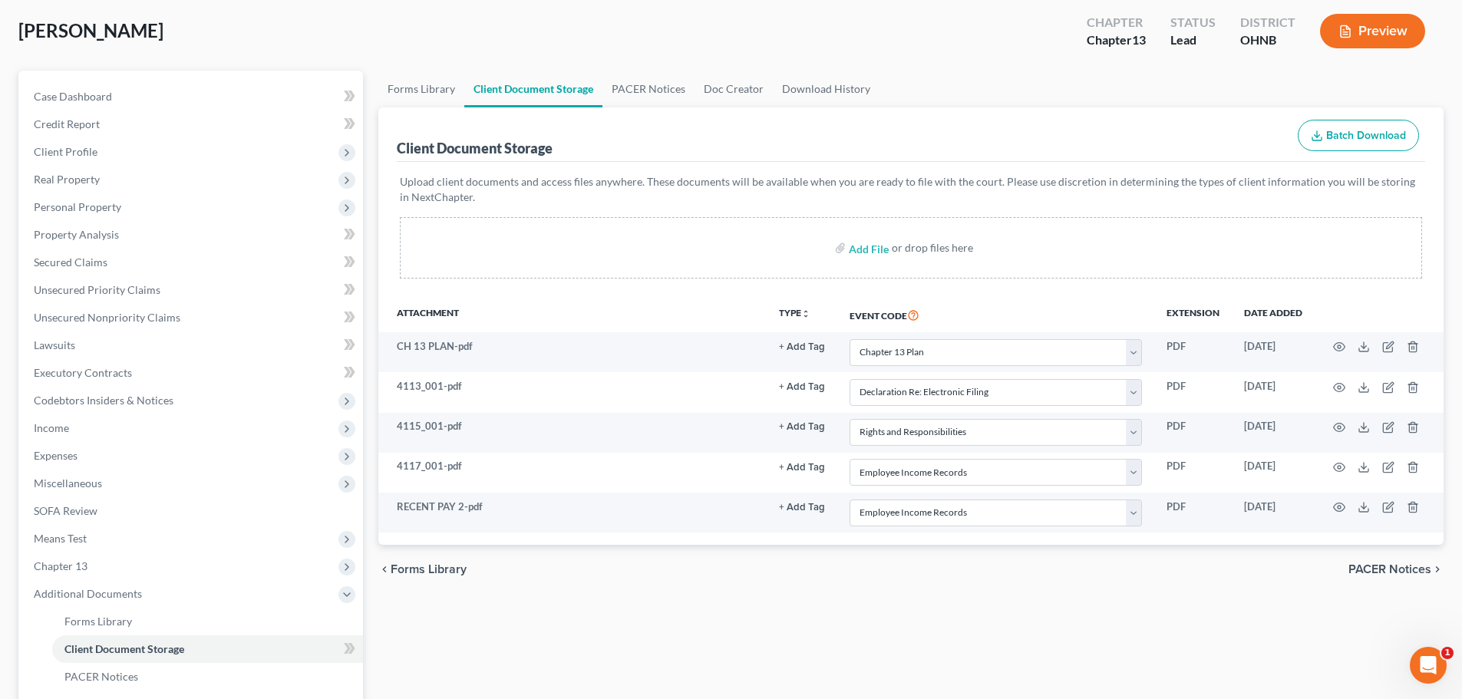
drag, startPoint x: 600, startPoint y: 655, endPoint x: 533, endPoint y: 162, distance: 497.9
click at [600, 654] on div "Forms Library Client Document Storage PACER Notices Doc Creator Download Histor…" at bounding box center [911, 439] width 1080 height 736
click at [397, 72] on link "Forms Library" at bounding box center [421, 89] width 86 height 37
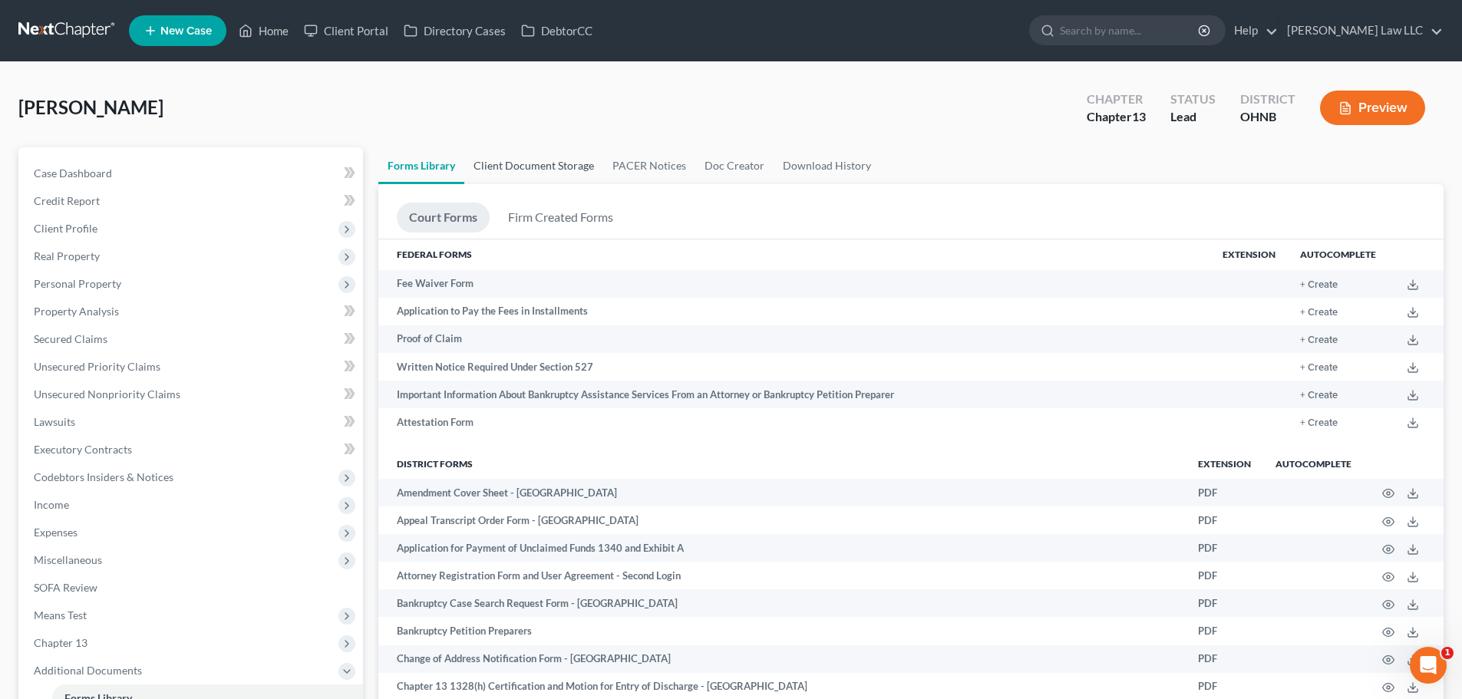
click at [506, 171] on link "Client Document Storage" at bounding box center [533, 165] width 139 height 37
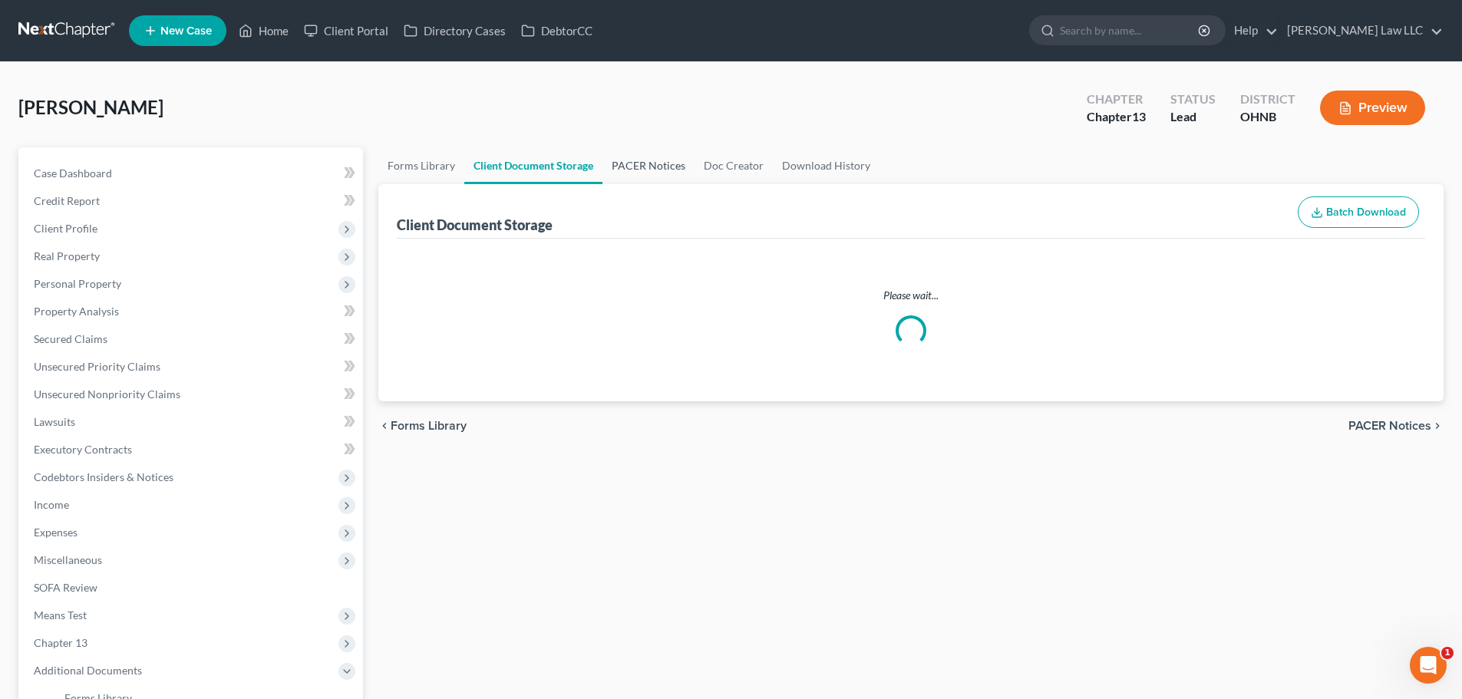
click at [660, 176] on link "PACER Notices" at bounding box center [648, 165] width 92 height 37
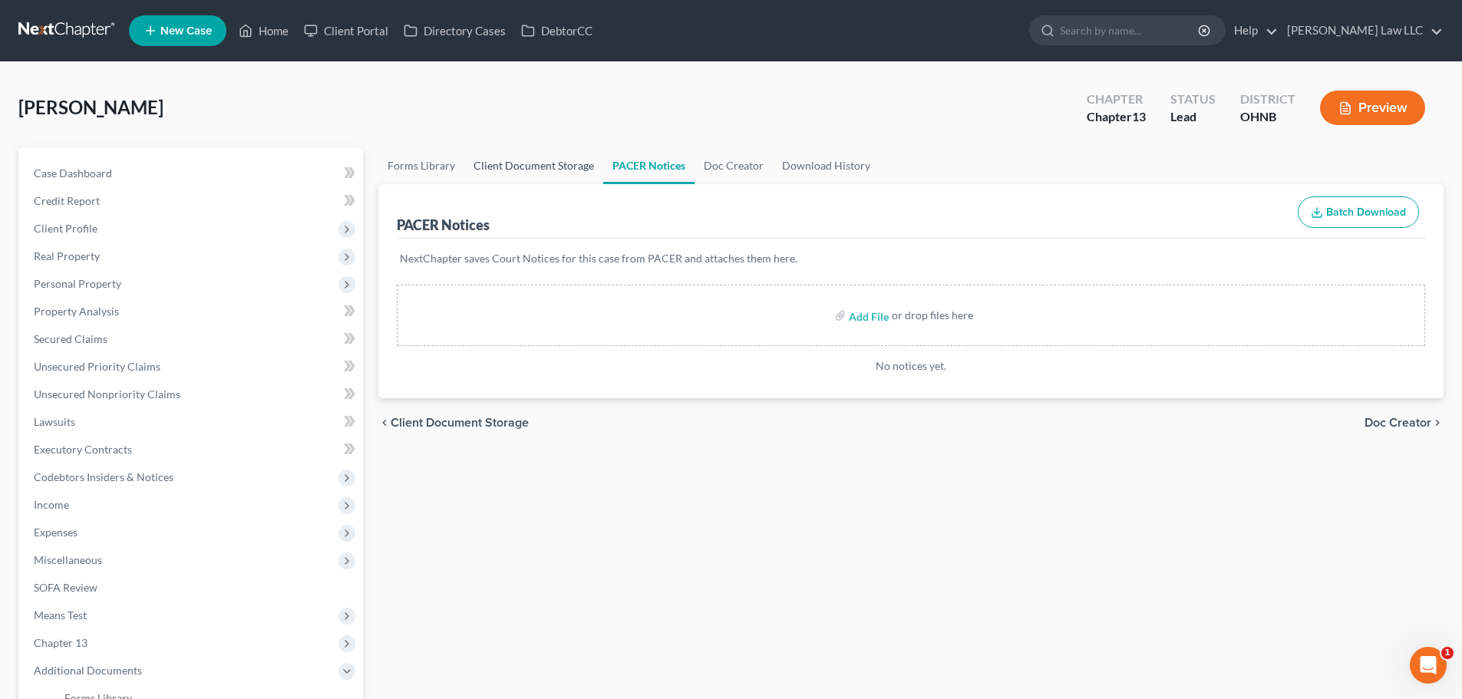
click at [512, 177] on link "Client Document Storage" at bounding box center [533, 165] width 139 height 37
select select "11"
select select "16"
select select "26"
select select "20"
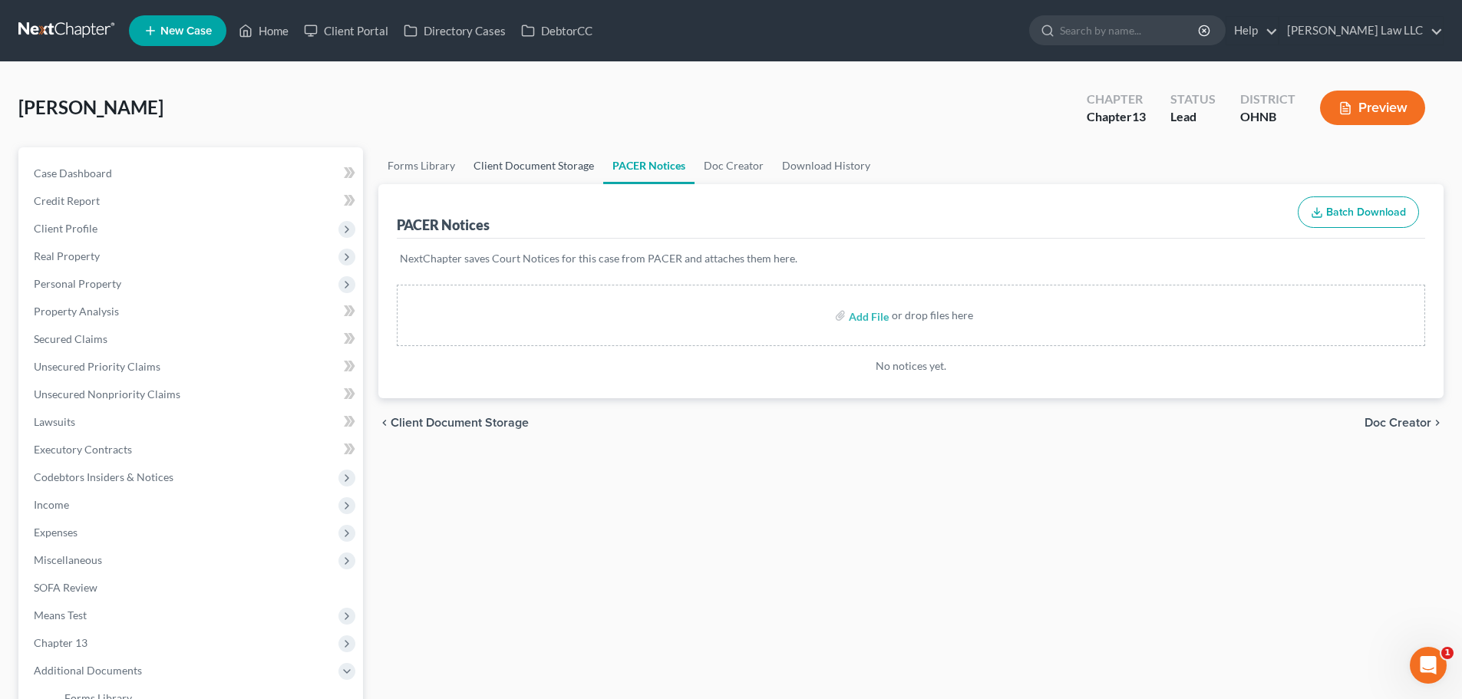
select select "20"
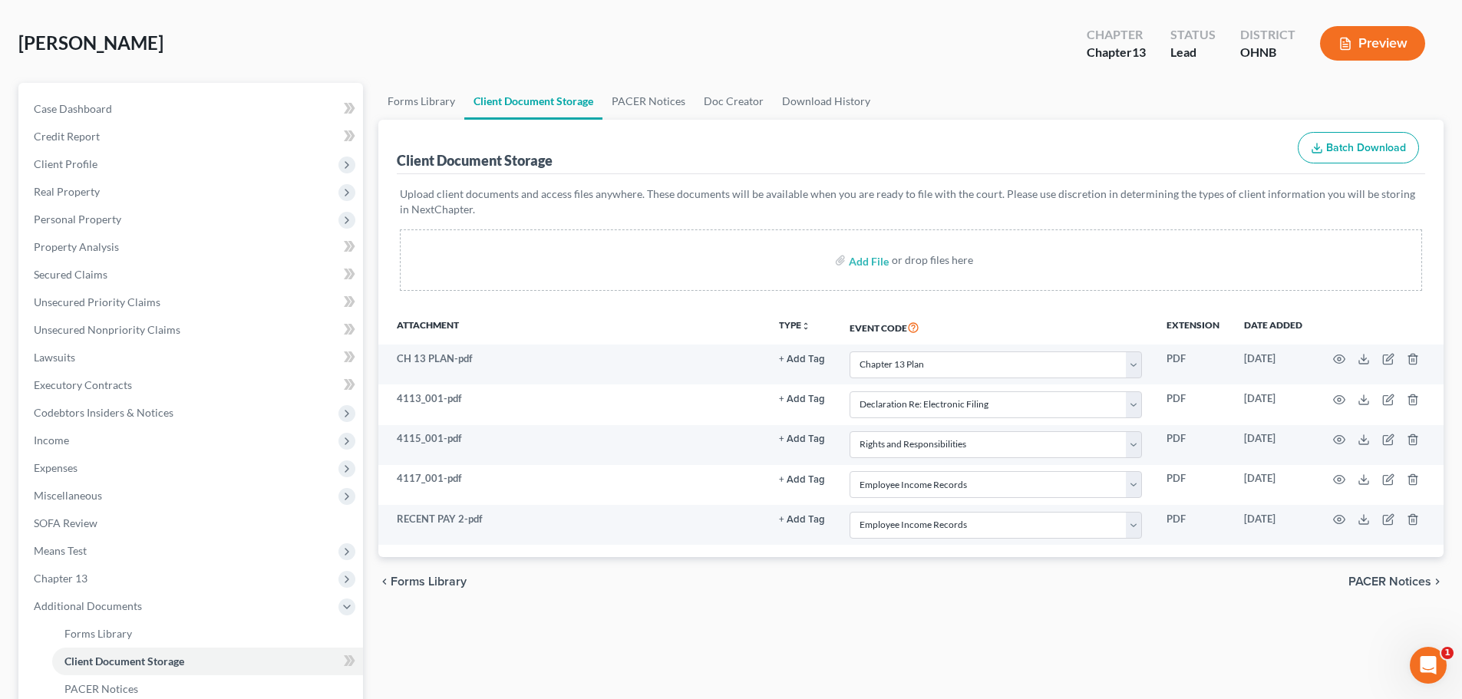
scroll to position [153, 0]
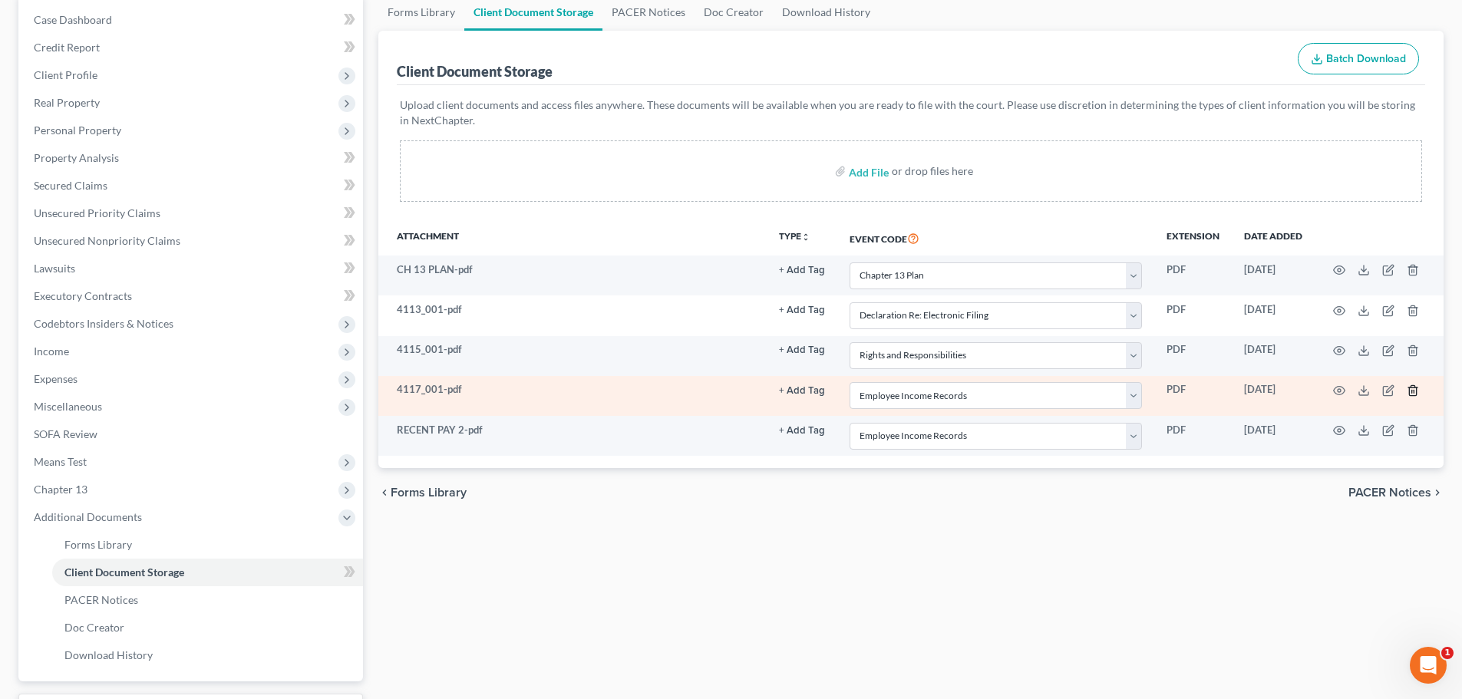
click at [1416, 395] on icon "button" at bounding box center [1412, 390] width 7 height 10
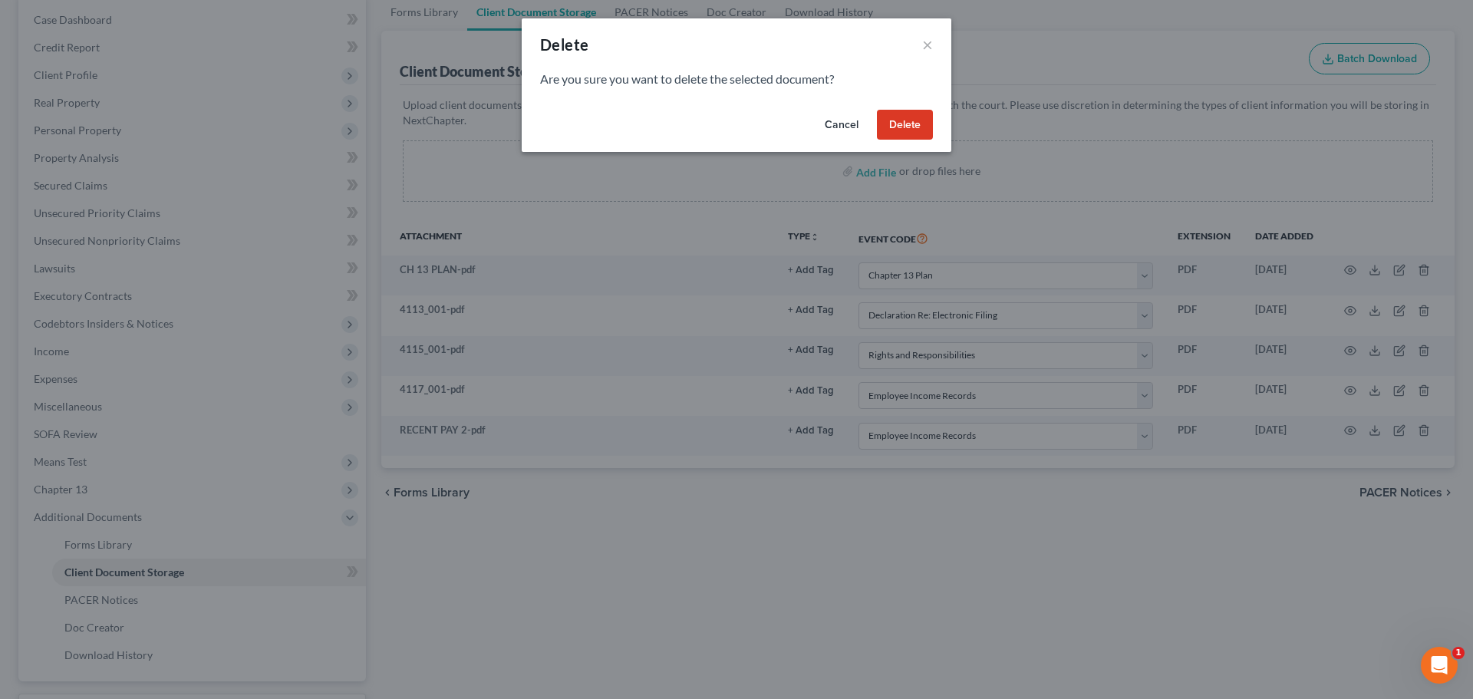
click at [912, 130] on button "Delete" at bounding box center [905, 125] width 56 height 31
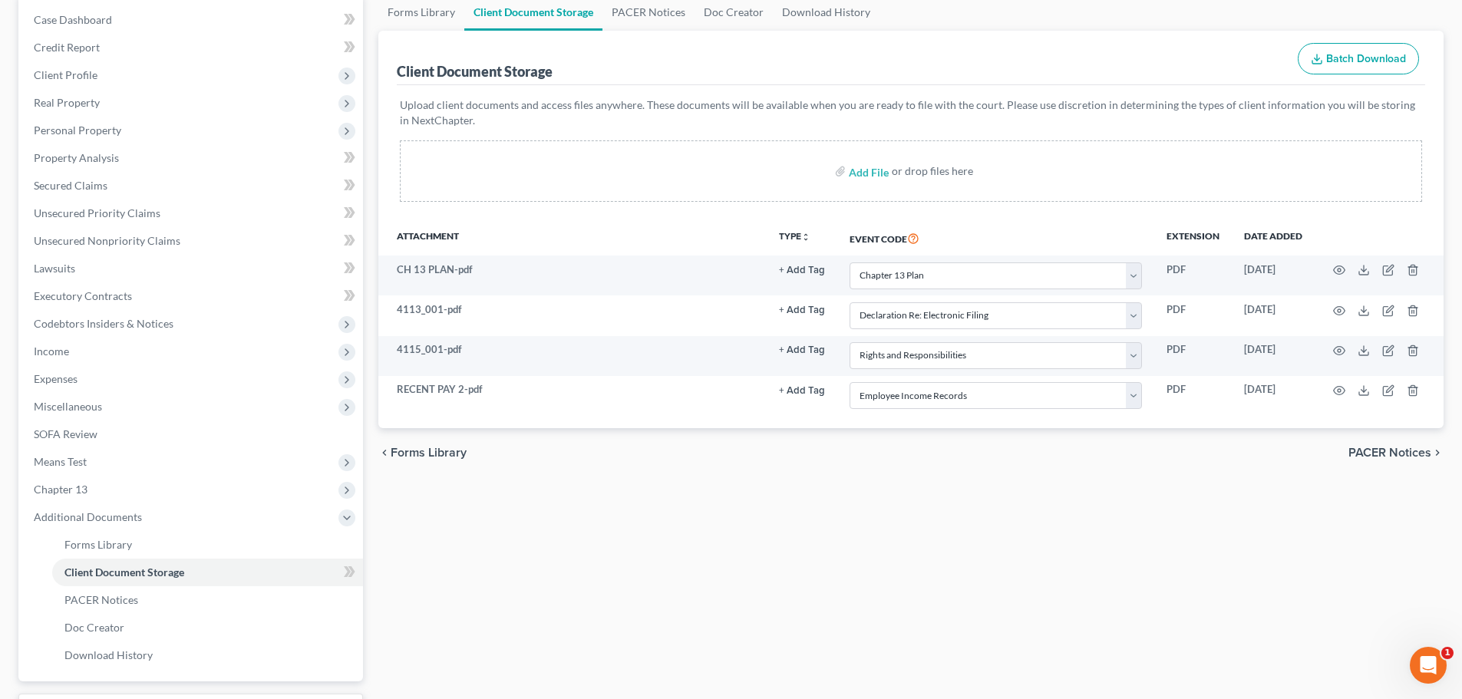
click at [878, 544] on div "Forms Library Client Document Storage PACER Notices Doc Creator Download Histor…" at bounding box center [911, 362] width 1080 height 736
click at [843, 496] on div "Forms Library Client Document Storage PACER Notices Doc Creator Download Histor…" at bounding box center [911, 362] width 1080 height 736
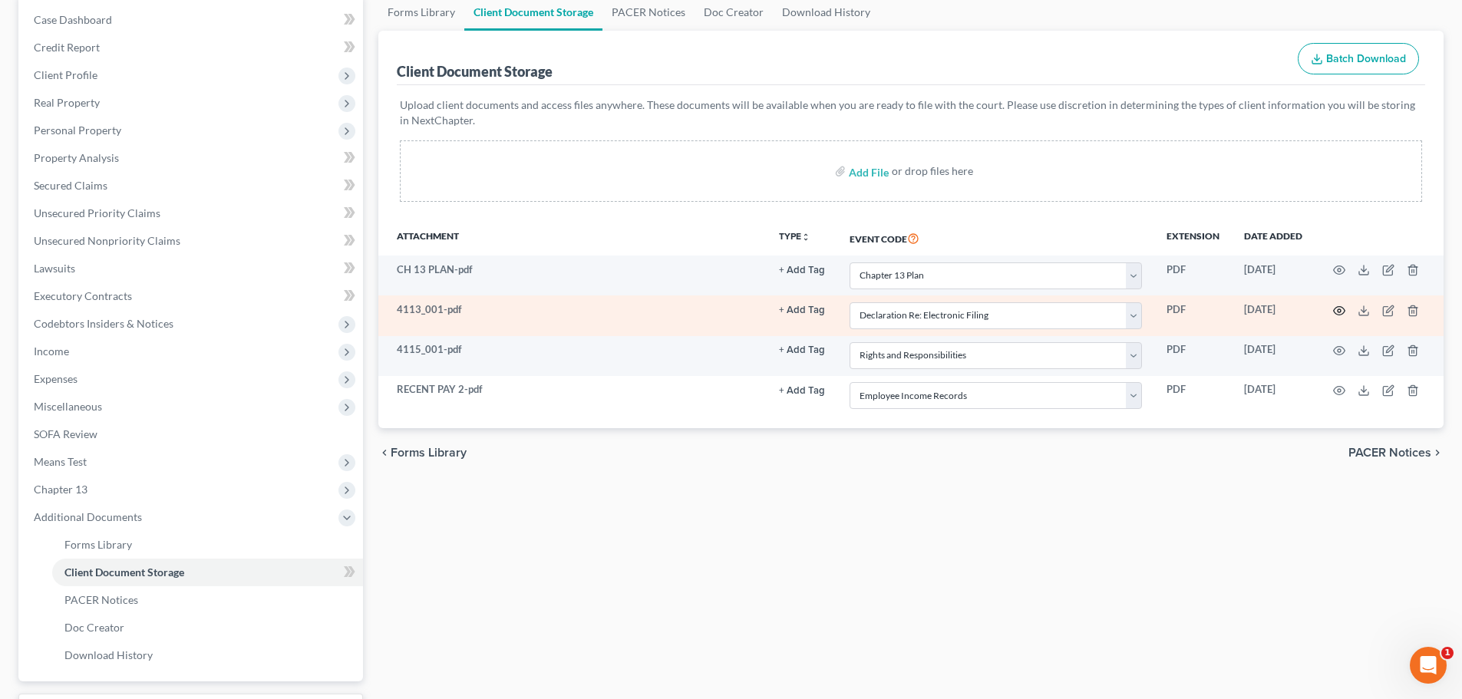
click at [1343, 308] on icon "button" at bounding box center [1340, 310] width 12 height 8
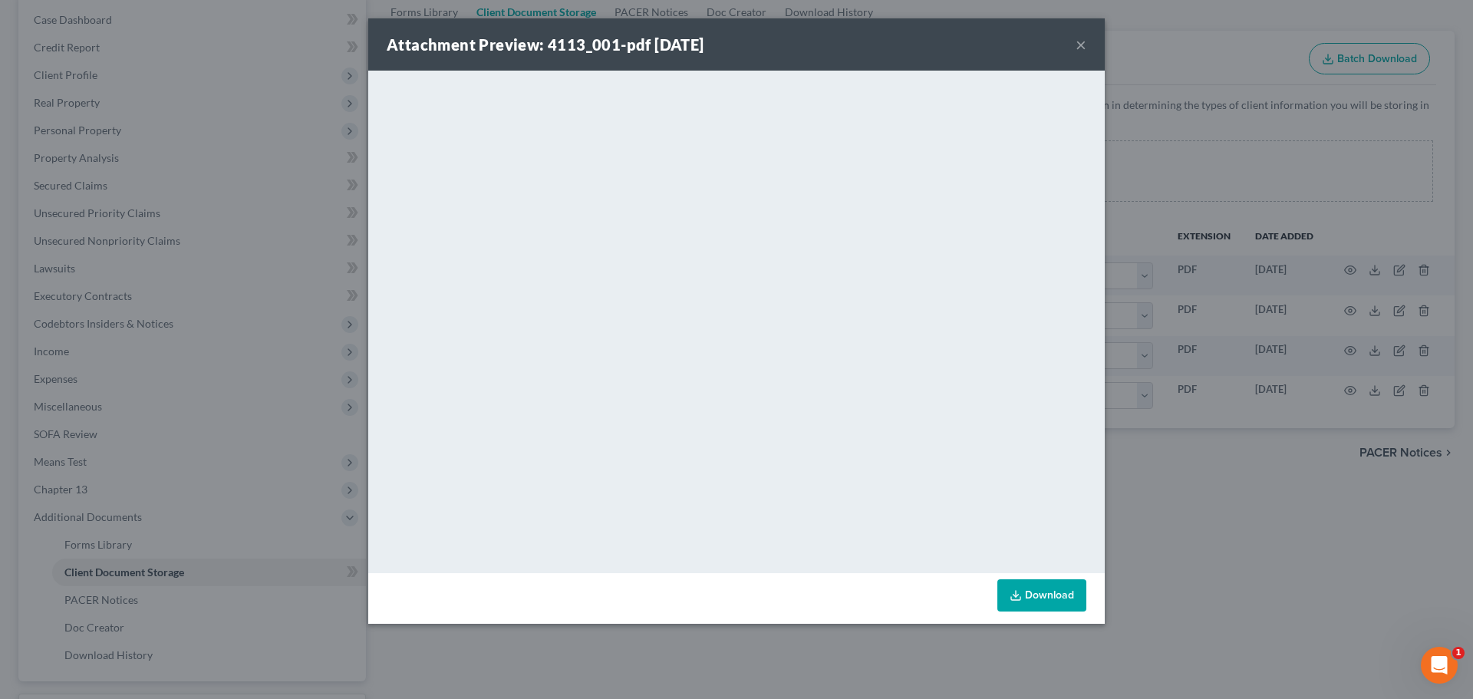
click at [1086, 45] on button "×" at bounding box center [1081, 44] width 11 height 18
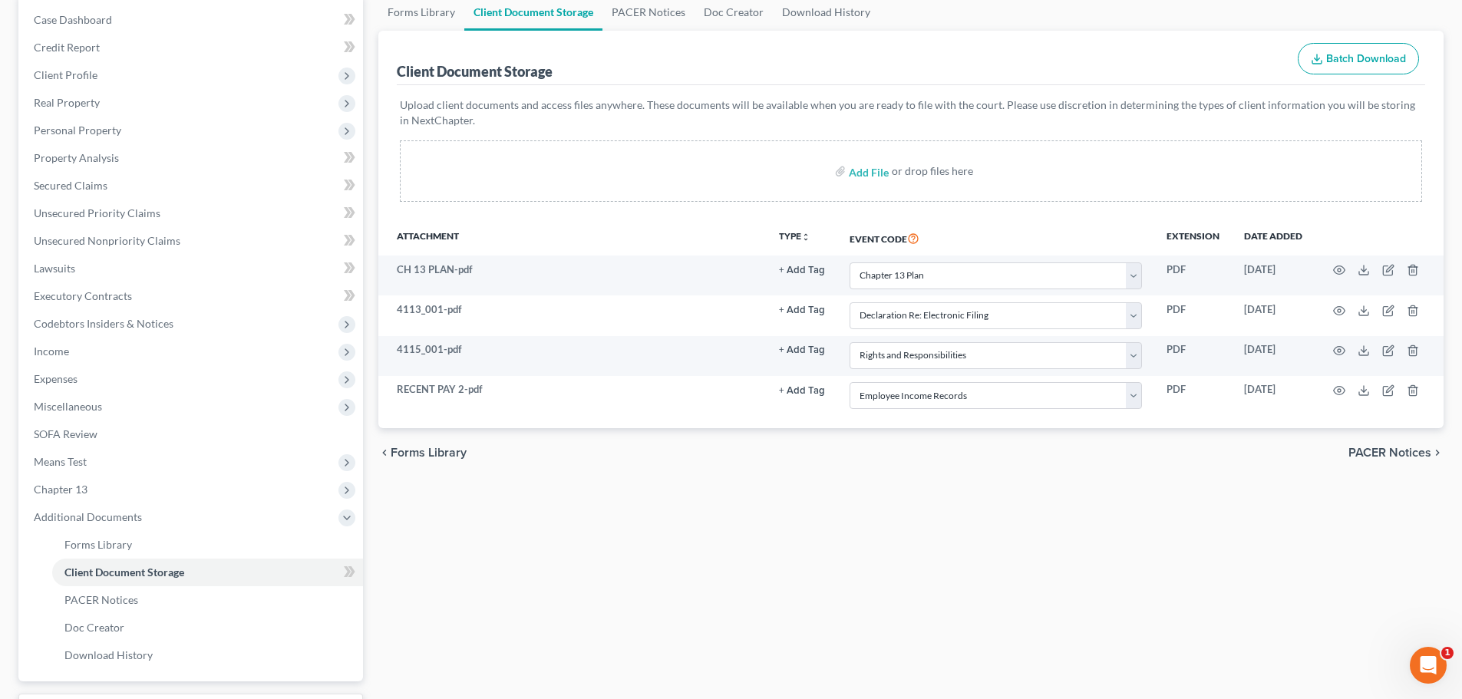
click at [746, 511] on div "Forms Library Client Document Storage PACER Notices Doc Creator Download Histor…" at bounding box center [911, 362] width 1080 height 736
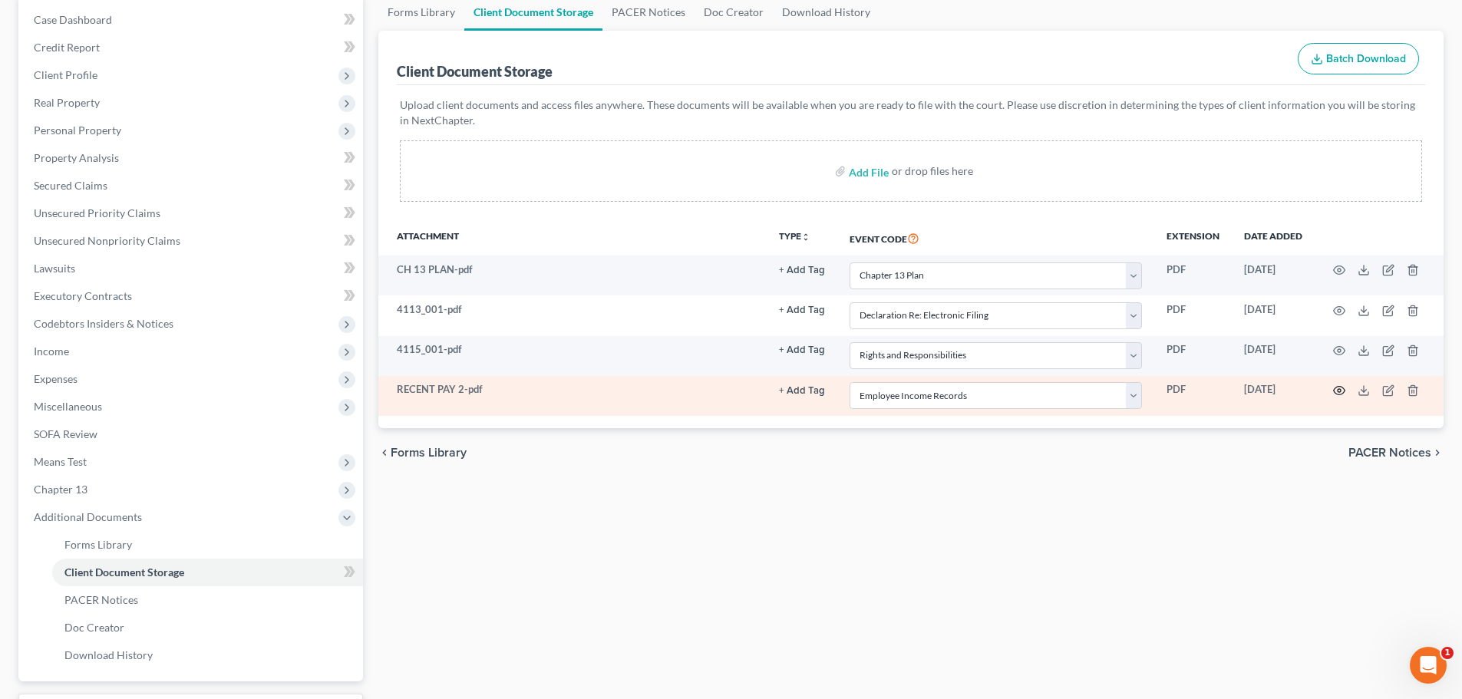
click at [1334, 390] on icon "button" at bounding box center [1340, 391] width 12 height 8
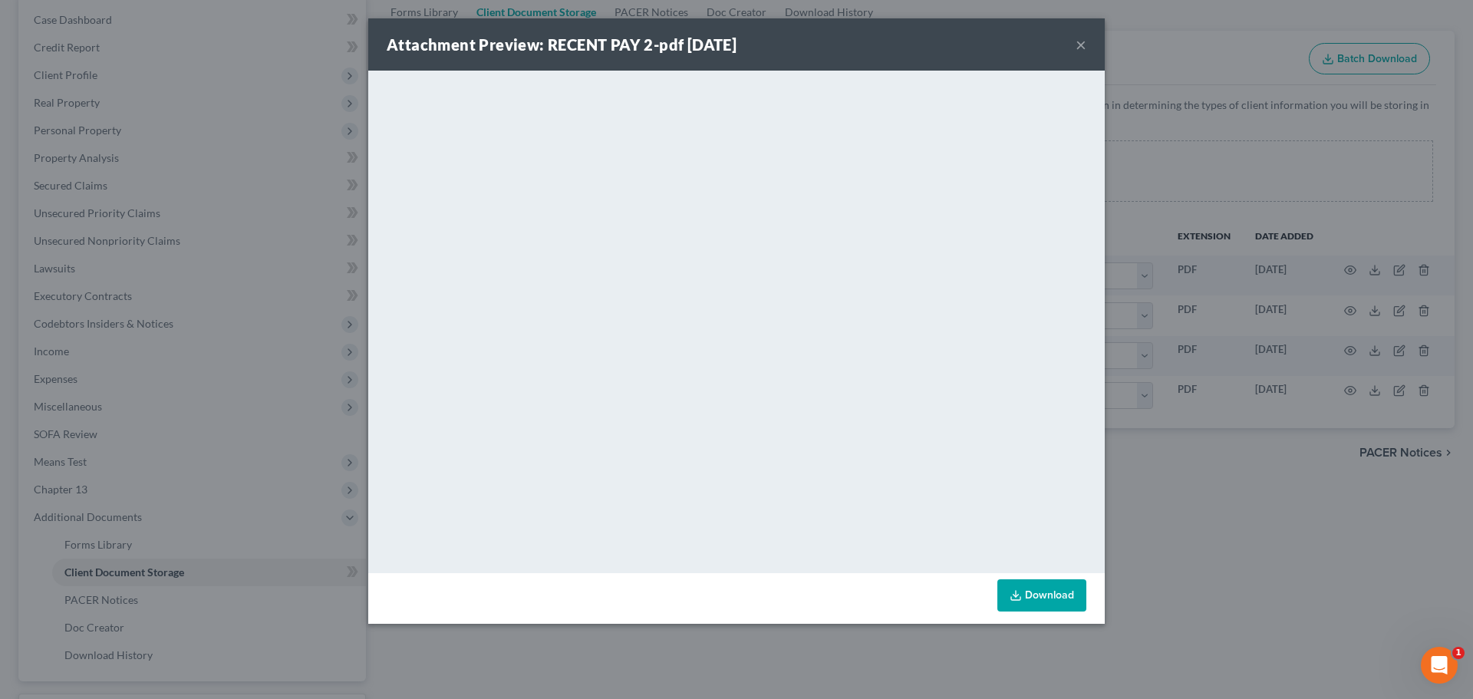
click at [1081, 48] on button "×" at bounding box center [1081, 44] width 11 height 18
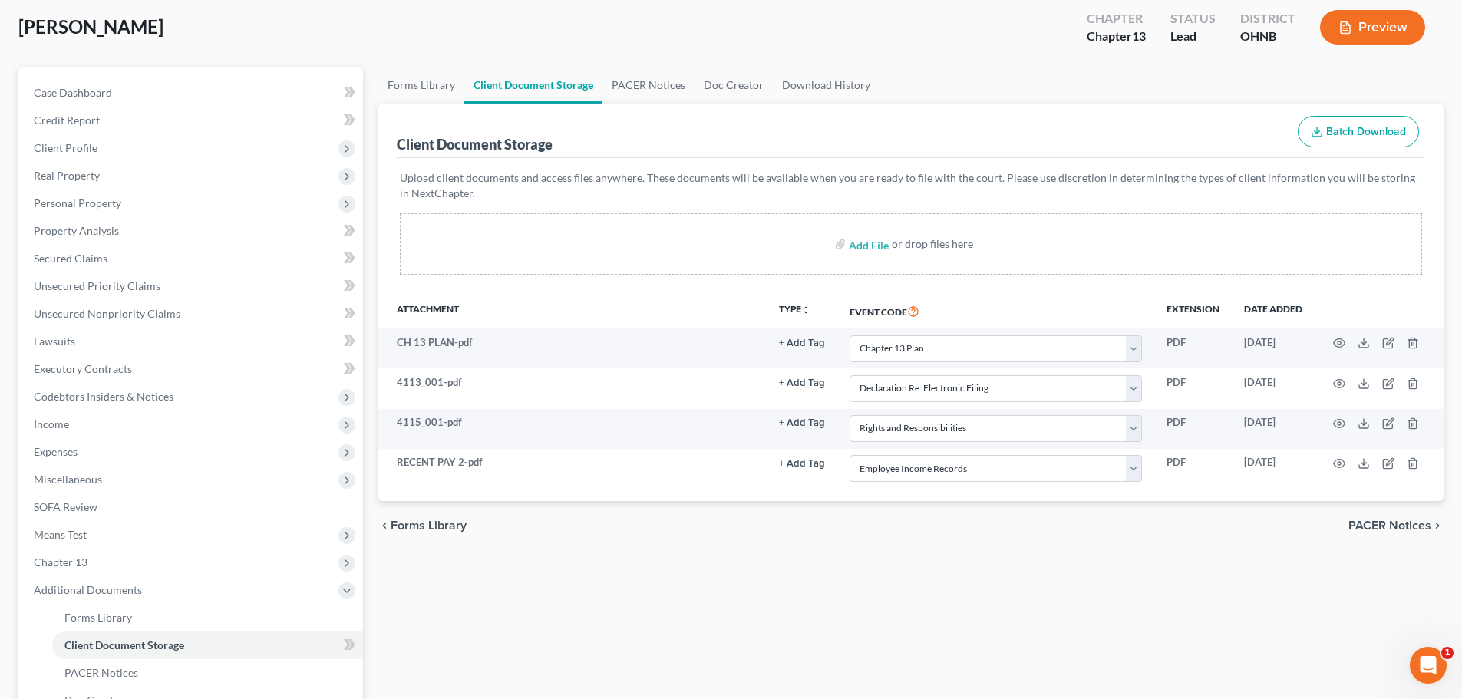
scroll to position [0, 0]
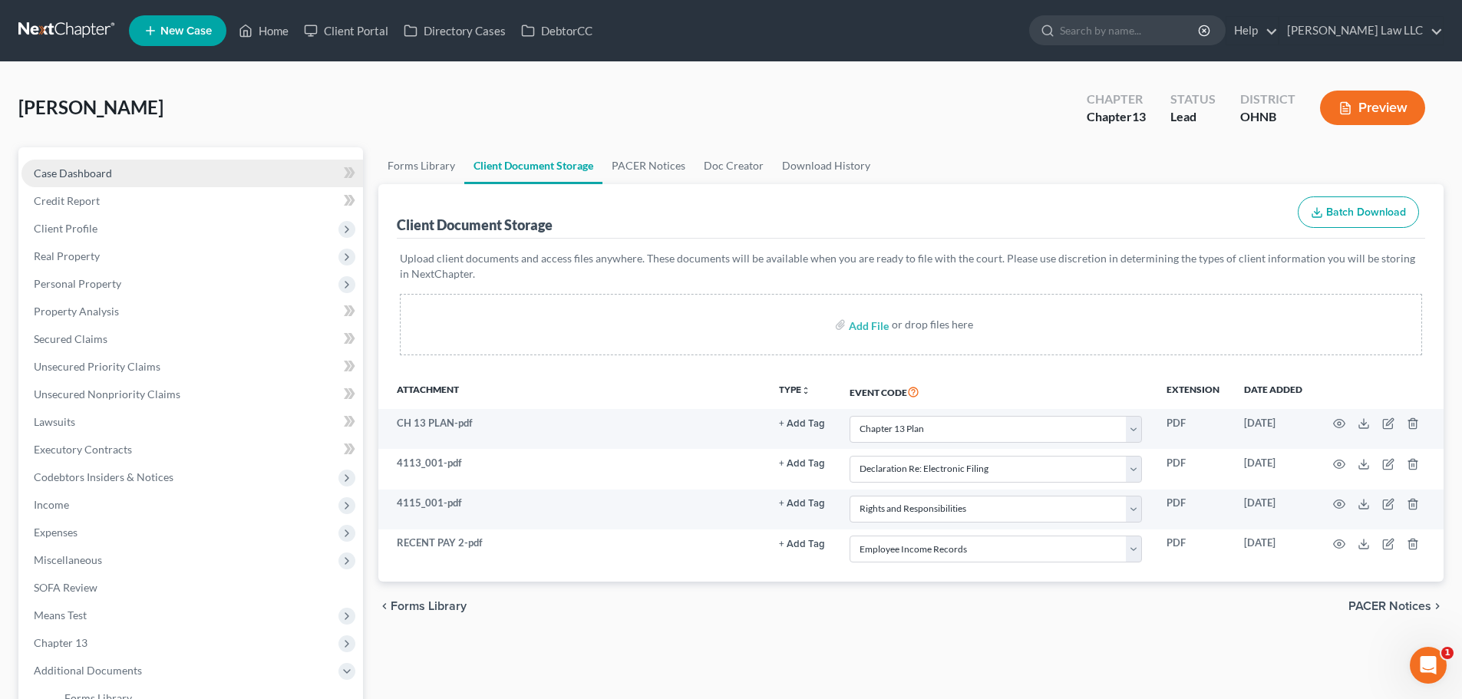
click at [97, 180] on link "Case Dashboard" at bounding box center [191, 174] width 341 height 28
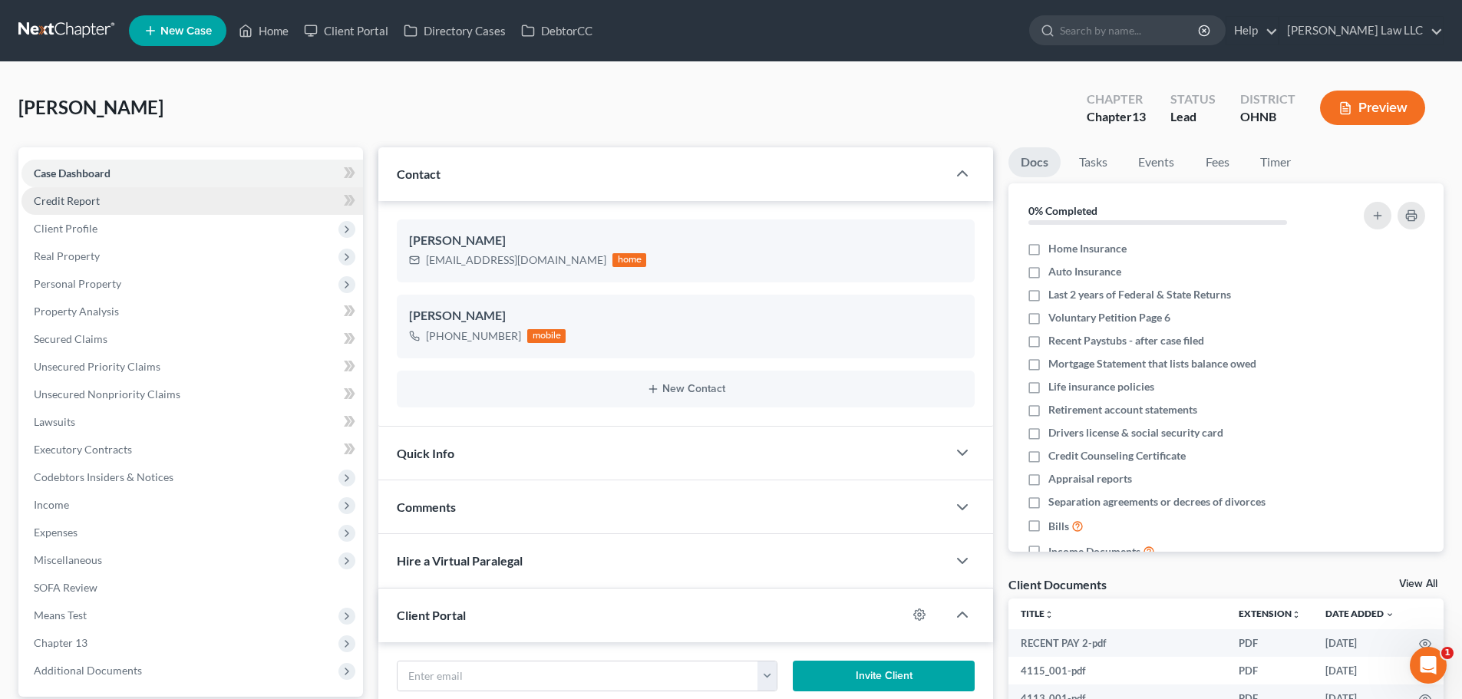
click at [111, 191] on link "Credit Report" at bounding box center [191, 201] width 341 height 28
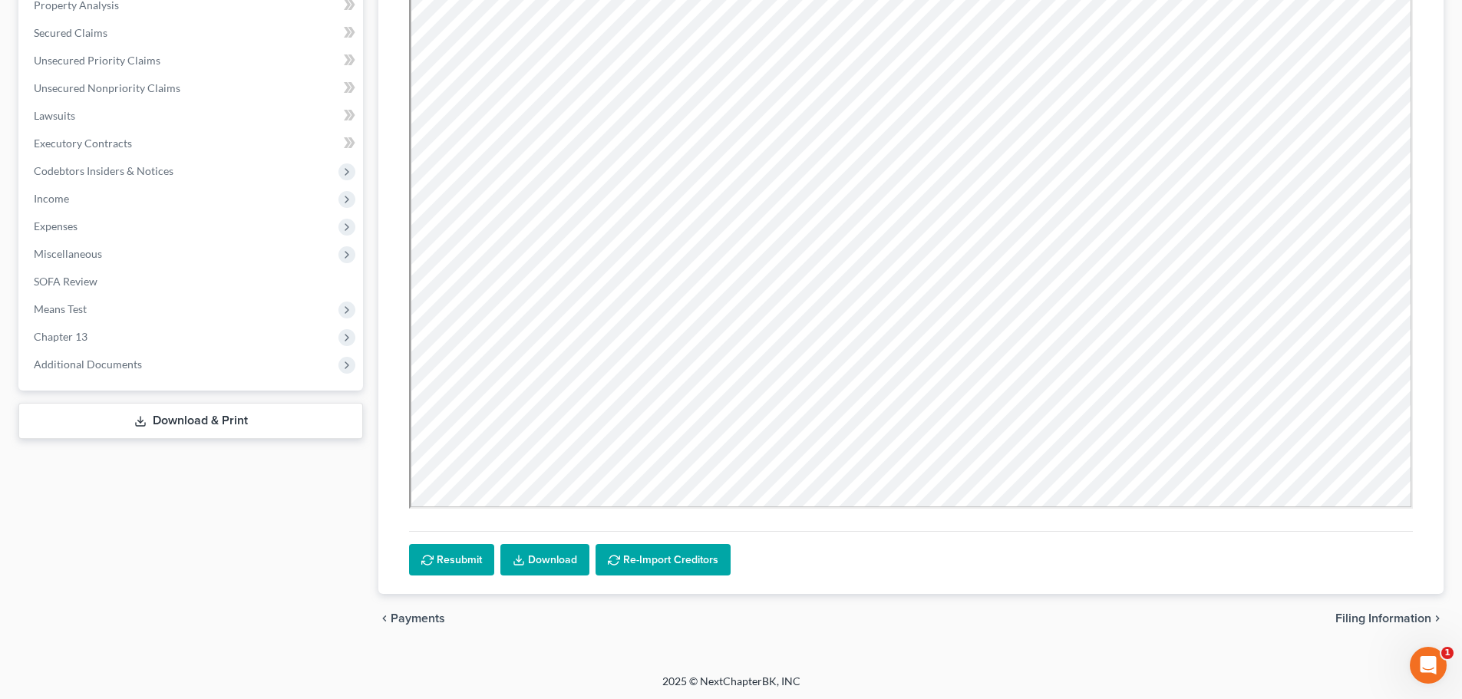
scroll to position [307, 0]
click at [92, 200] on span "Income" at bounding box center [191, 198] width 341 height 28
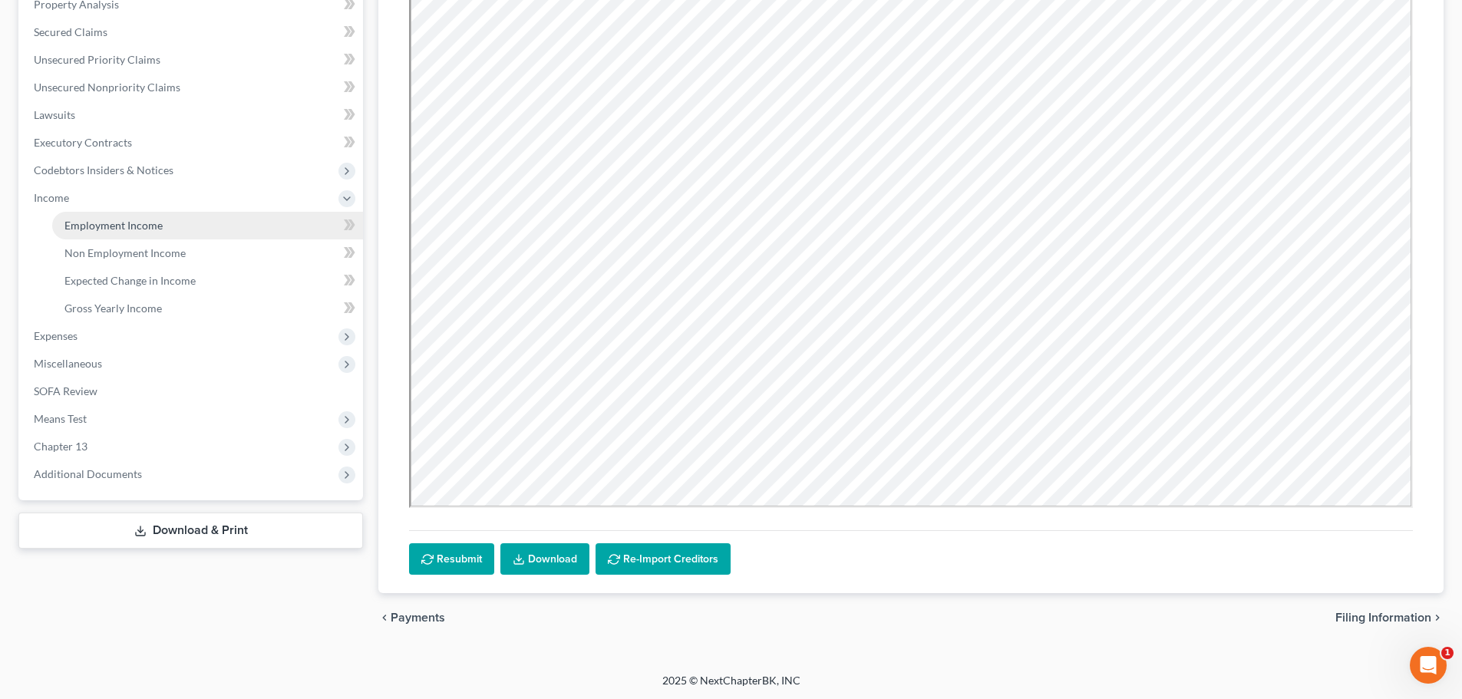
click at [99, 229] on span "Employment Income" at bounding box center [113, 225] width 98 height 13
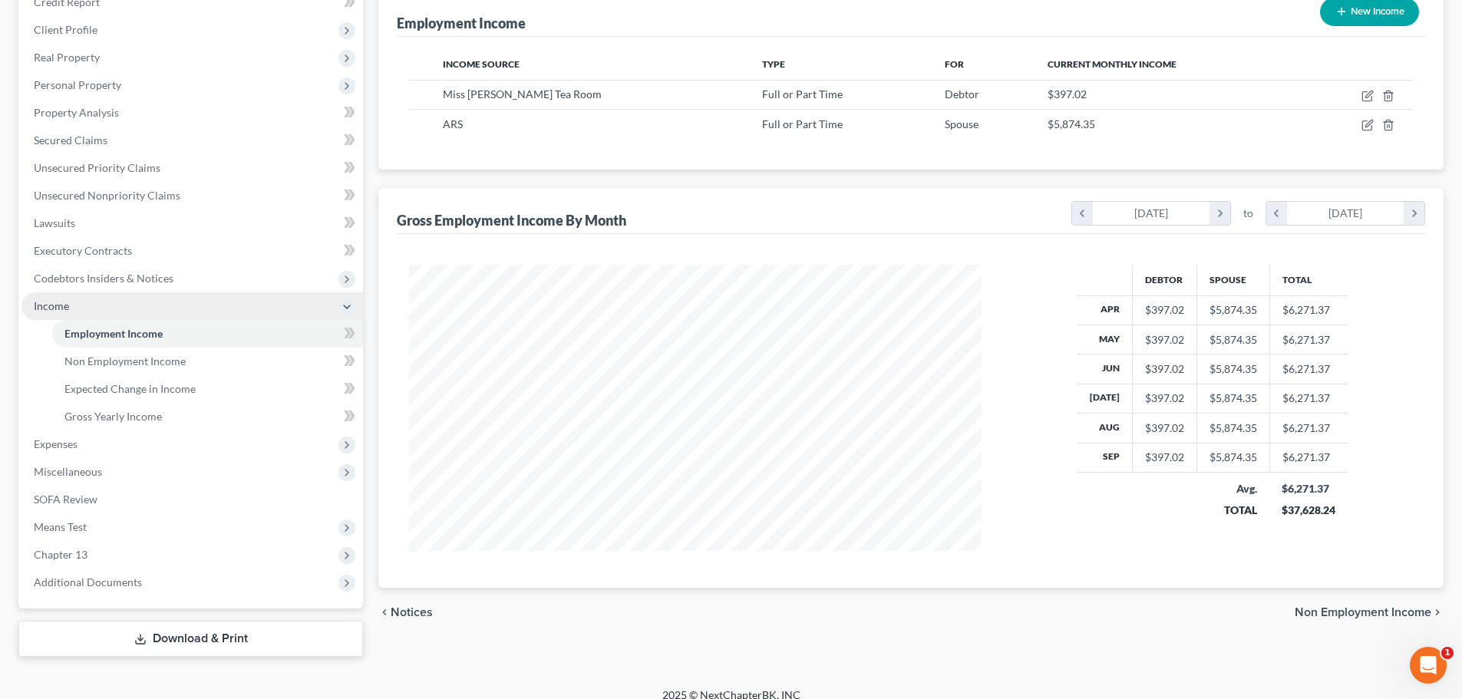
scroll to position [215, 0]
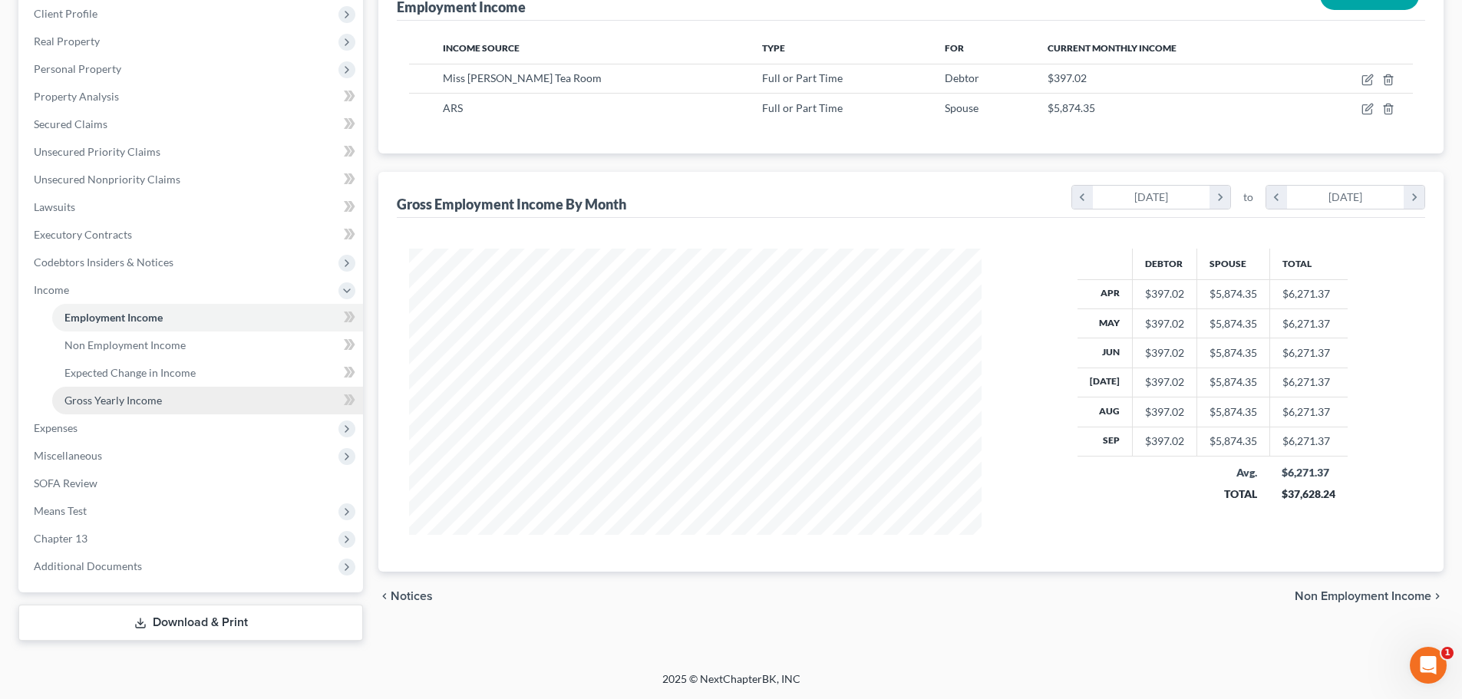
click at [122, 407] on link "Gross Yearly Income" at bounding box center [207, 401] width 311 height 28
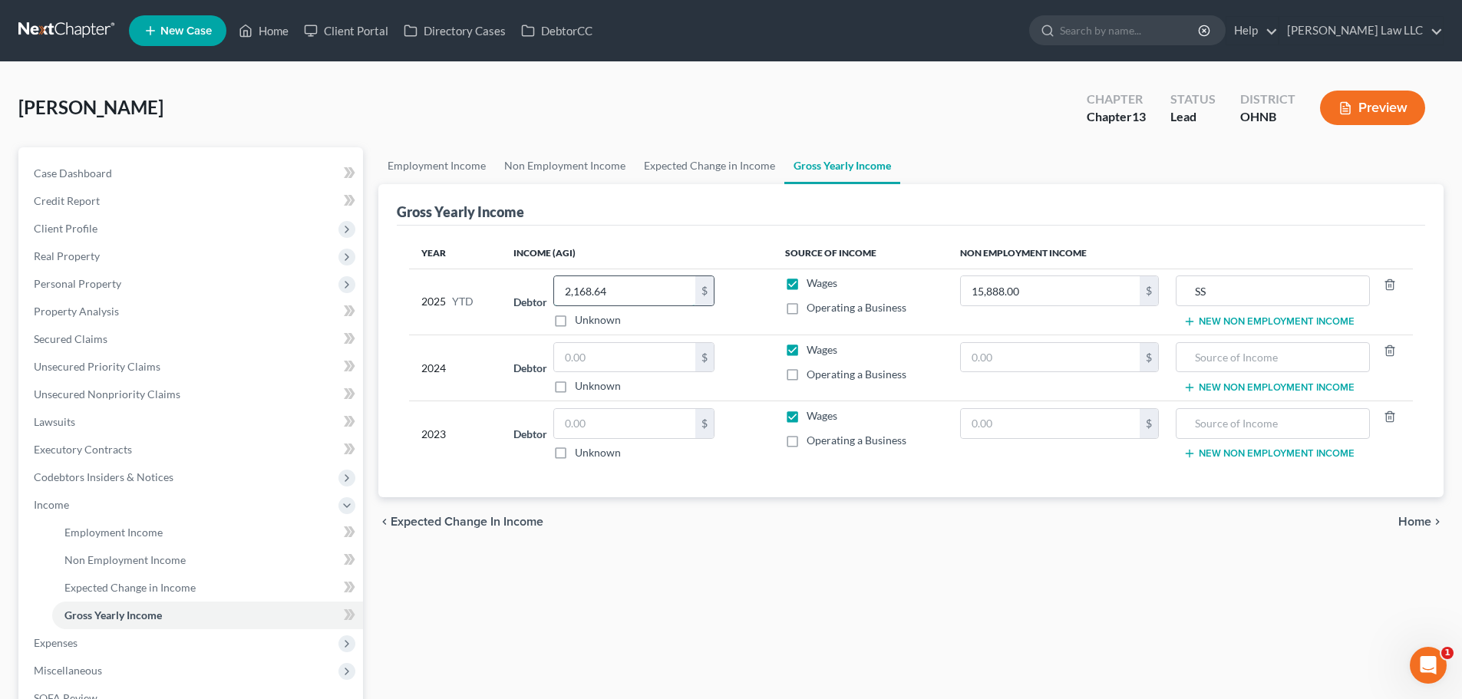
click at [639, 284] on input "2,168.64" at bounding box center [624, 290] width 141 height 29
type input "3,600"
click at [652, 242] on th "Income (AGI)" at bounding box center [636, 253] width 271 height 31
click at [727, 166] on link "Expected Change in Income" at bounding box center [710, 165] width 150 height 37
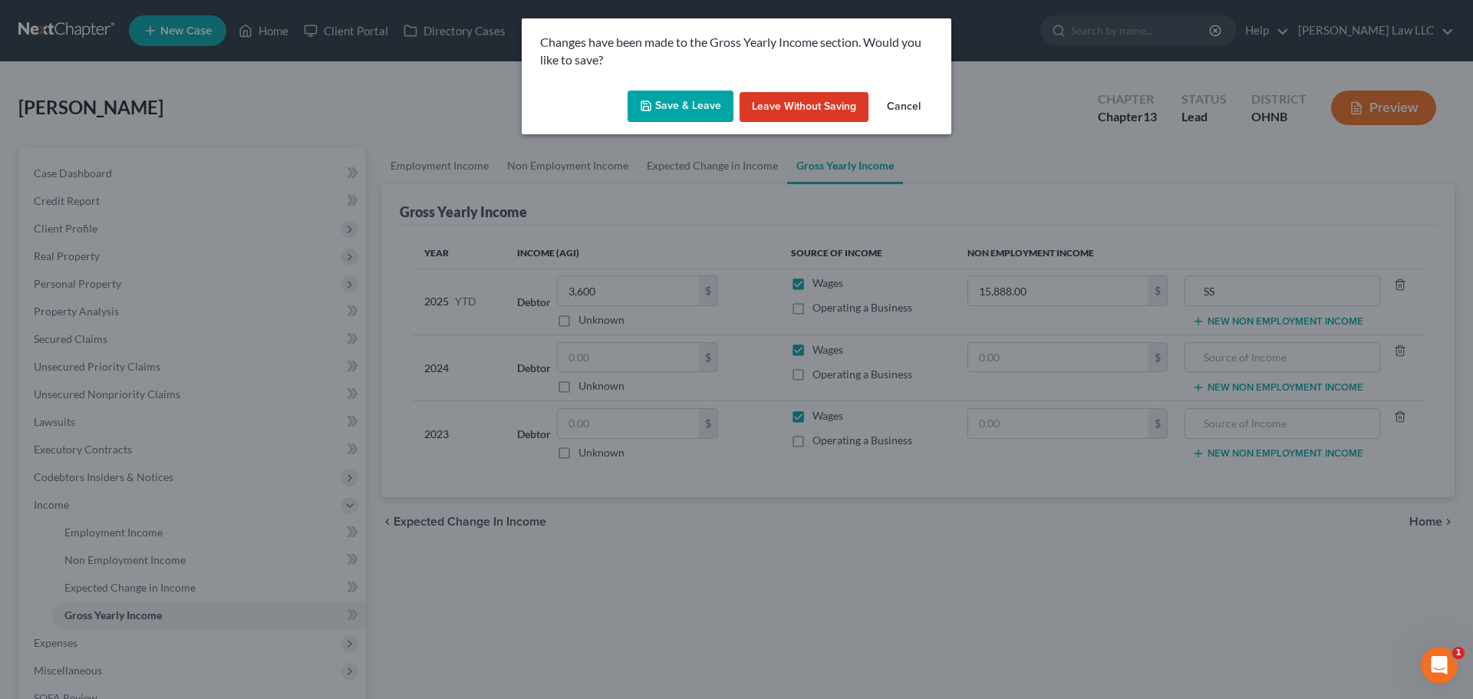
click at [676, 102] on button "Save & Leave" at bounding box center [681, 107] width 106 height 32
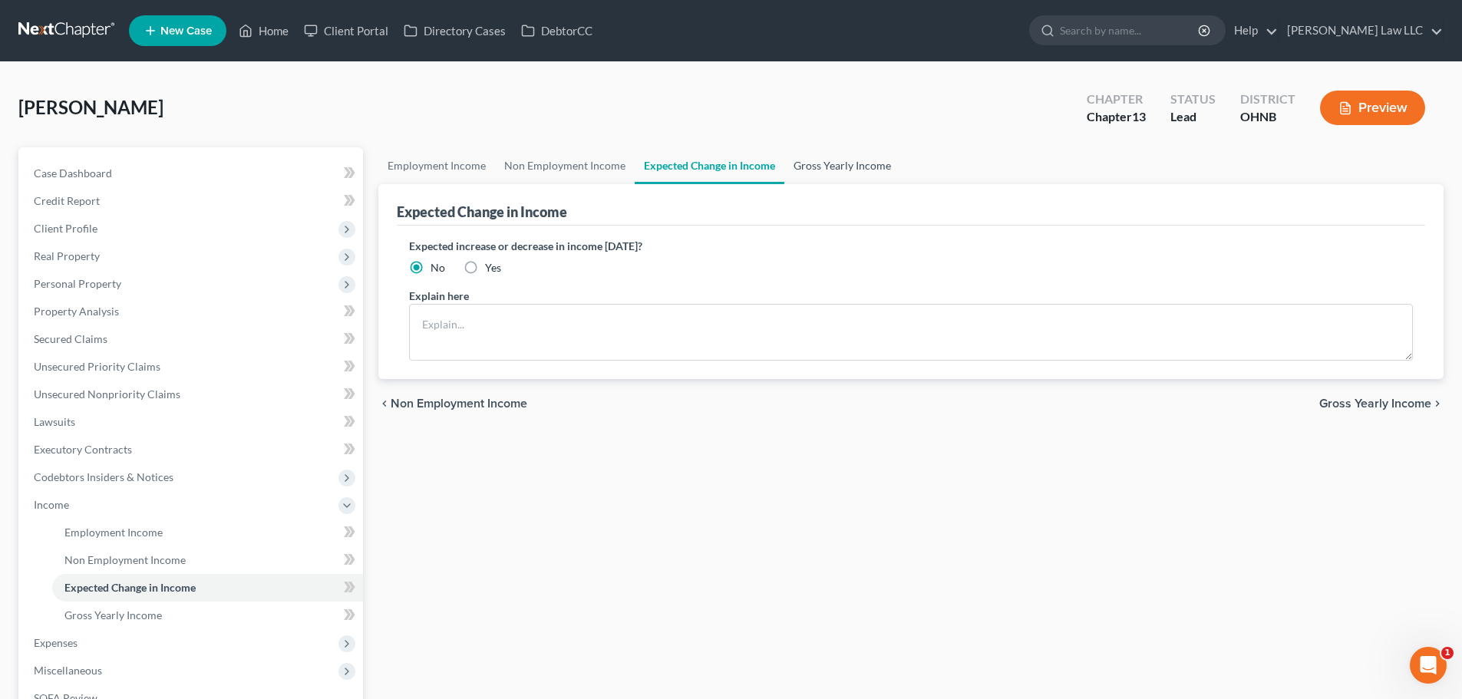
click at [846, 162] on link "Gross Yearly Income" at bounding box center [842, 165] width 116 height 37
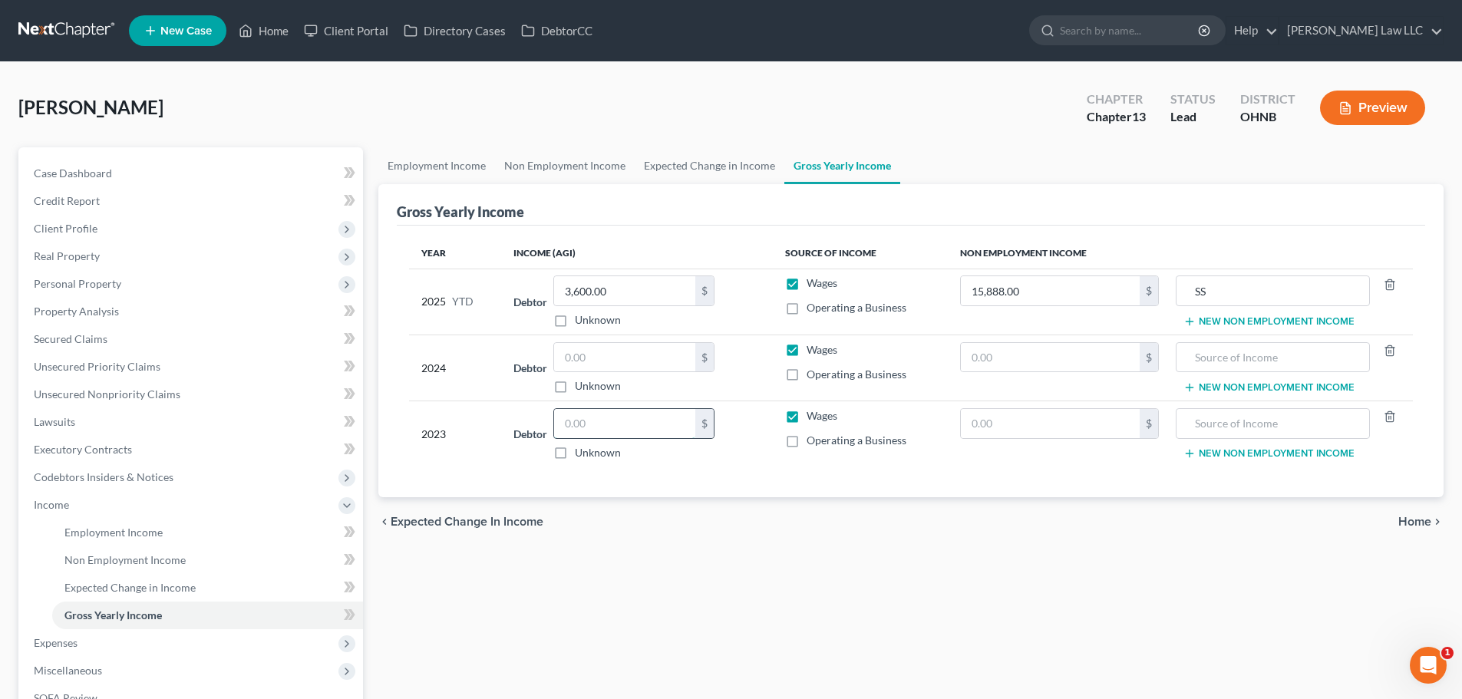
click at [612, 427] on input "text" at bounding box center [624, 423] width 141 height 29
type input "2,543"
click at [721, 623] on div "Employment Income Non Employment Income Expected Change in Income Gross Yearly …" at bounding box center [911, 501] width 1080 height 708
click at [721, 586] on div "Employment Income Non Employment Income Expected Change in Income Gross Yearly …" at bounding box center [911, 501] width 1080 height 708
click at [554, 164] on link "Non Employment Income" at bounding box center [565, 165] width 140 height 37
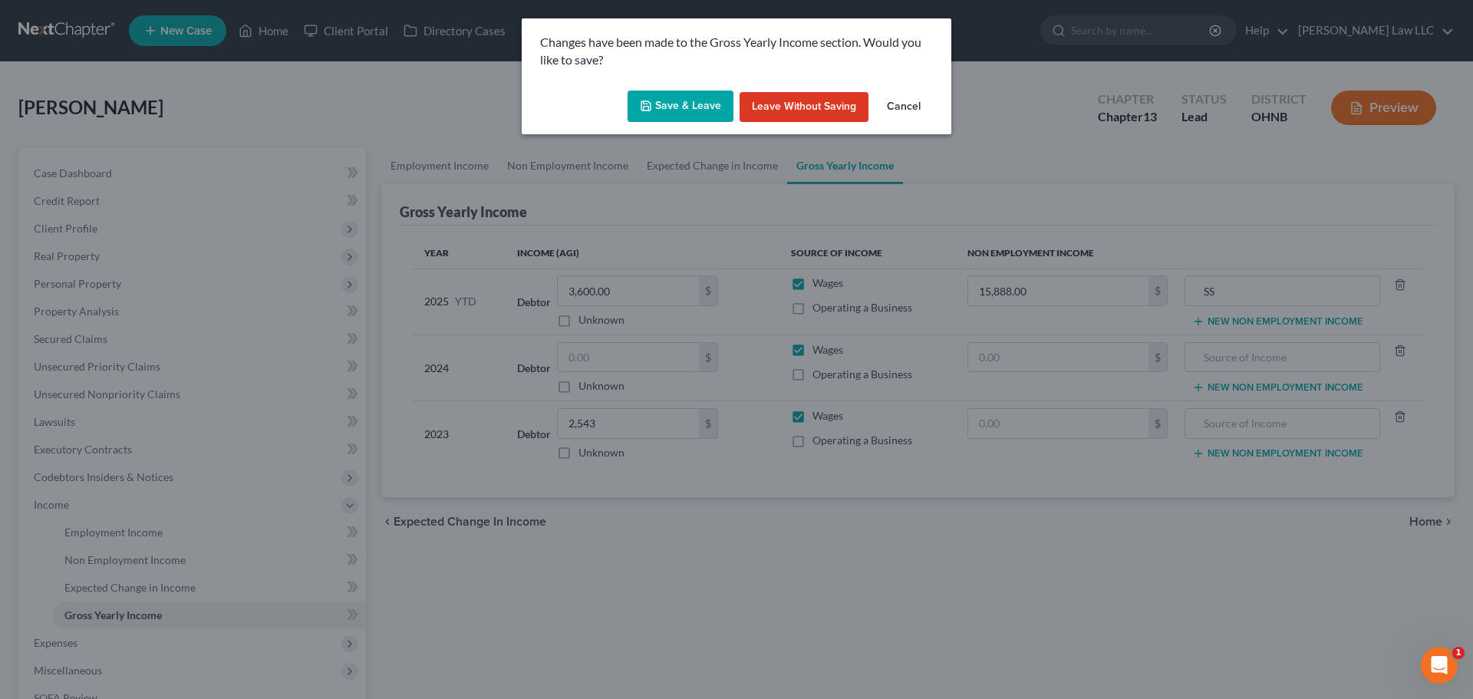
click at [675, 111] on button "Save & Leave" at bounding box center [681, 107] width 106 height 32
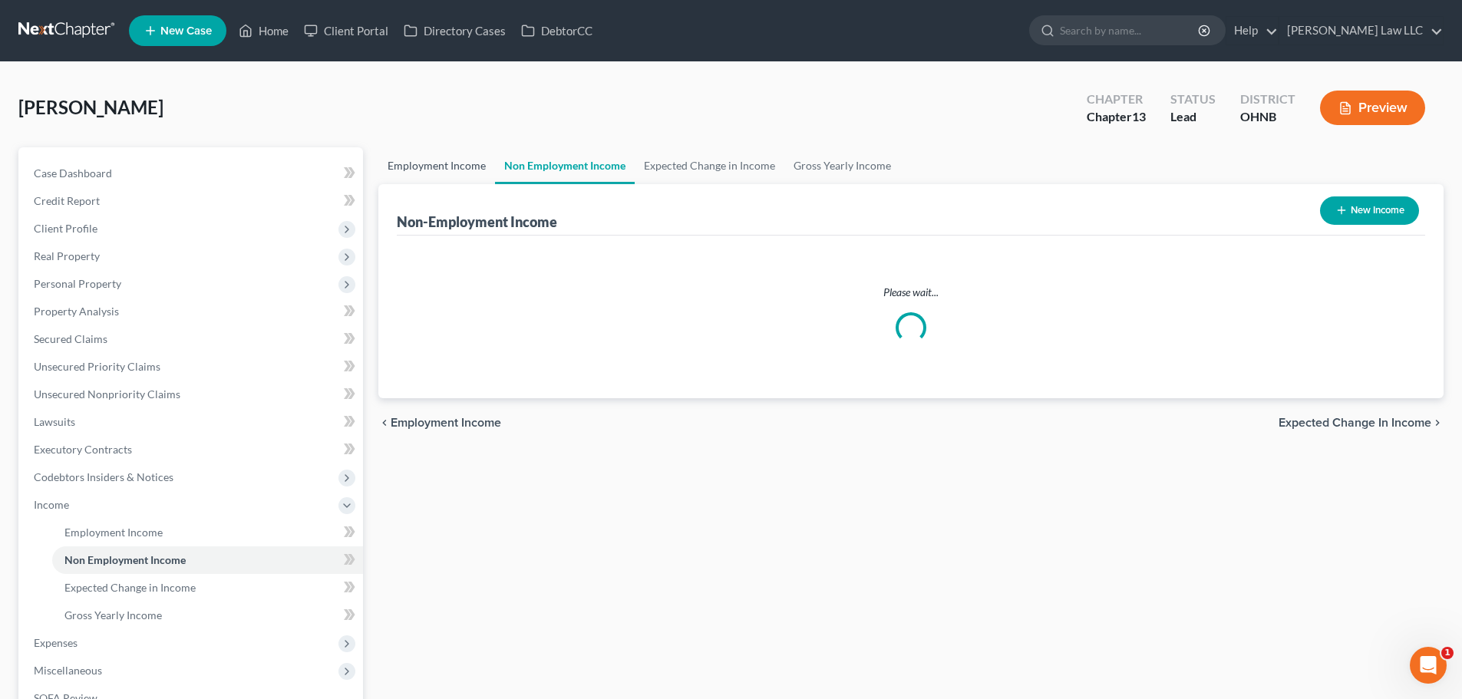
click at [441, 168] on link "Employment Income" at bounding box center [436, 165] width 117 height 37
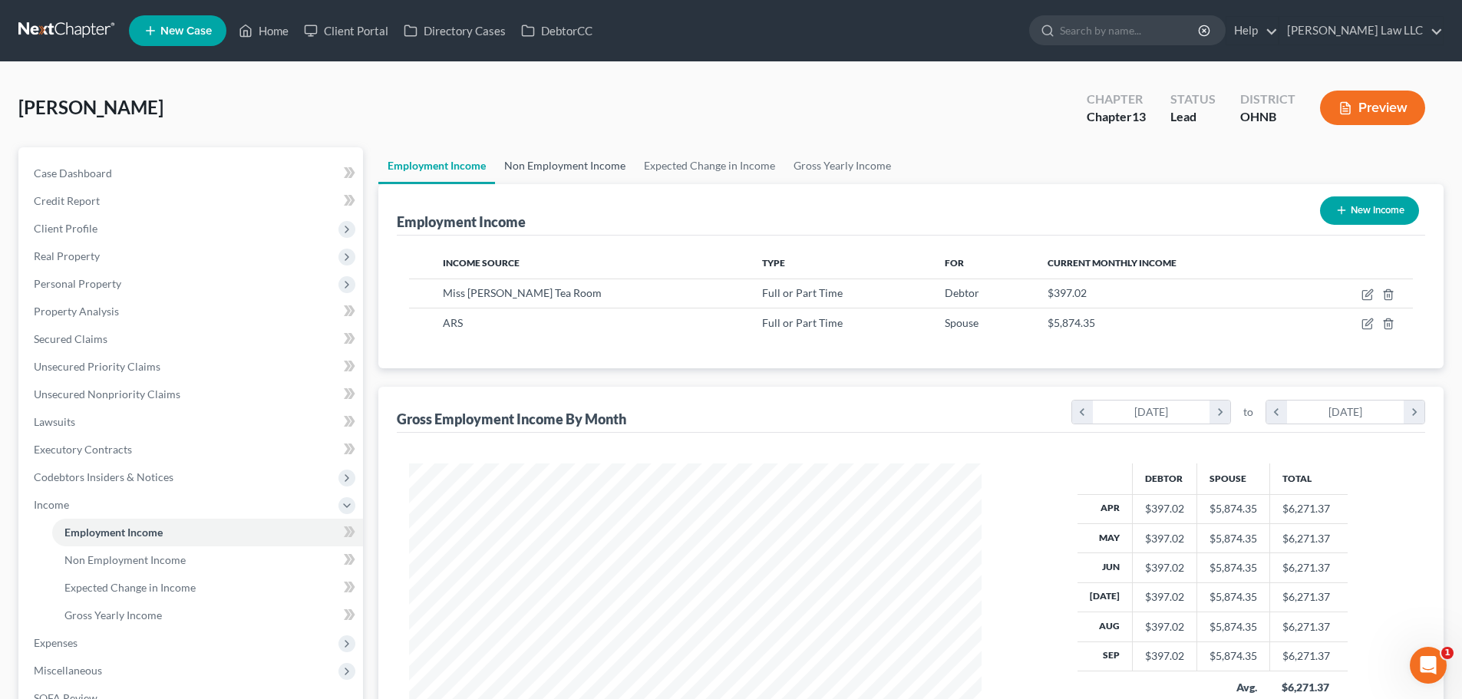
click at [574, 168] on link "Non Employment Income" at bounding box center [565, 165] width 140 height 37
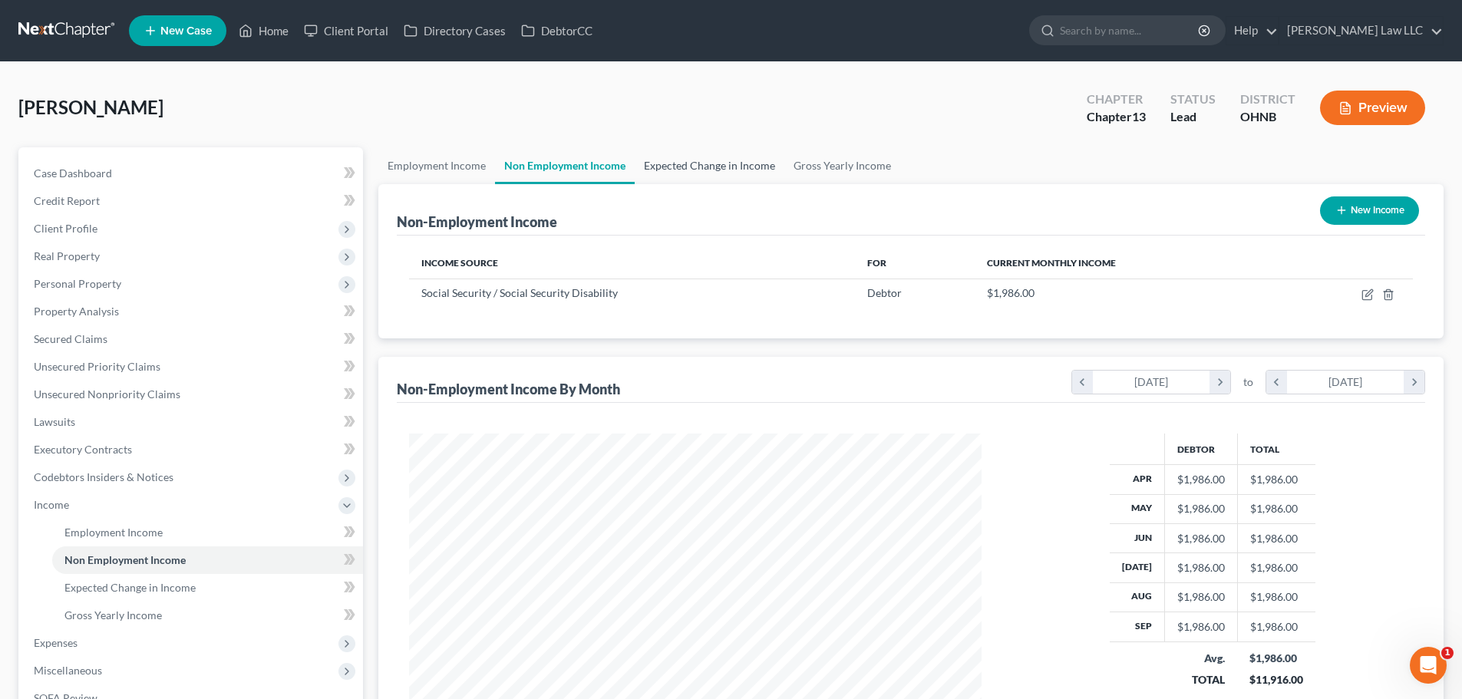
click at [676, 157] on link "Expected Change in Income" at bounding box center [710, 165] width 150 height 37
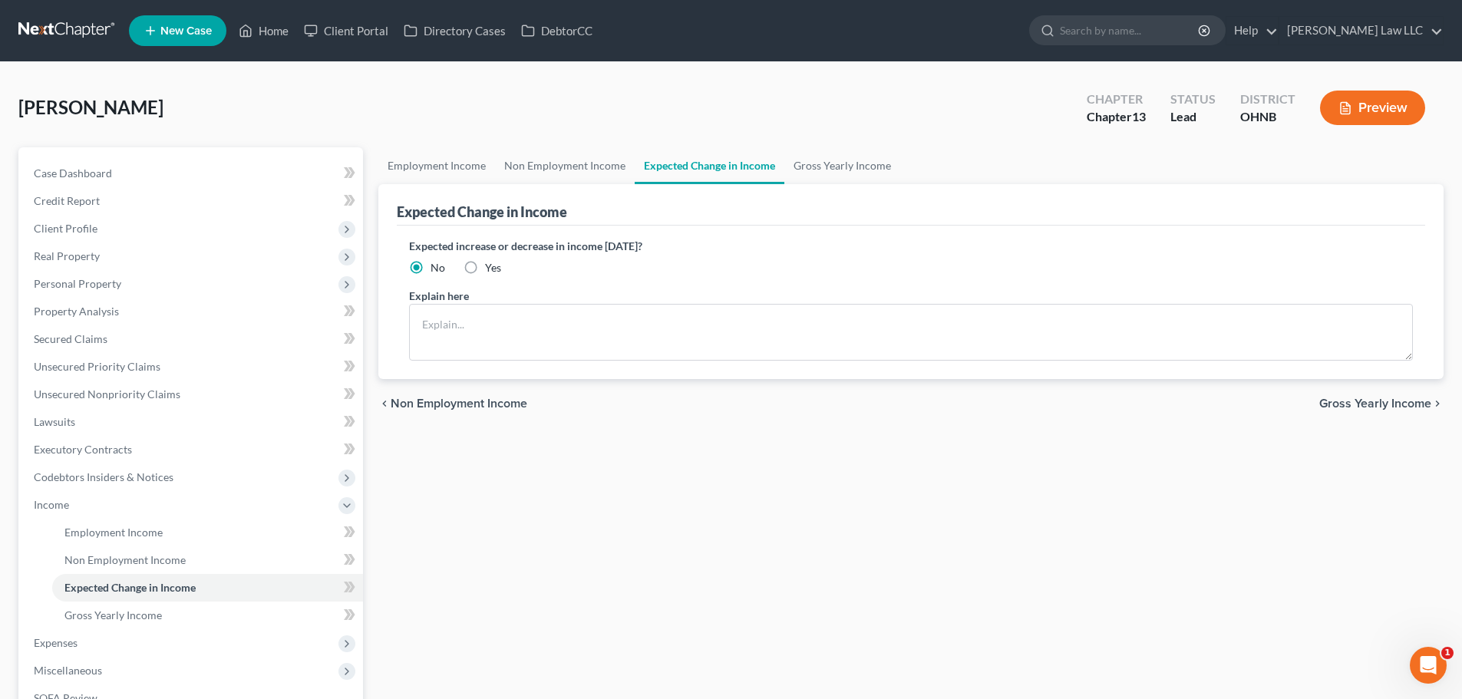
click at [760, 160] on link "Expected Change in Income" at bounding box center [710, 165] width 150 height 37
click at [838, 165] on link "Gross Yearly Income" at bounding box center [842, 165] width 116 height 37
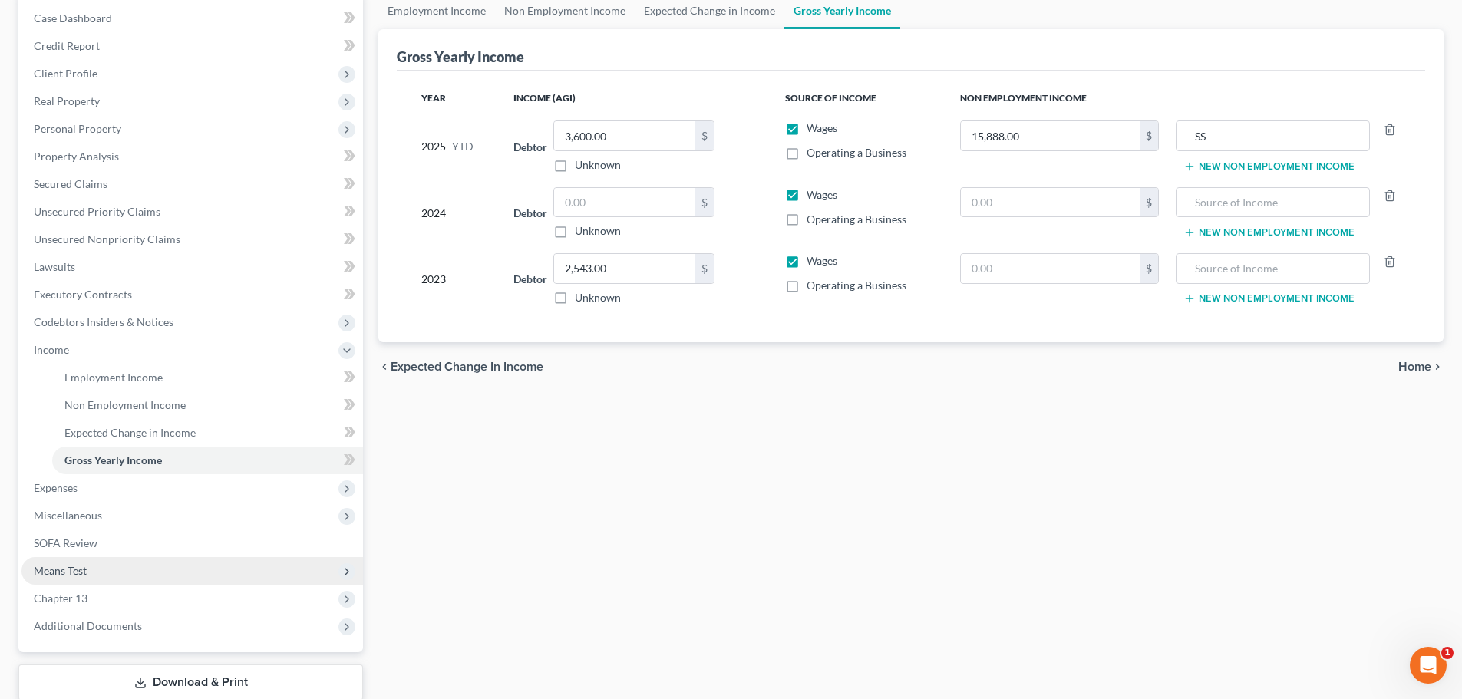
scroll to position [215, 0]
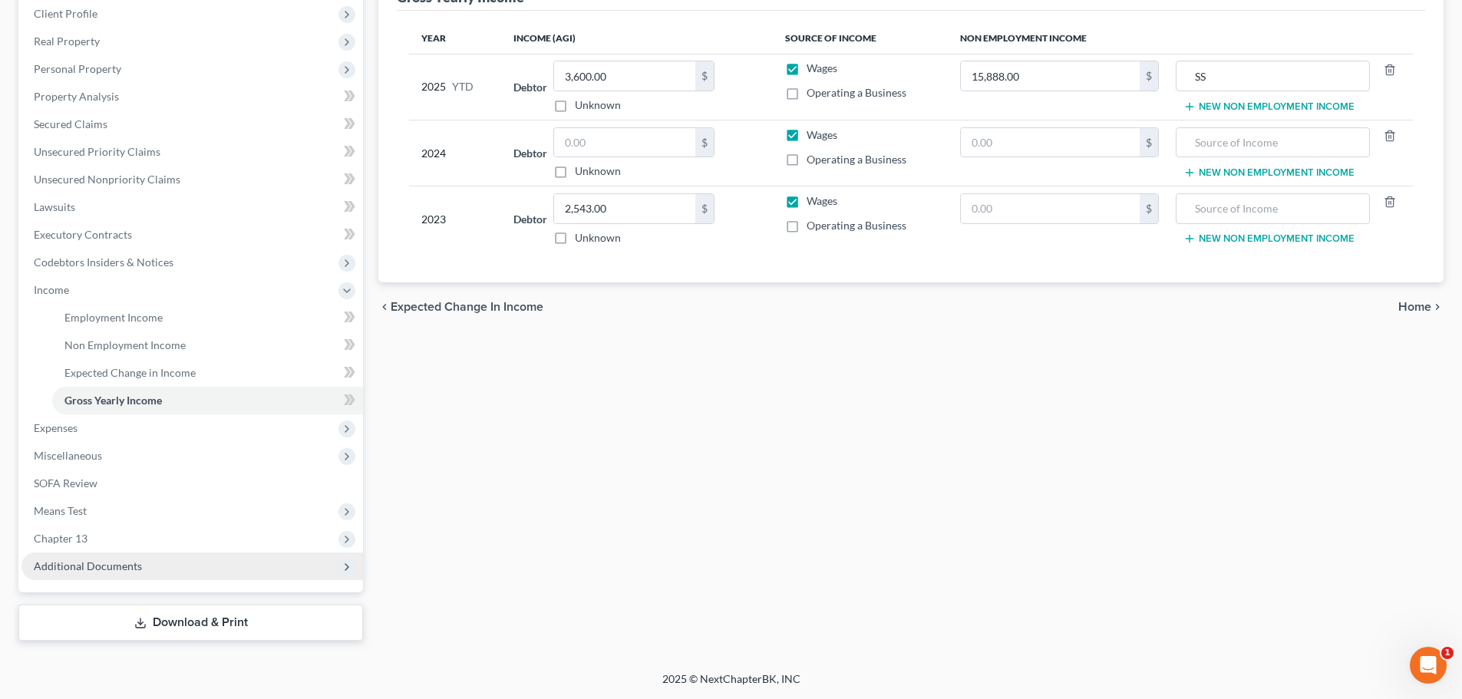
click at [104, 566] on span "Additional Documents" at bounding box center [88, 565] width 108 height 13
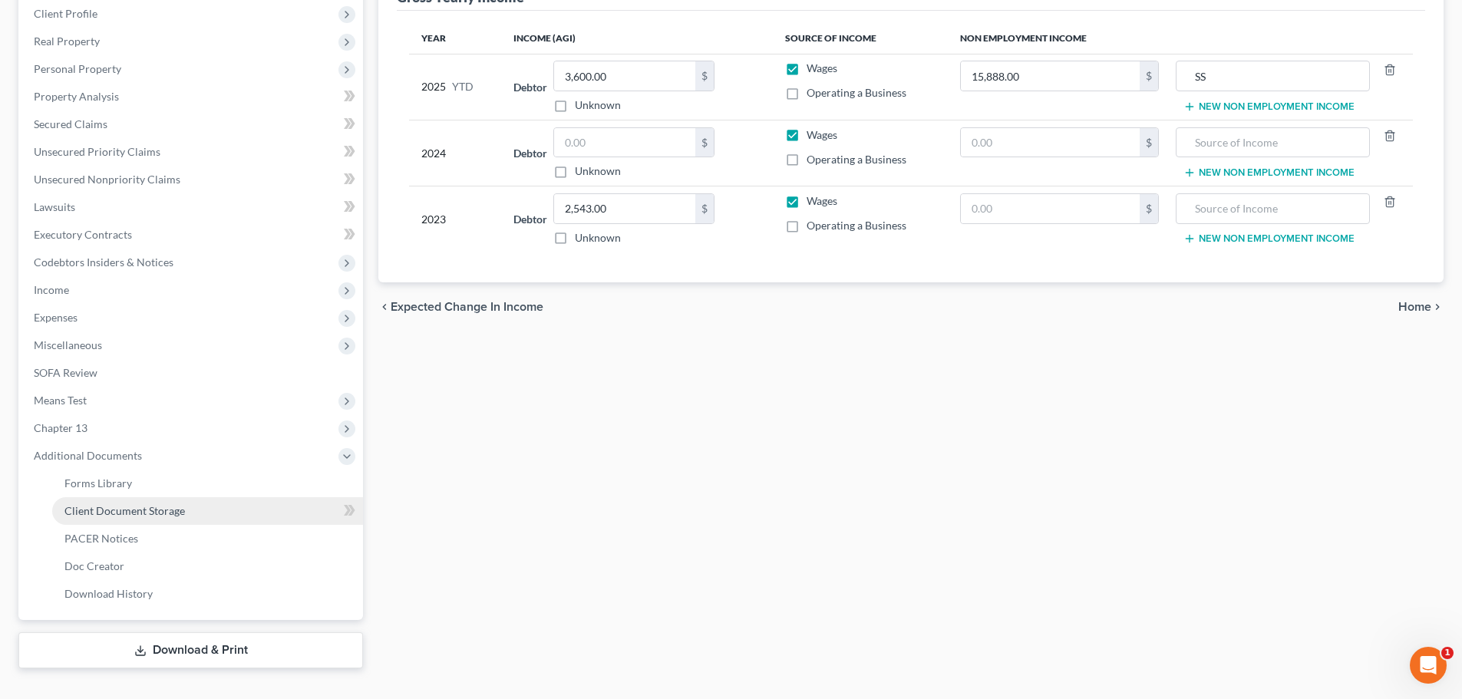
click at [170, 503] on link "Client Document Storage" at bounding box center [207, 511] width 311 height 28
select select "11"
select select "16"
select select "26"
select select "20"
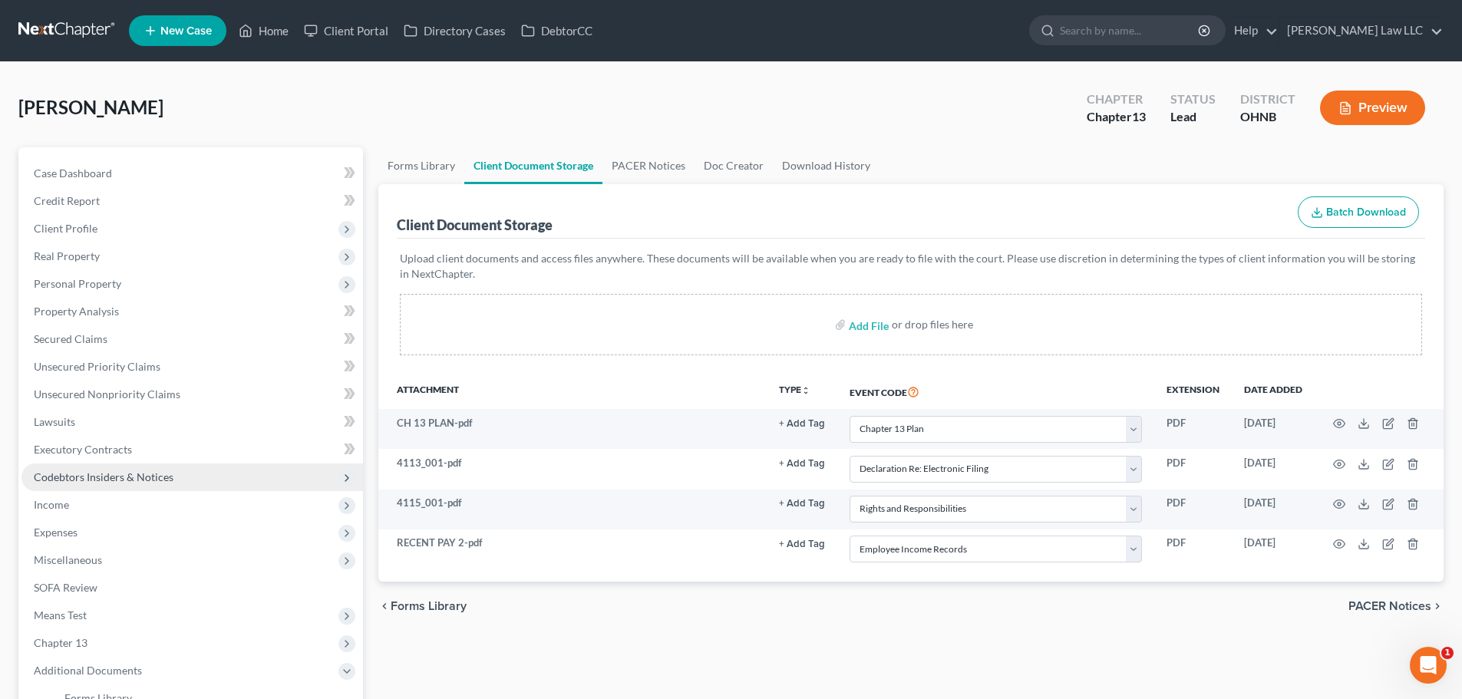
click at [105, 467] on span "Codebtors Insiders & Notices" at bounding box center [191, 477] width 341 height 28
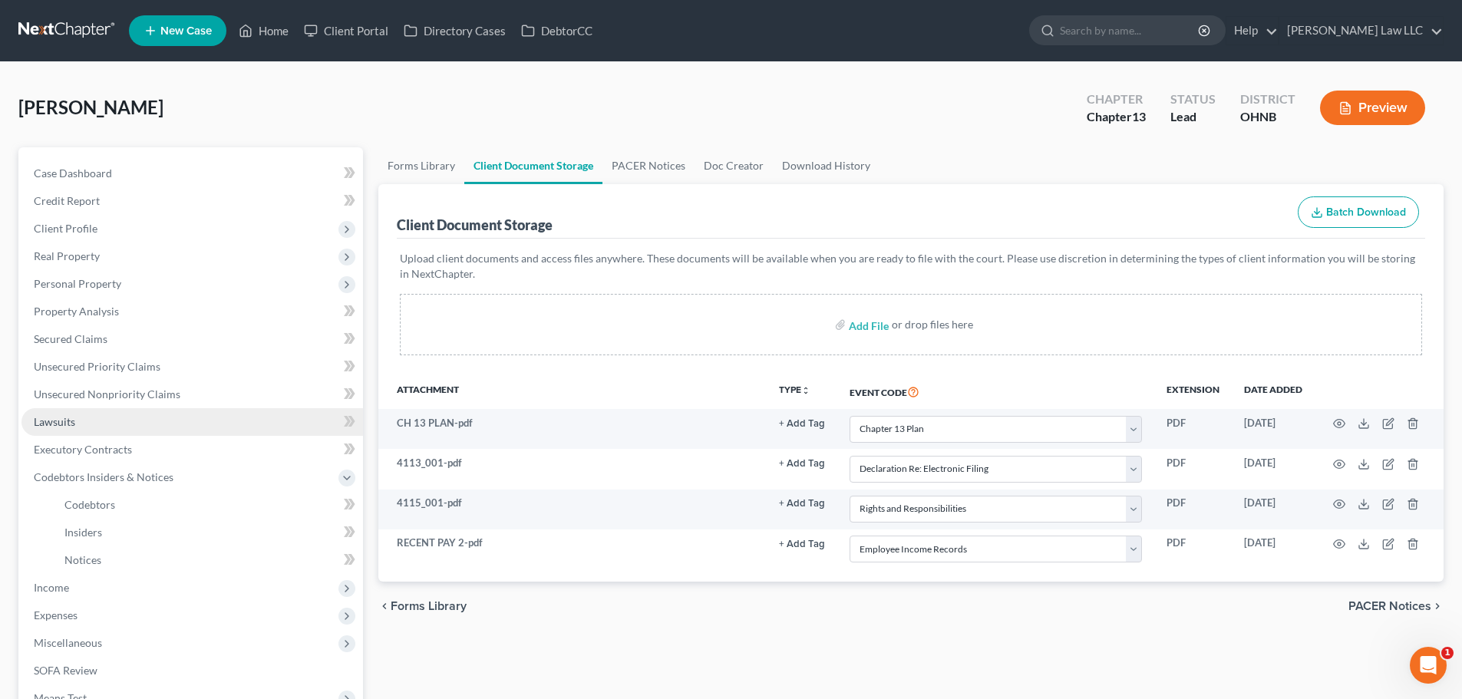
click at [98, 426] on link "Lawsuits" at bounding box center [191, 422] width 341 height 28
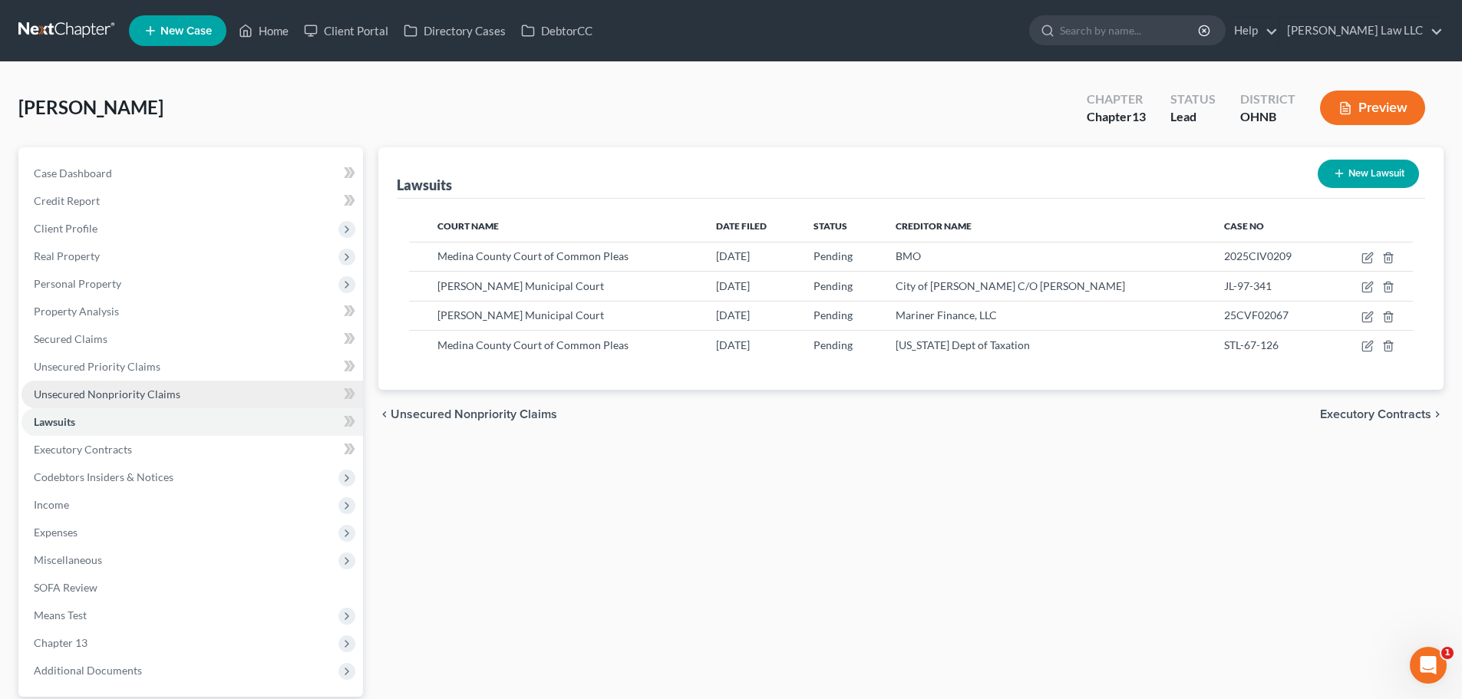
click at [102, 391] on span "Unsecured Nonpriority Claims" at bounding box center [107, 394] width 147 height 13
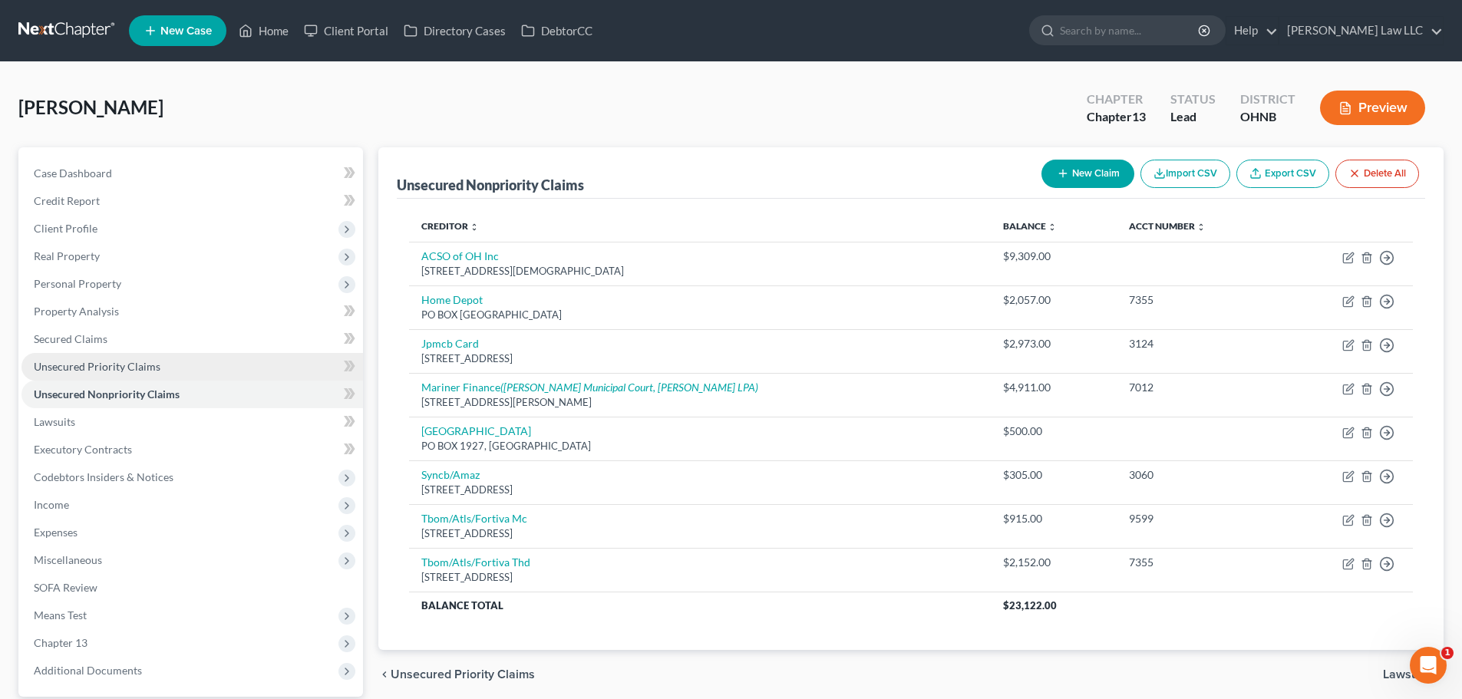
click at [111, 370] on span "Unsecured Priority Claims" at bounding box center [97, 366] width 127 height 13
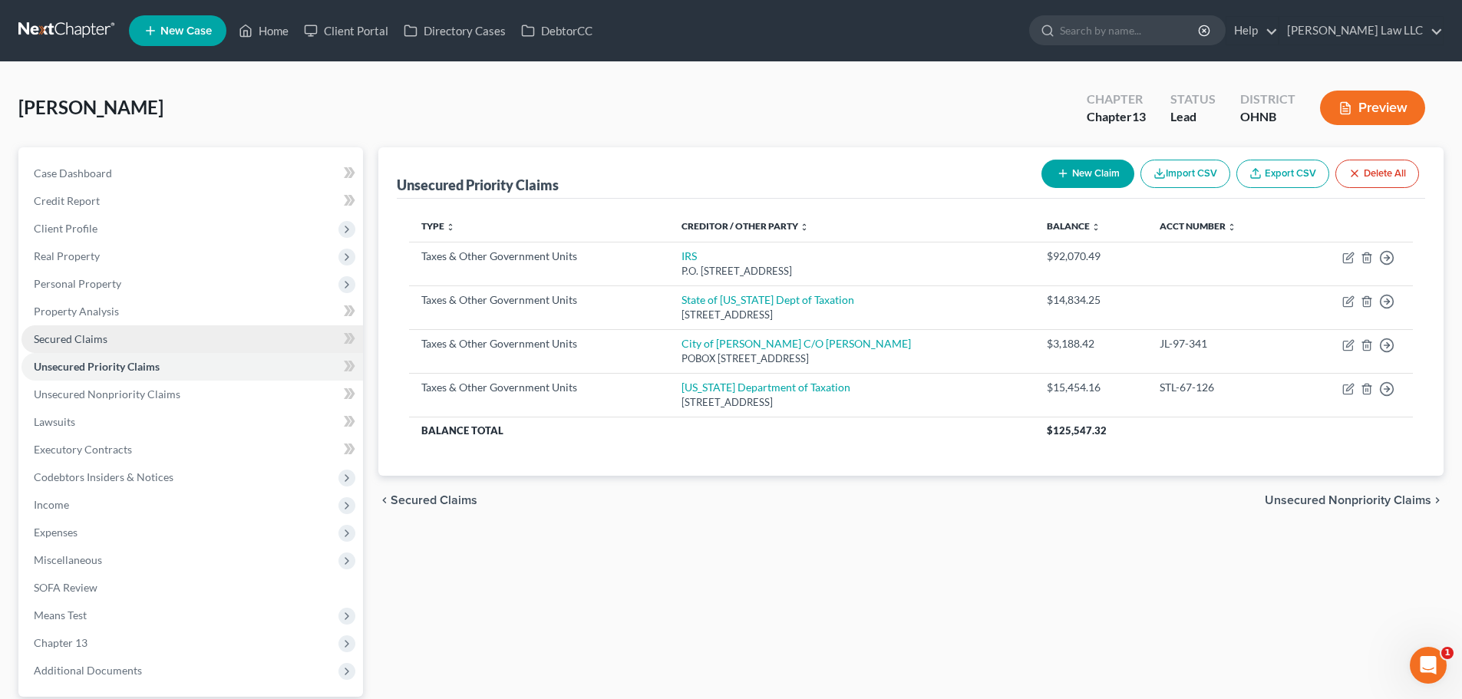
click at [106, 338] on span "Secured Claims" at bounding box center [71, 338] width 74 height 13
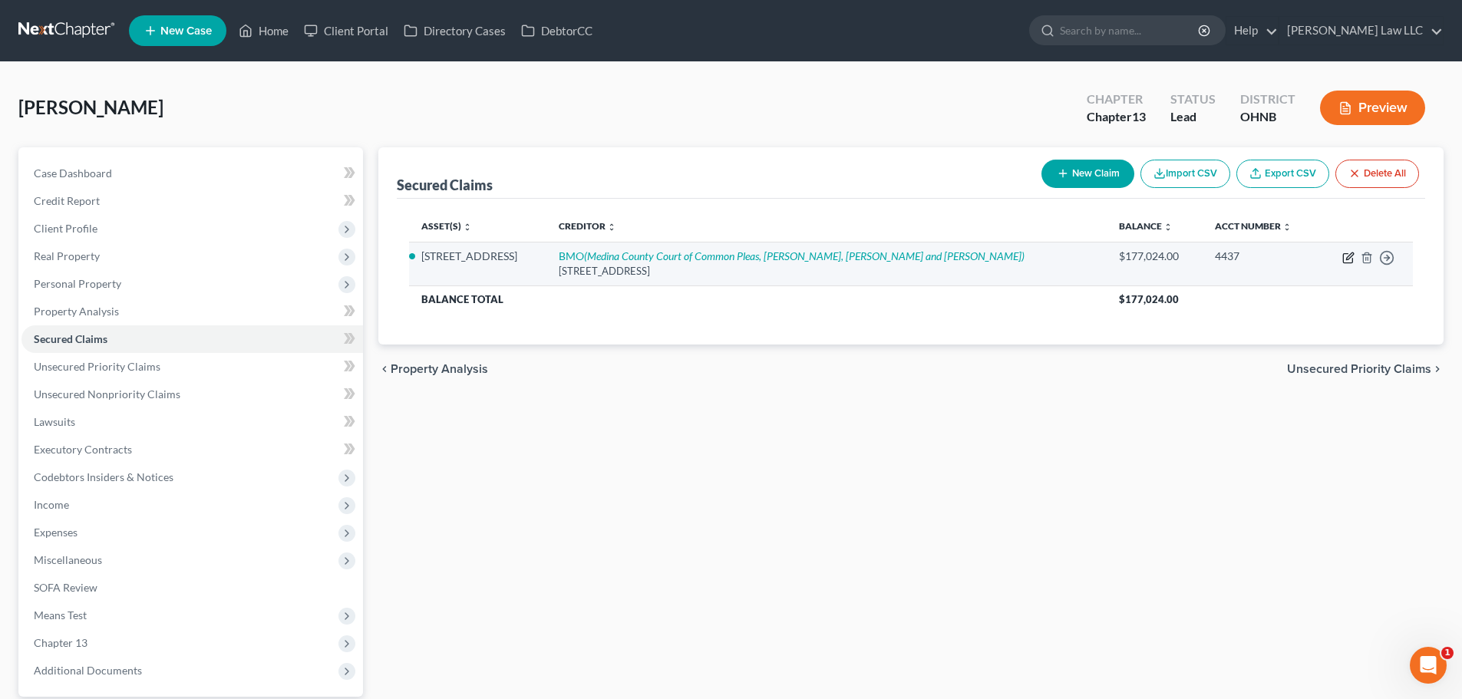
click at [1350, 255] on icon "button" at bounding box center [1349, 255] width 7 height 7
select select "14"
select select "2"
select select "0"
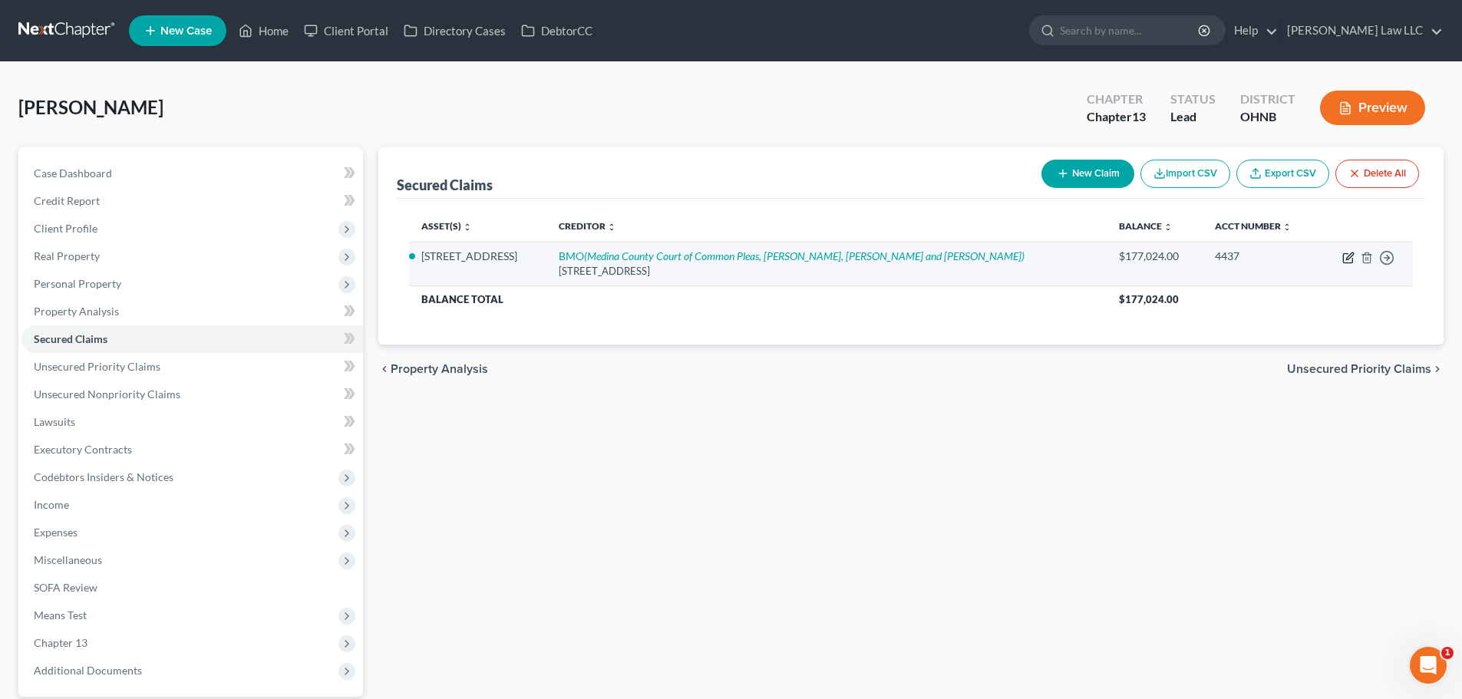
select select "0"
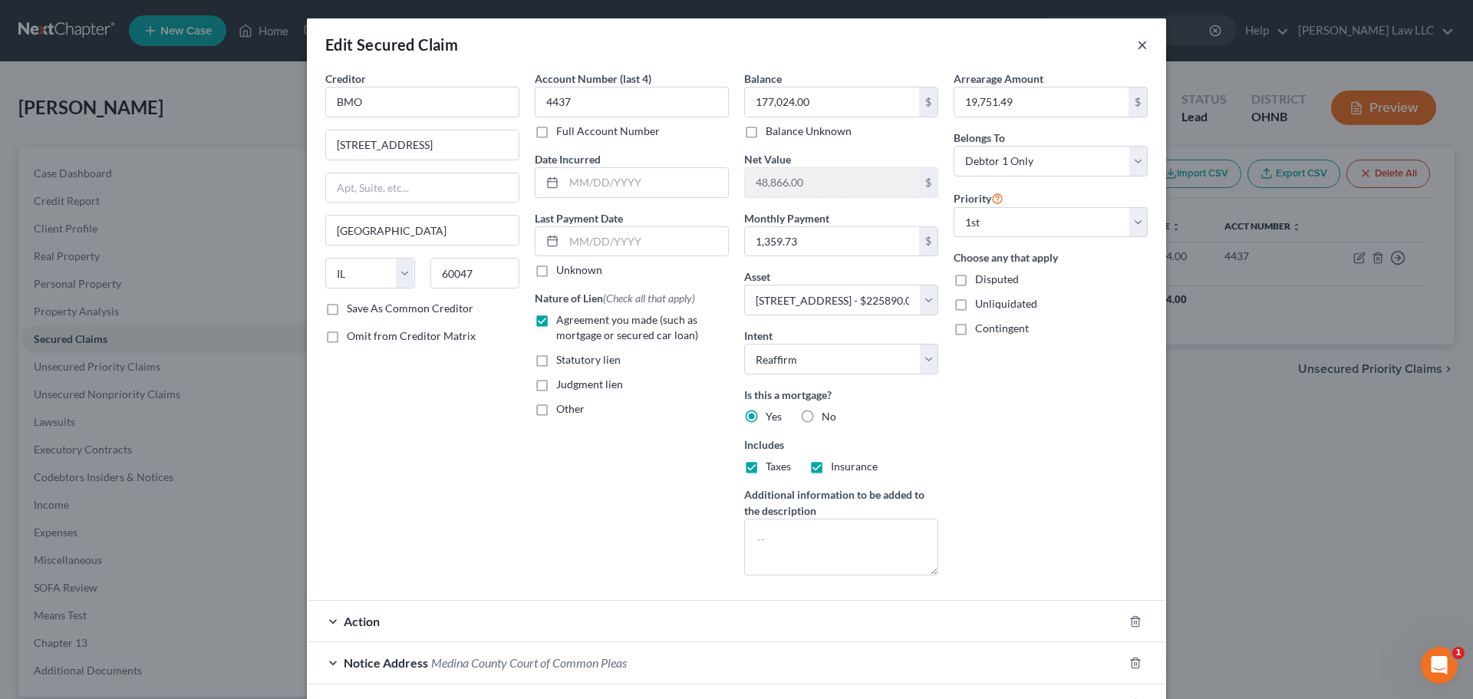
click at [1137, 46] on button "×" at bounding box center [1142, 44] width 11 height 18
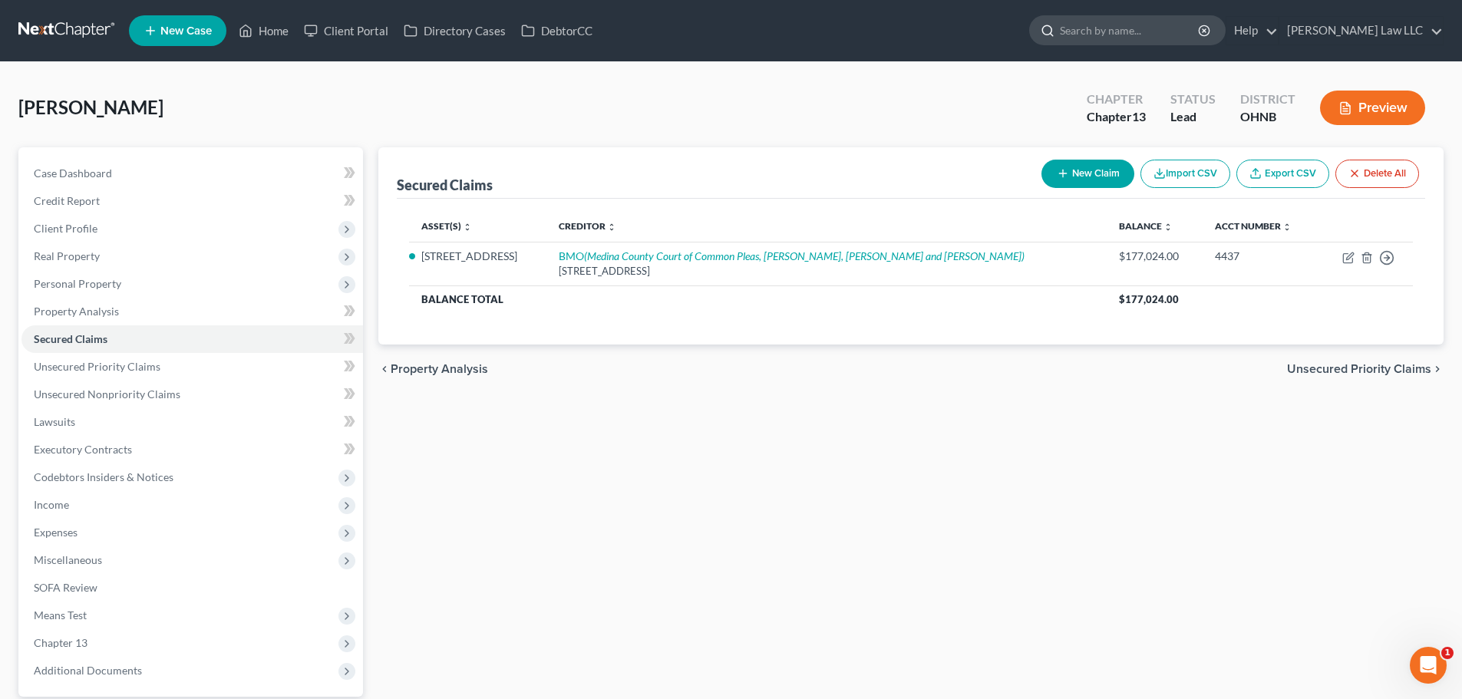
click at [1156, 27] on input "search" at bounding box center [1130, 30] width 140 height 28
type input "[PERSON_NAME]"
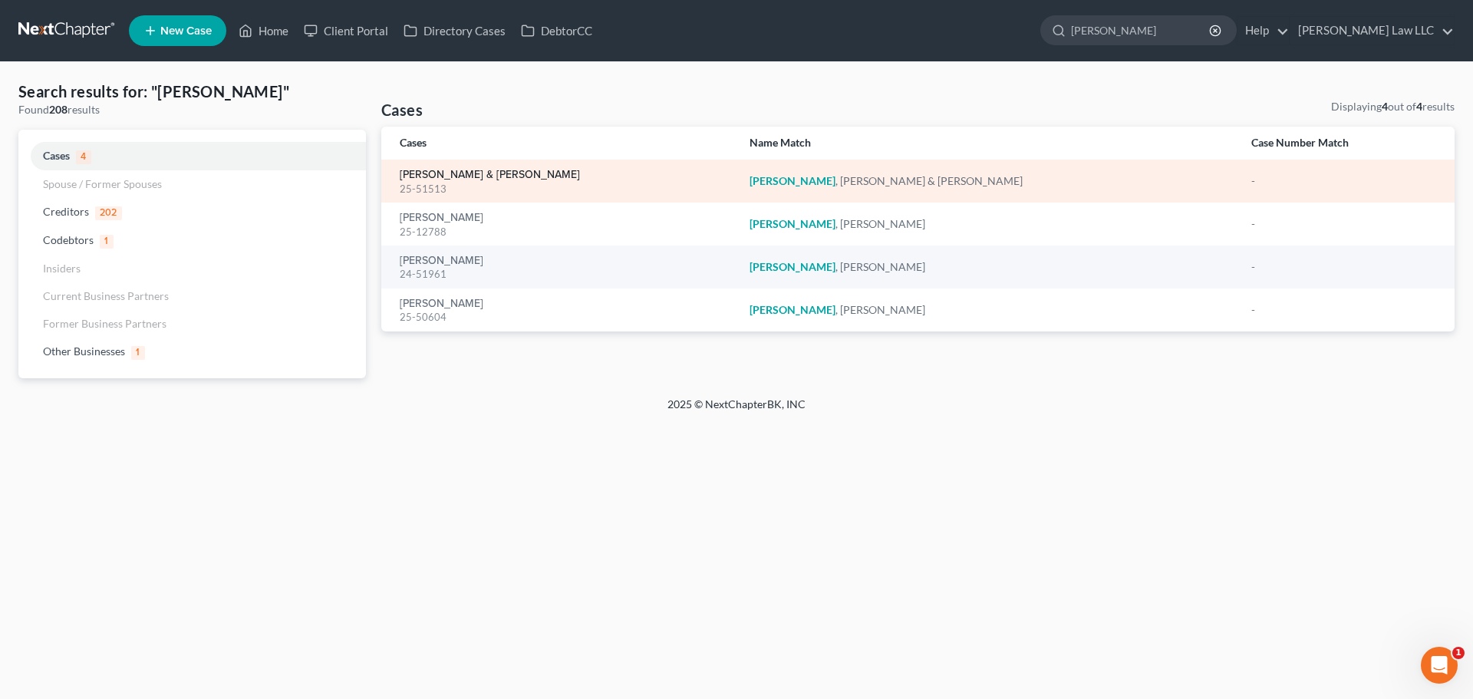
click at [517, 174] on link "[PERSON_NAME] & [PERSON_NAME]" at bounding box center [490, 175] width 180 height 11
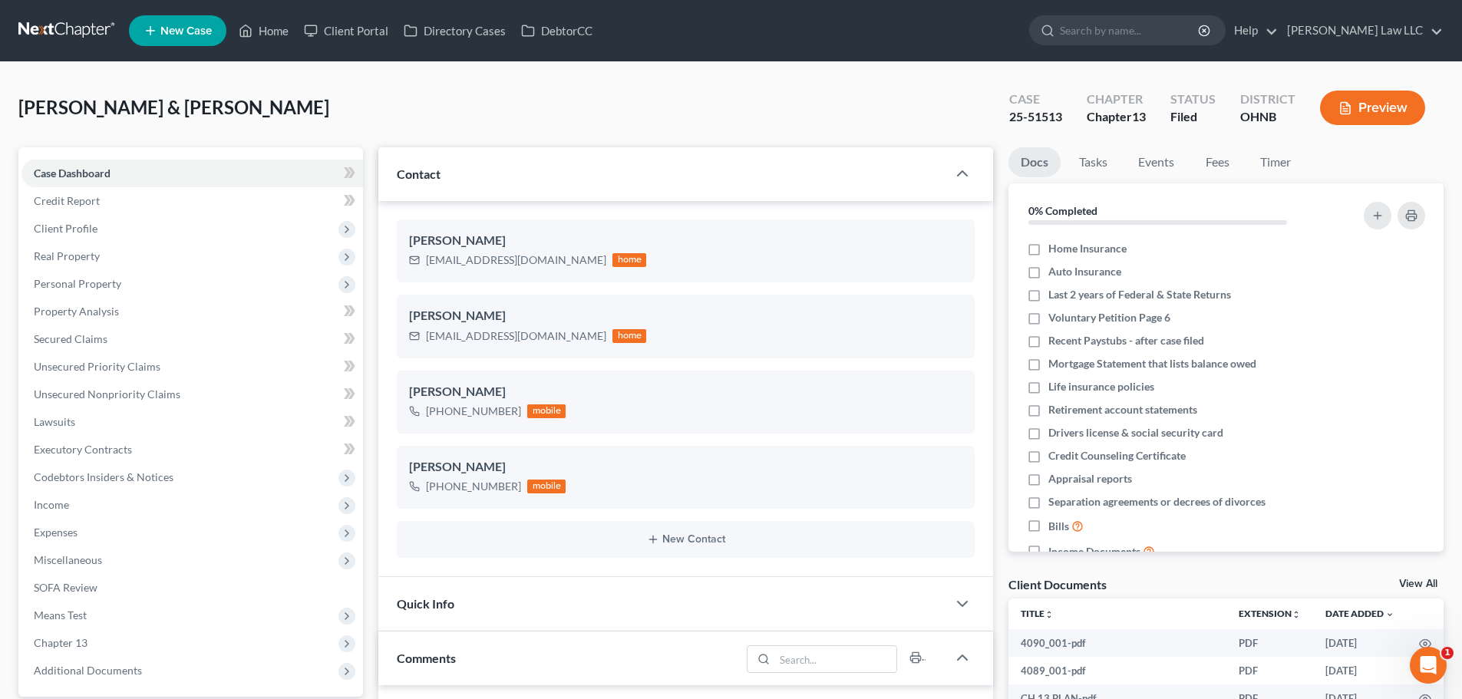
scroll to position [739, 0]
